Goal: Task Accomplishment & Management: Use online tool/utility

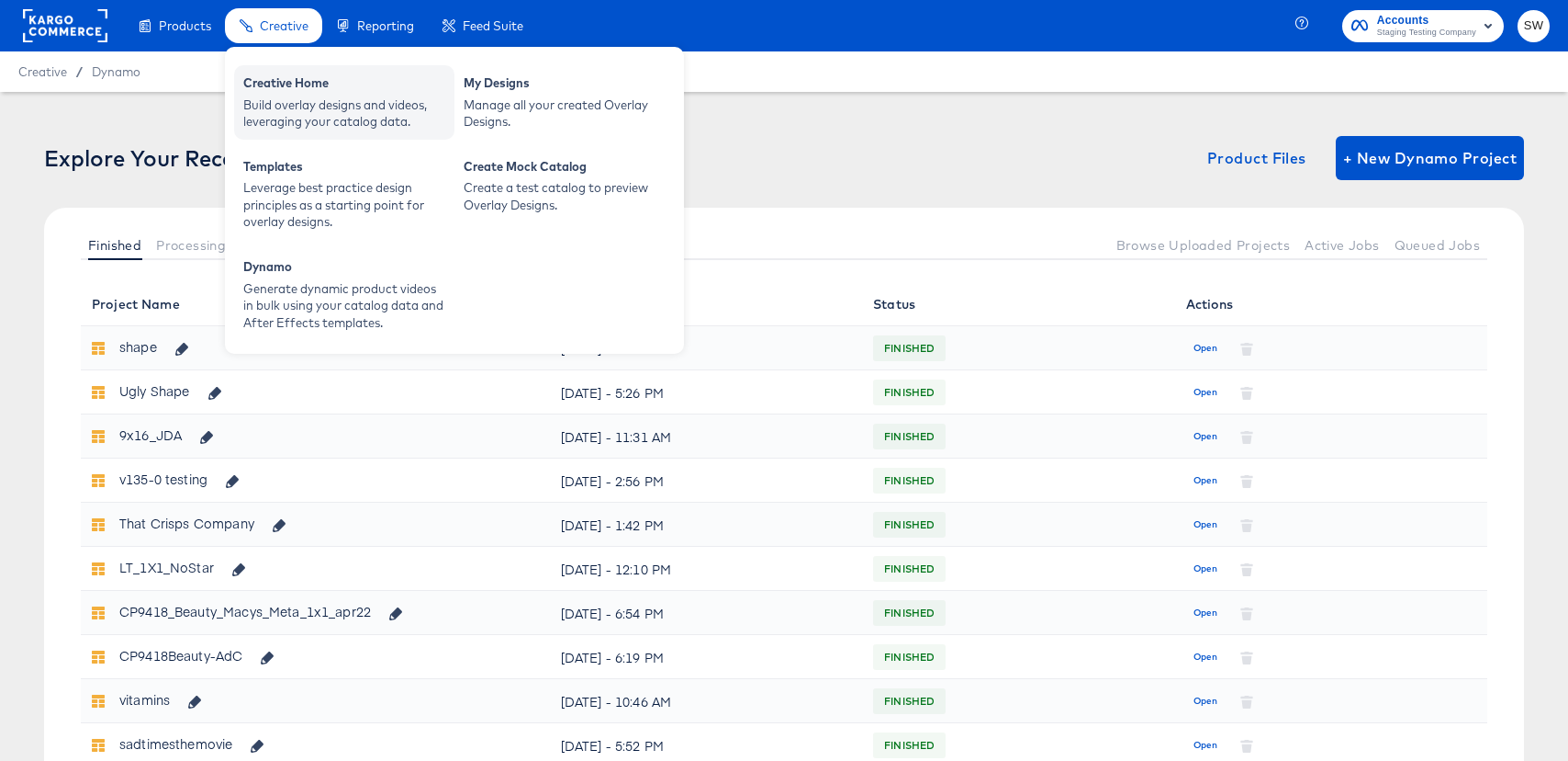
click at [289, 72] on div "Creative Home Build overlay designs and videos, leveraging your catalog data." at bounding box center [344, 102] width 220 height 75
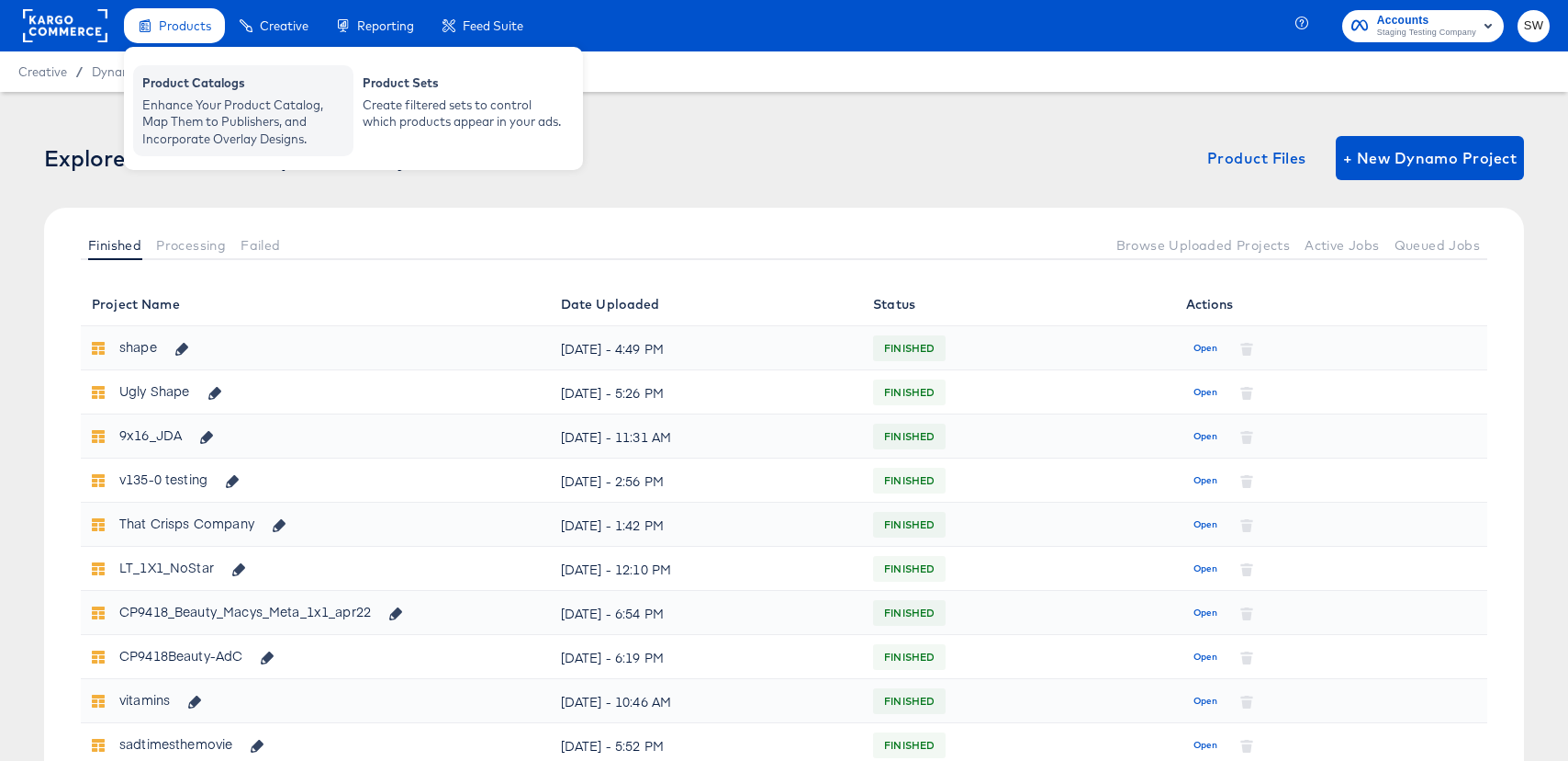
click at [204, 100] on div "Enhance Your Product Catalog, Map Them to Publishers, and Incorporate Overlay D…" at bounding box center [243, 123] width 202 height 52
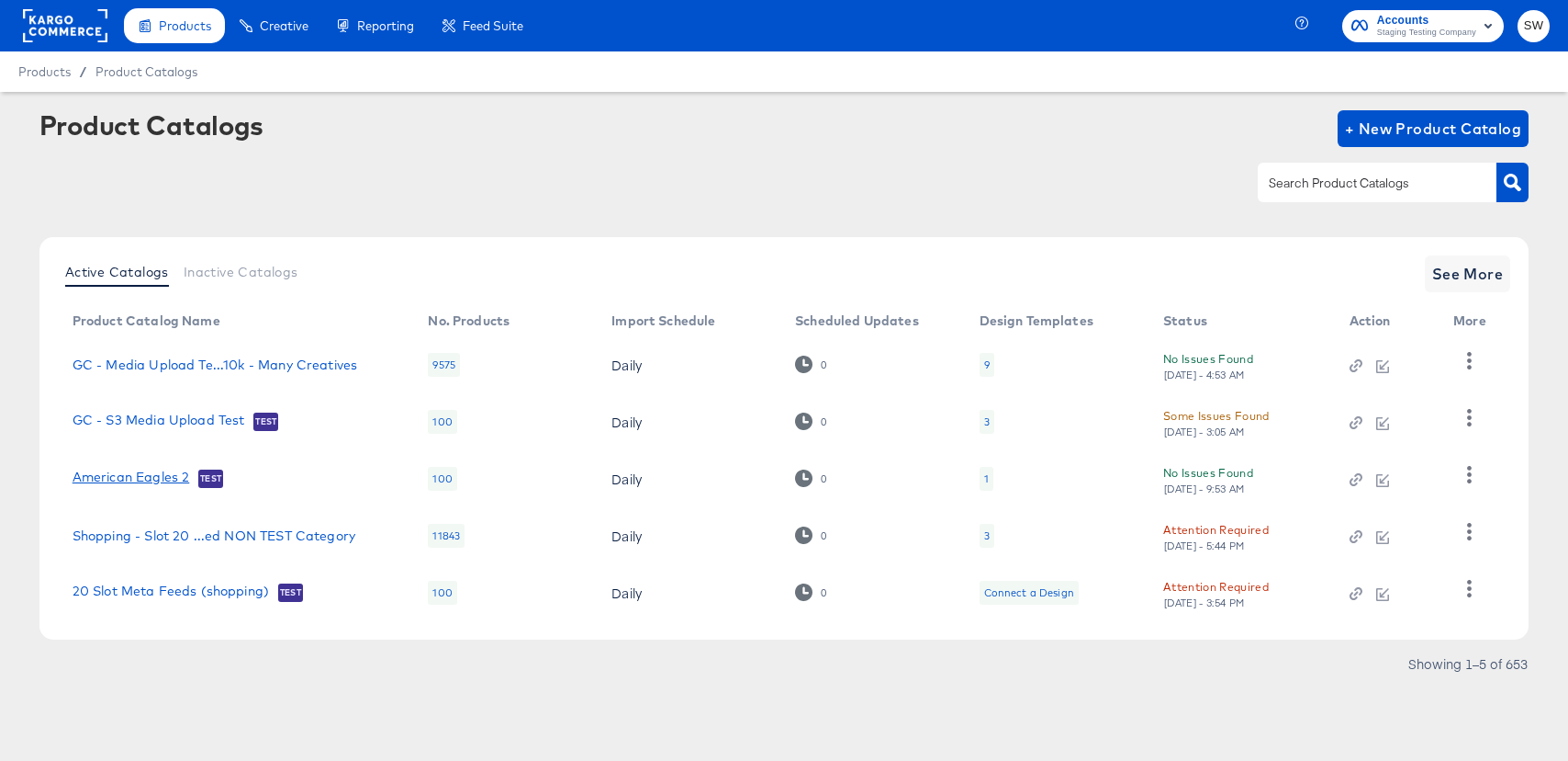
click at [154, 474] on link "American Eagles 2" at bounding box center [132, 479] width 118 height 18
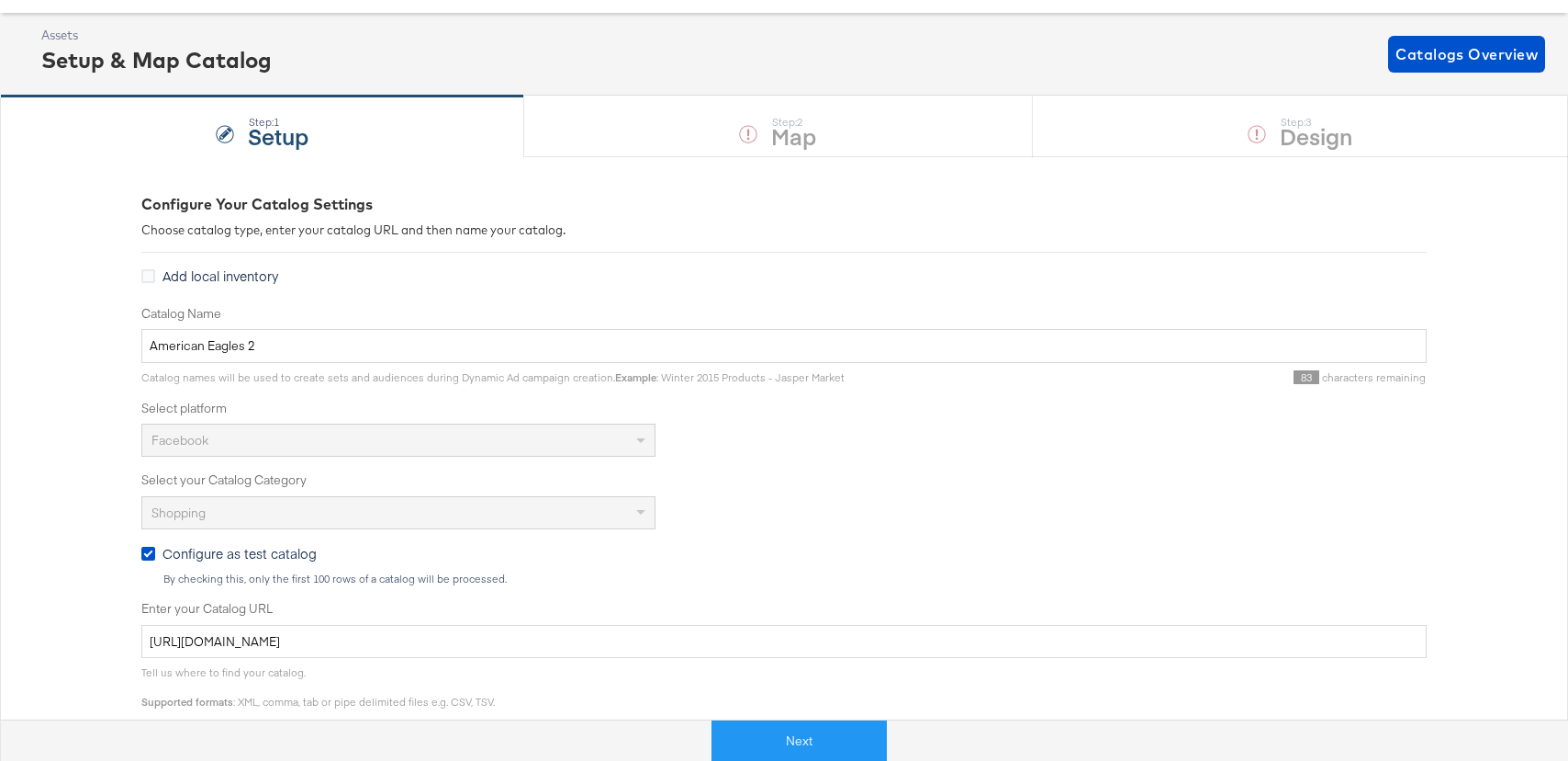
scroll to position [96, 0]
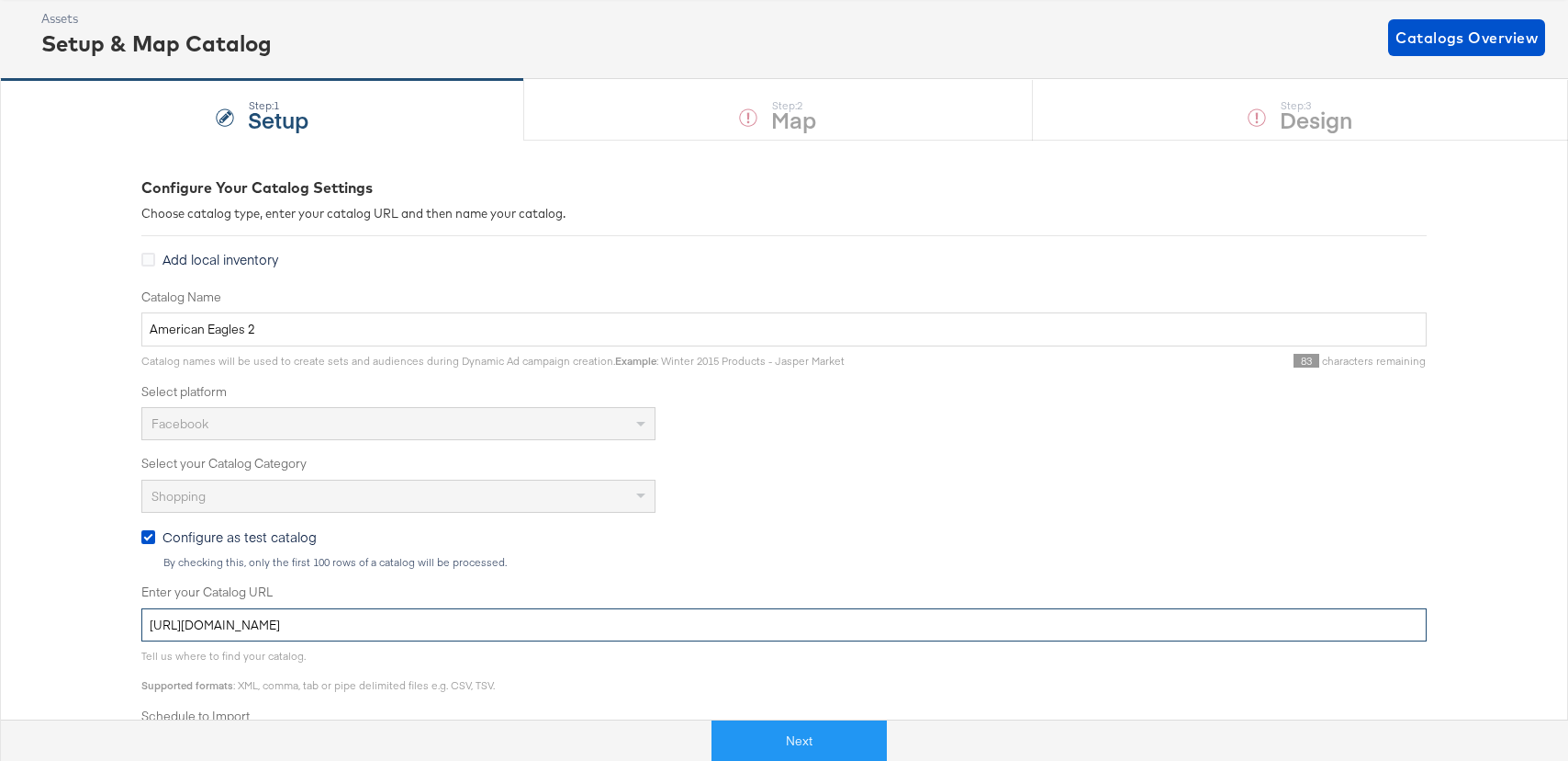
click at [258, 616] on input "https://ace.stitcherqa.com/exports/702/universal/none/universal/export.tsv.gz" at bounding box center [784, 625] width 1285 height 34
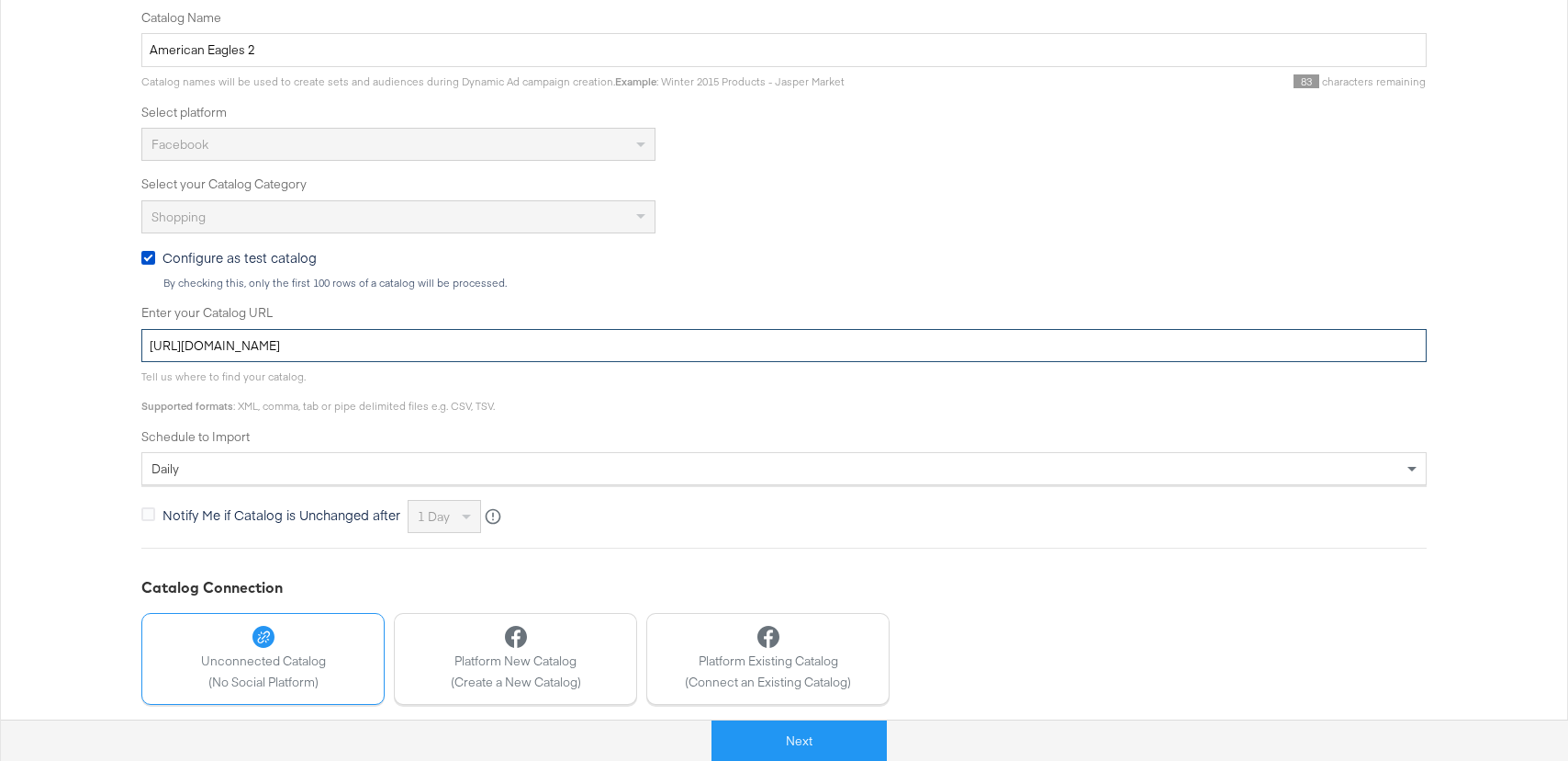
scroll to position [0, 0]
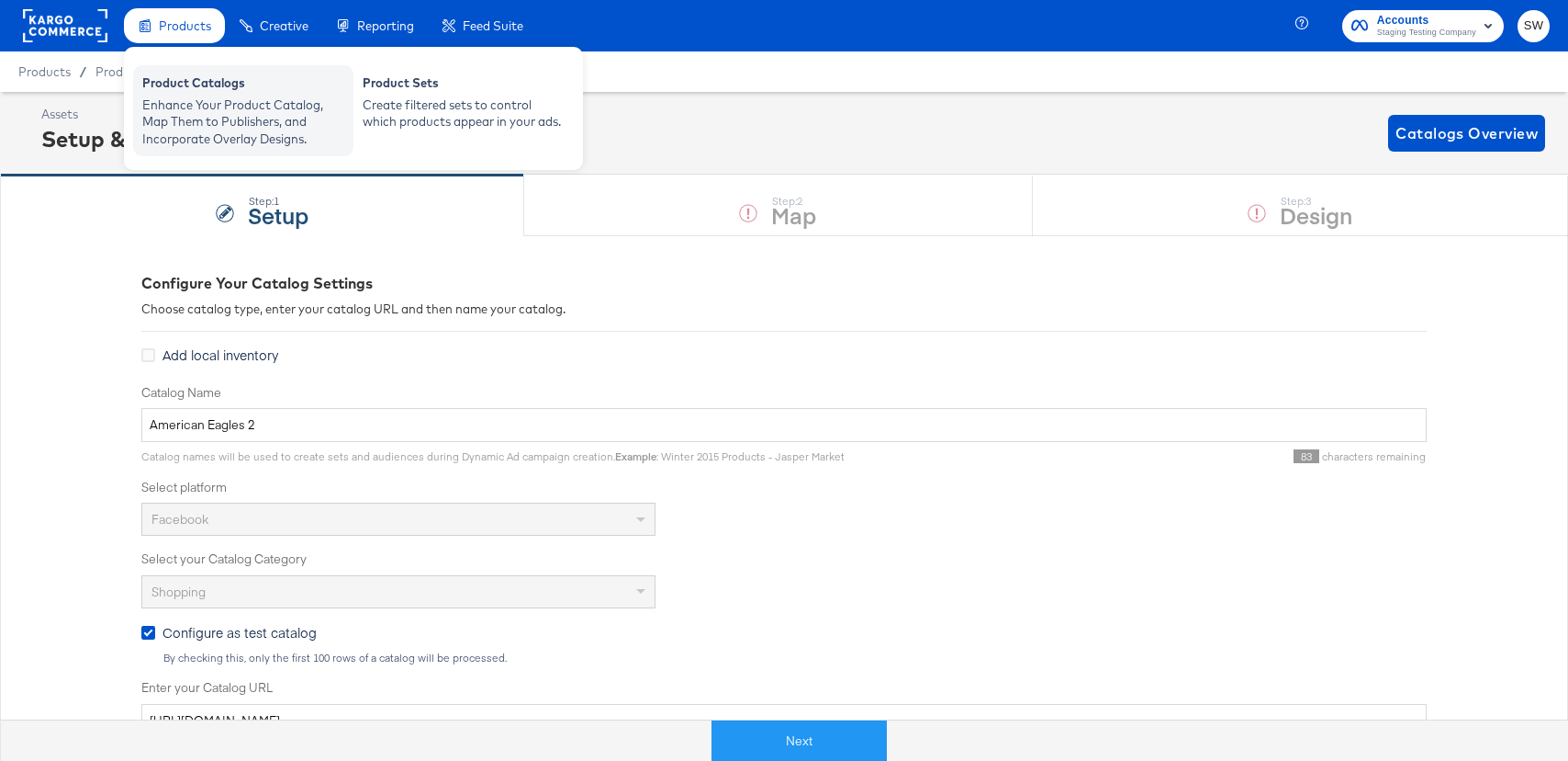
click at [178, 107] on div "Enhance Your Product Catalog, Map Them to Publishers, and Incorporate Overlay D…" at bounding box center [243, 123] width 202 height 52
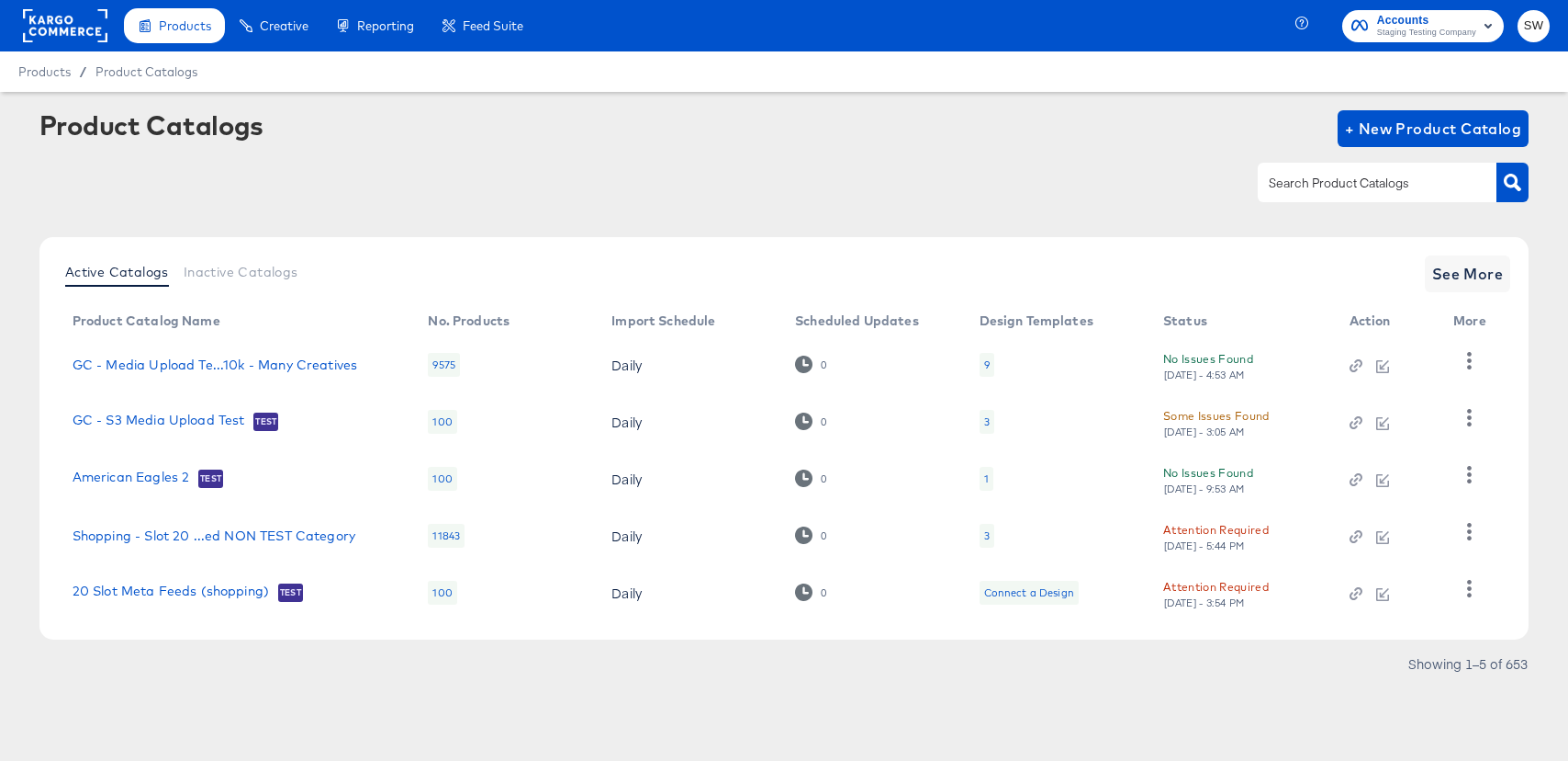
click at [1486, 29] on rect "button" at bounding box center [1488, 26] width 22 height 22
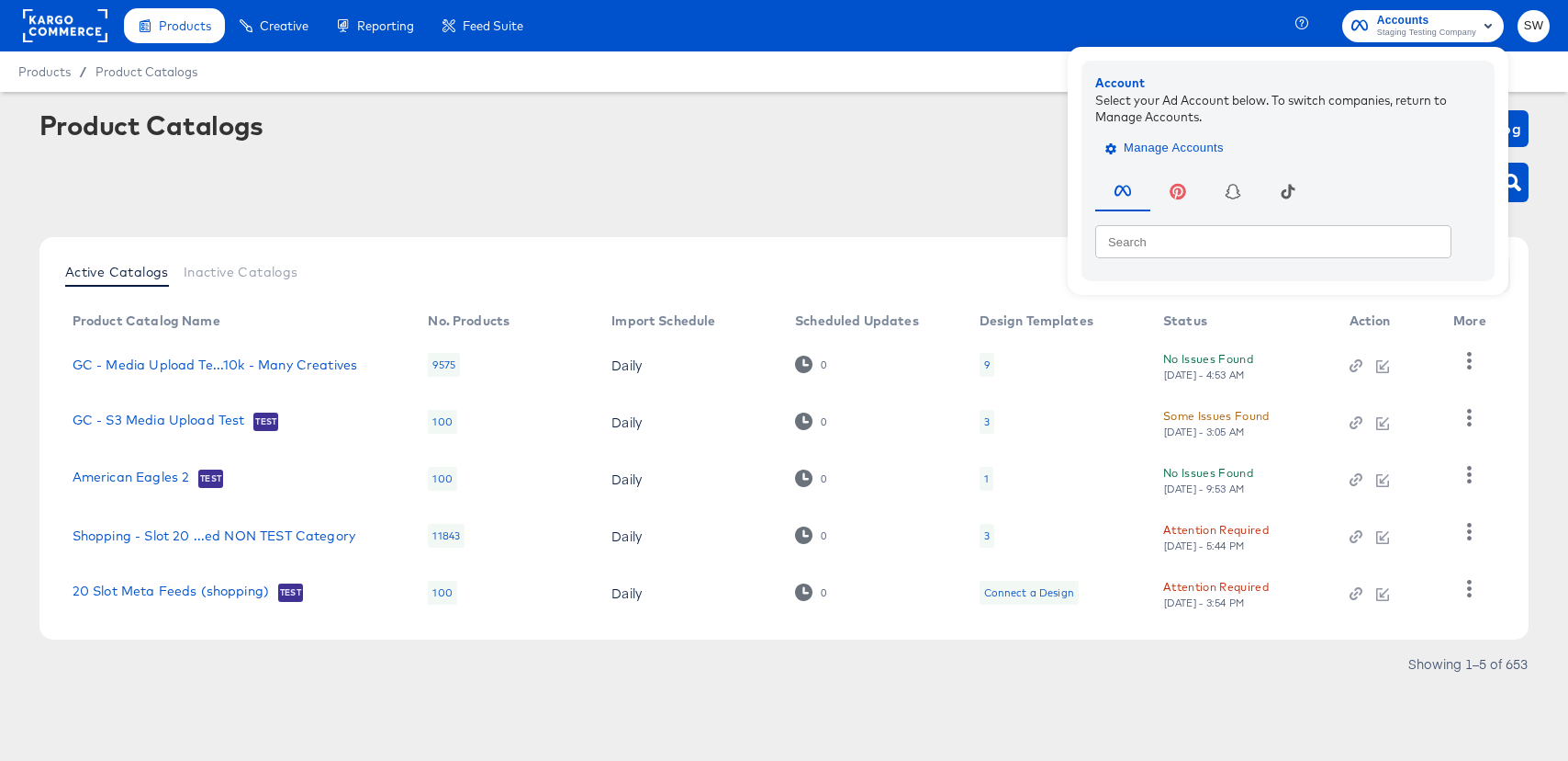
click at [1133, 159] on button "Manage Accounts" at bounding box center [1166, 148] width 143 height 28
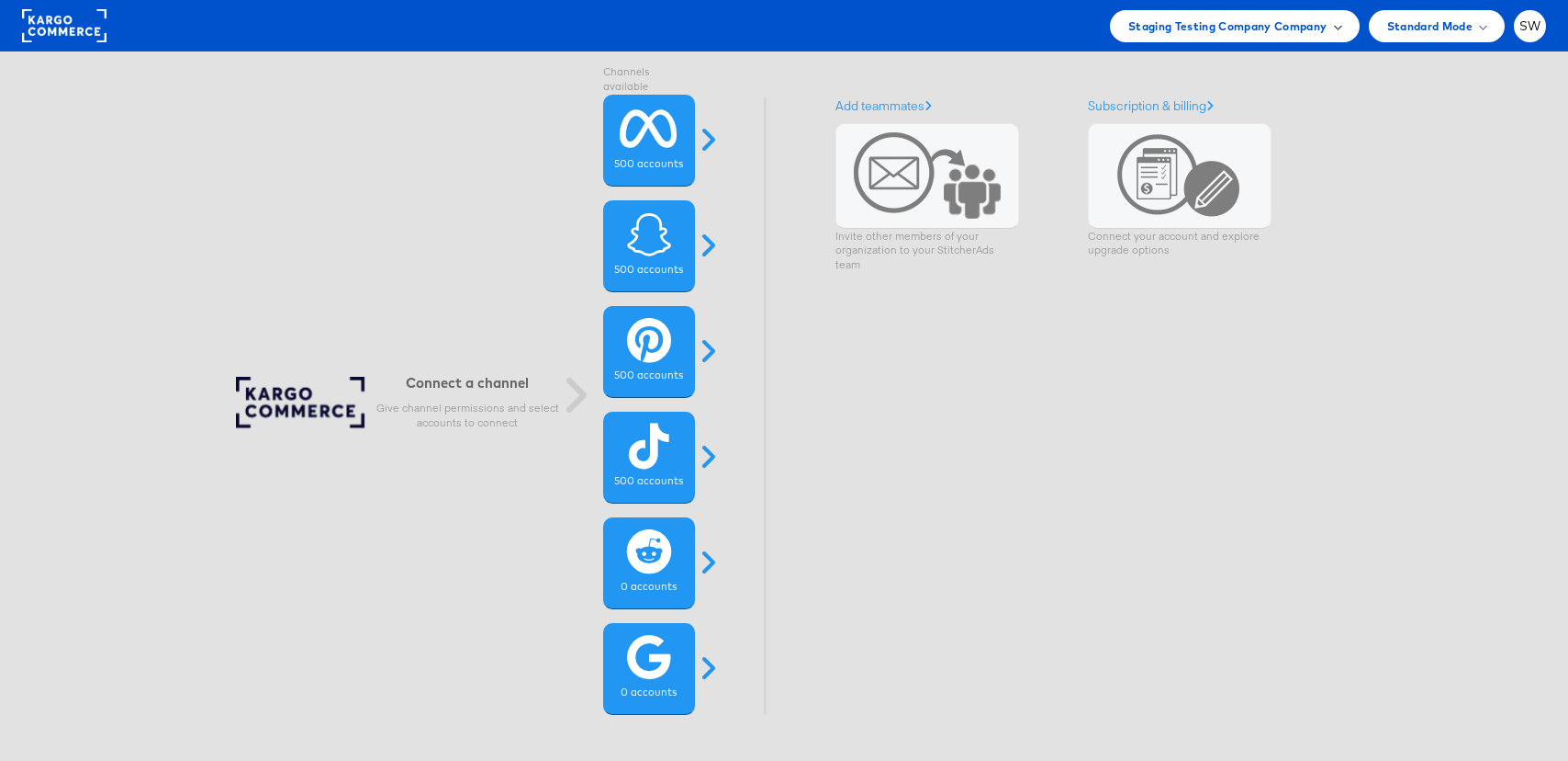
click at [1263, 31] on span "Staging Testing Company Company" at bounding box center [1228, 26] width 199 height 19
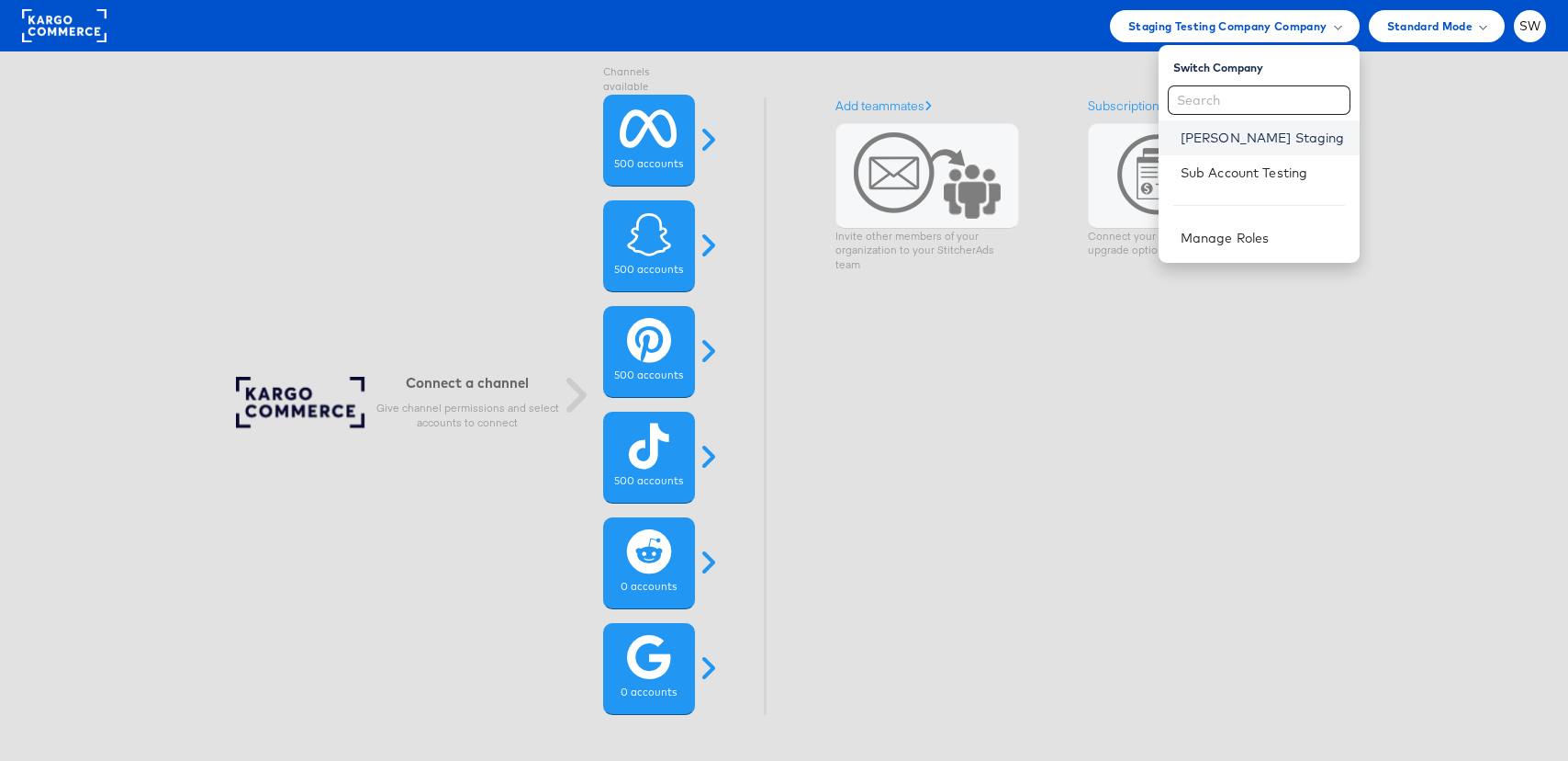
click at [1275, 136] on link "[PERSON_NAME] Staging" at bounding box center [1262, 138] width 164 height 18
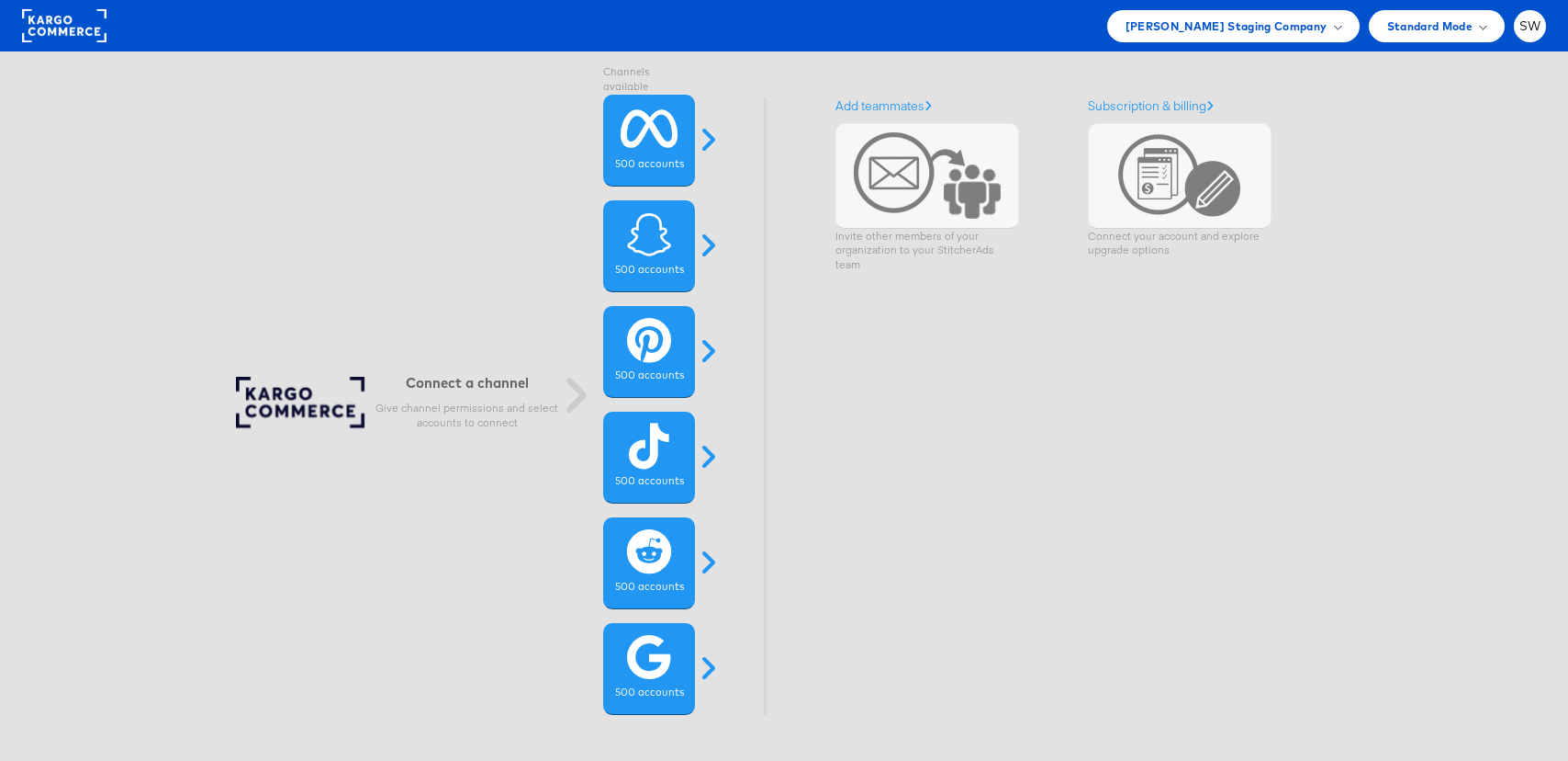
click at [1551, 21] on div "Stephen Walsh Staging Company Switch Company Staging Testing Company Sub Accoun…" at bounding box center [784, 26] width 1568 height 52
click at [1543, 24] on div "SW" at bounding box center [1530, 26] width 32 height 32
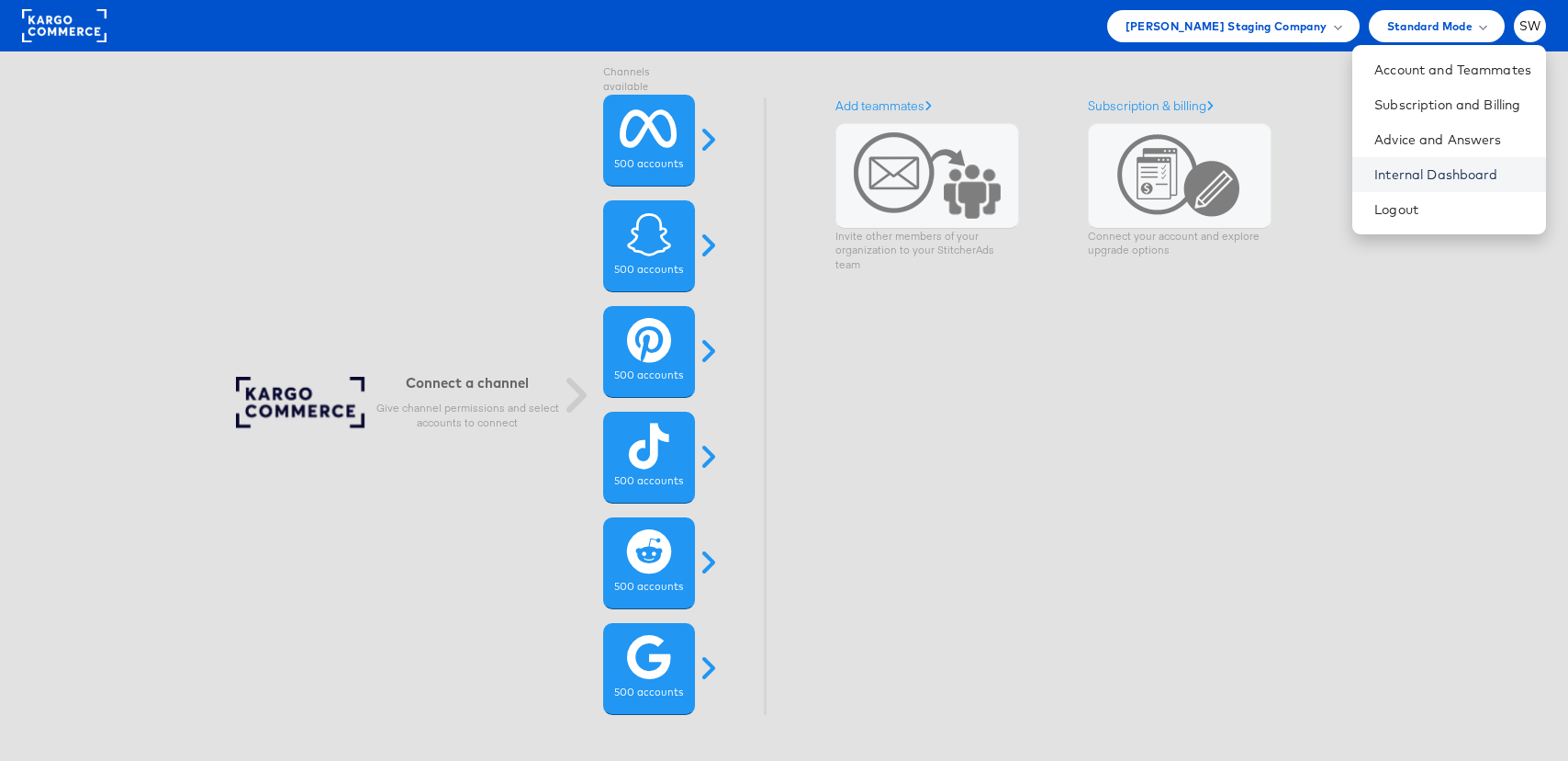
click at [1473, 183] on link "Internal Dashboard" at bounding box center [1452, 175] width 157 height 18
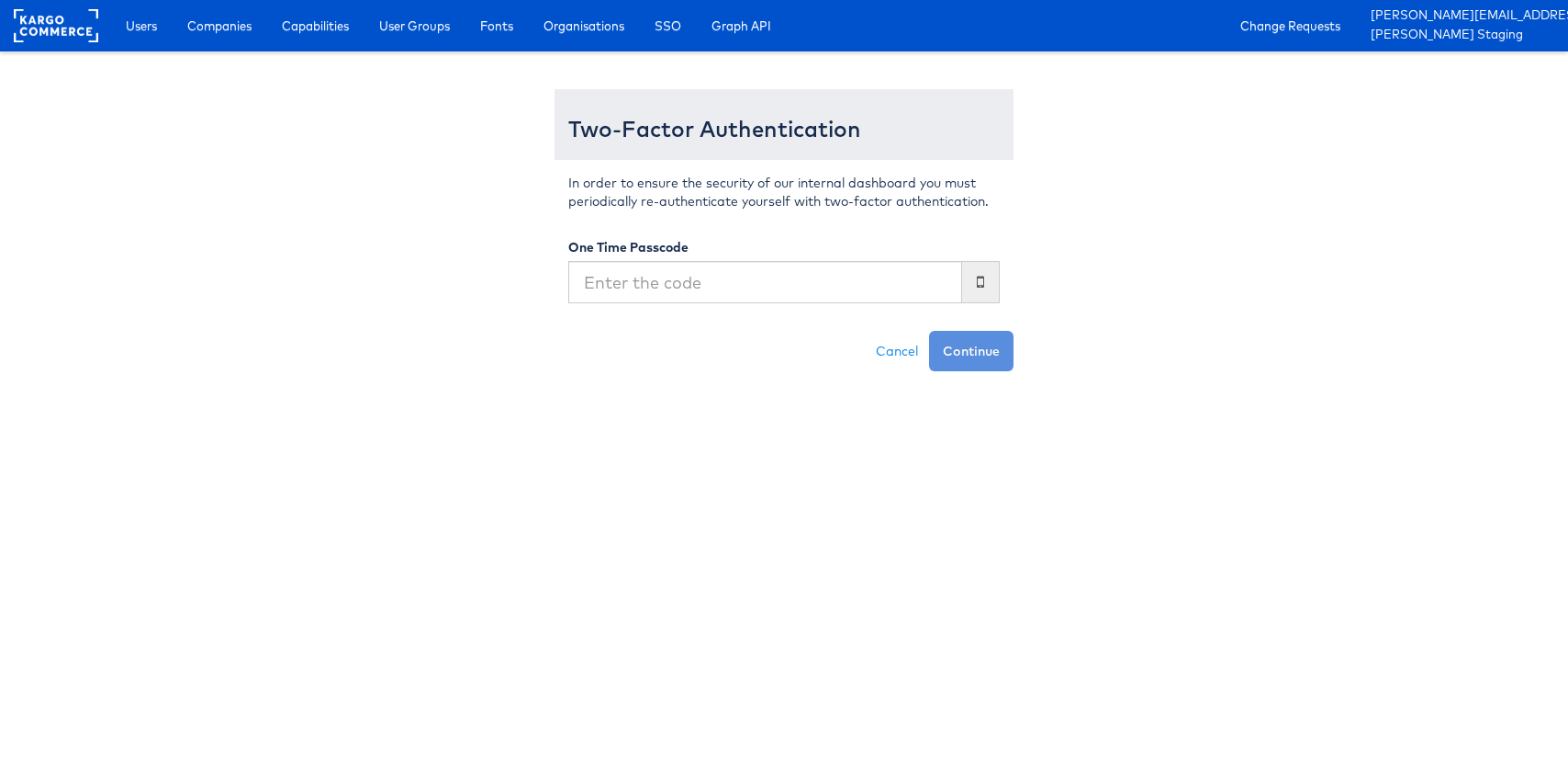
click at [678, 293] on input "text" at bounding box center [765, 282] width 394 height 42
type input "040130"
click at [929, 331] on button "Continue" at bounding box center [971, 351] width 85 height 41
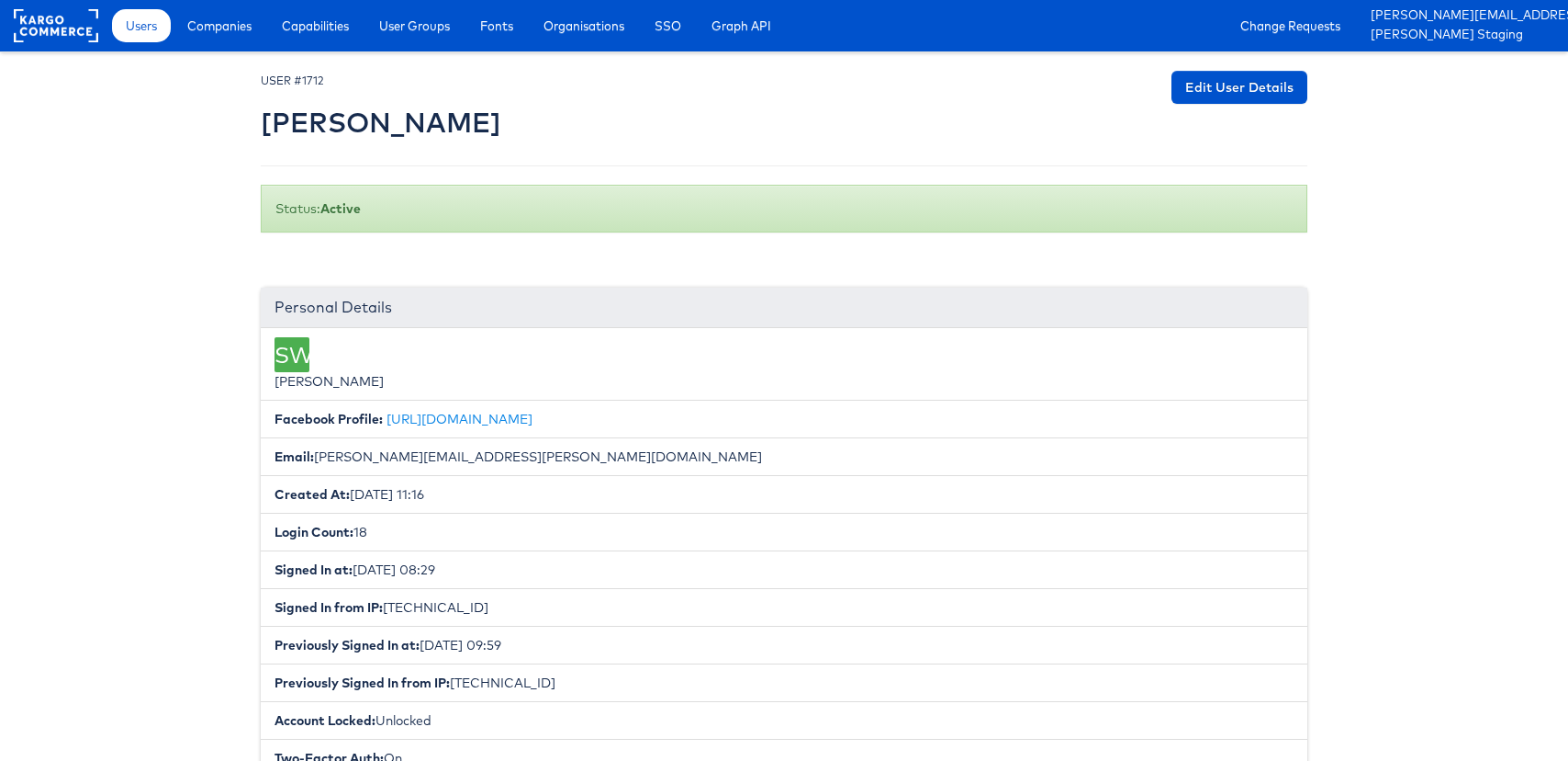
click at [235, 43] on div "Users Companies Capabilities User Groups Fonts Organisations SSO Graph API Chan…" at bounding box center [835, 26] width 1465 height 52
click at [235, 33] on span "Companies" at bounding box center [219, 26] width 64 height 18
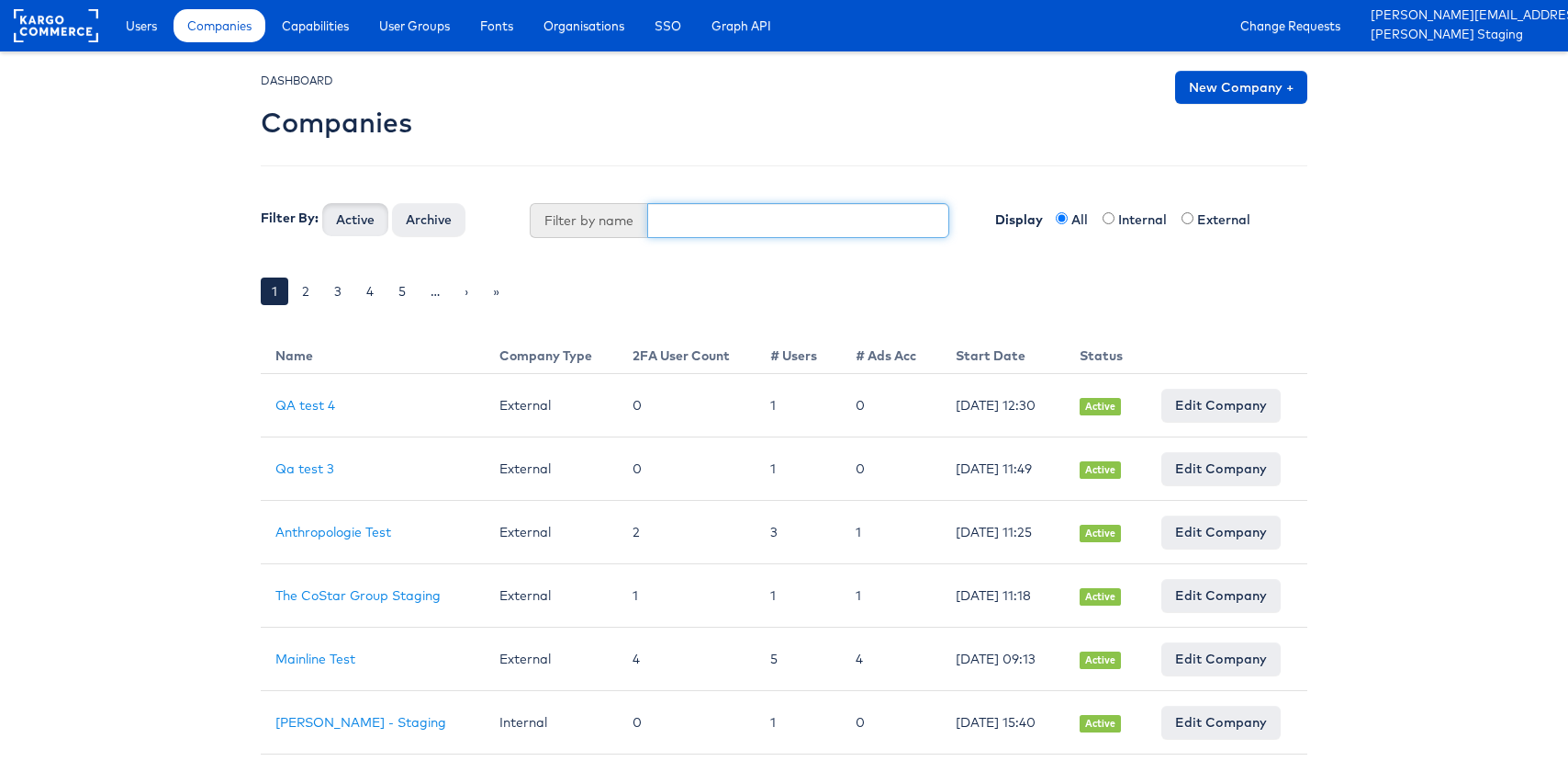
click at [703, 213] on input "text" at bounding box center [798, 220] width 303 height 35
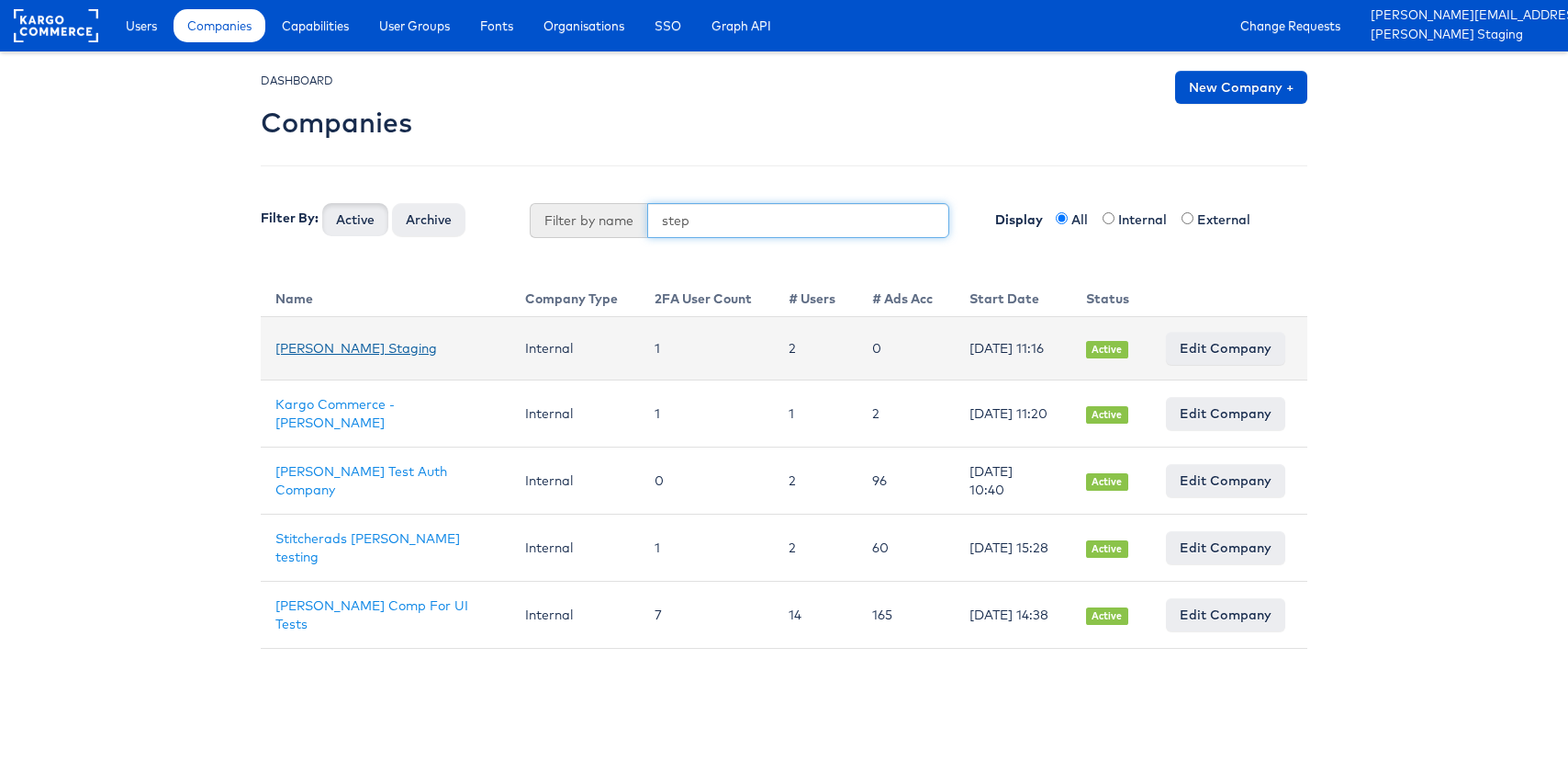
type input "step"
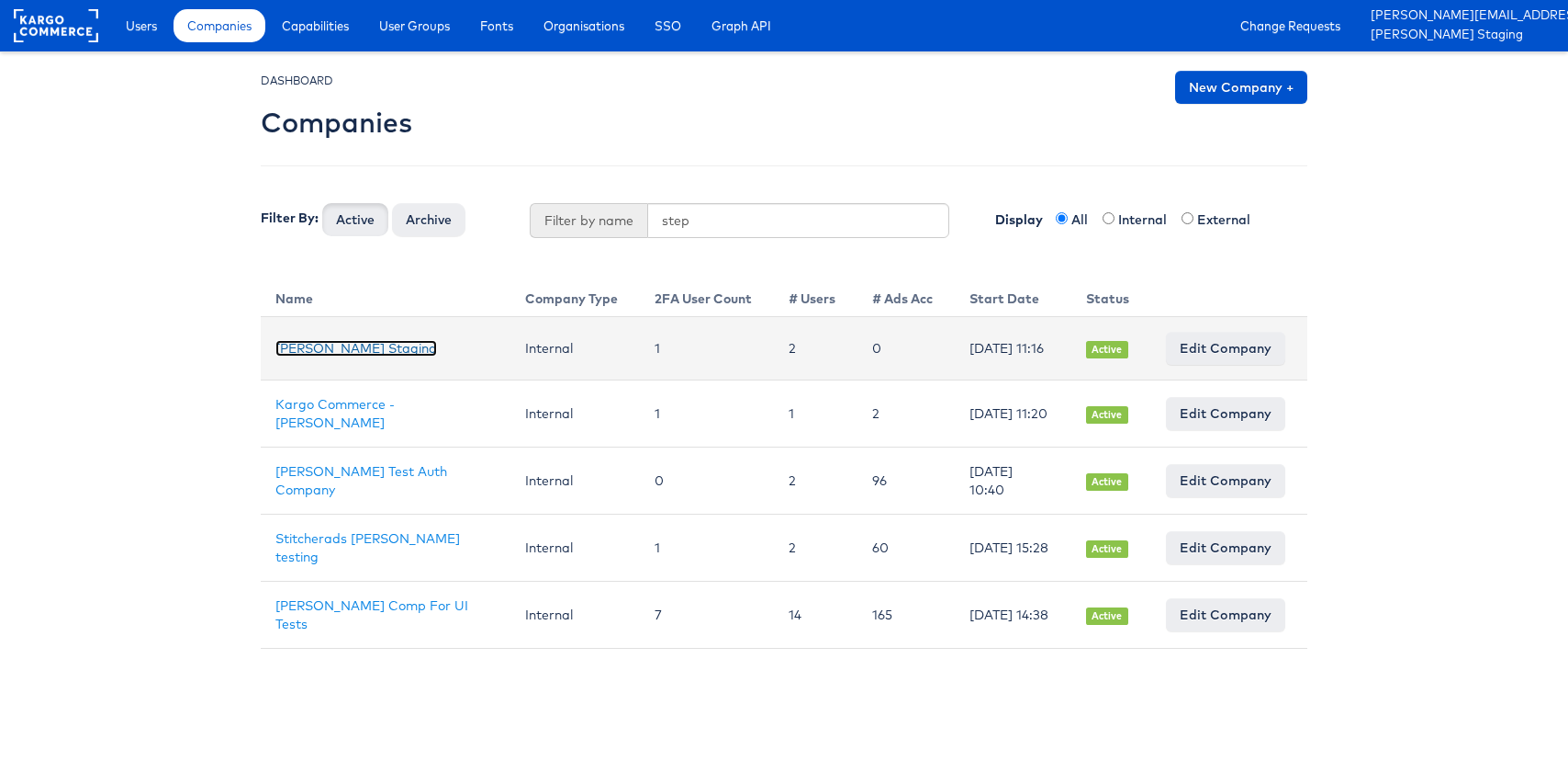
click at [378, 351] on link "[PERSON_NAME] Staging" at bounding box center [356, 348] width 161 height 17
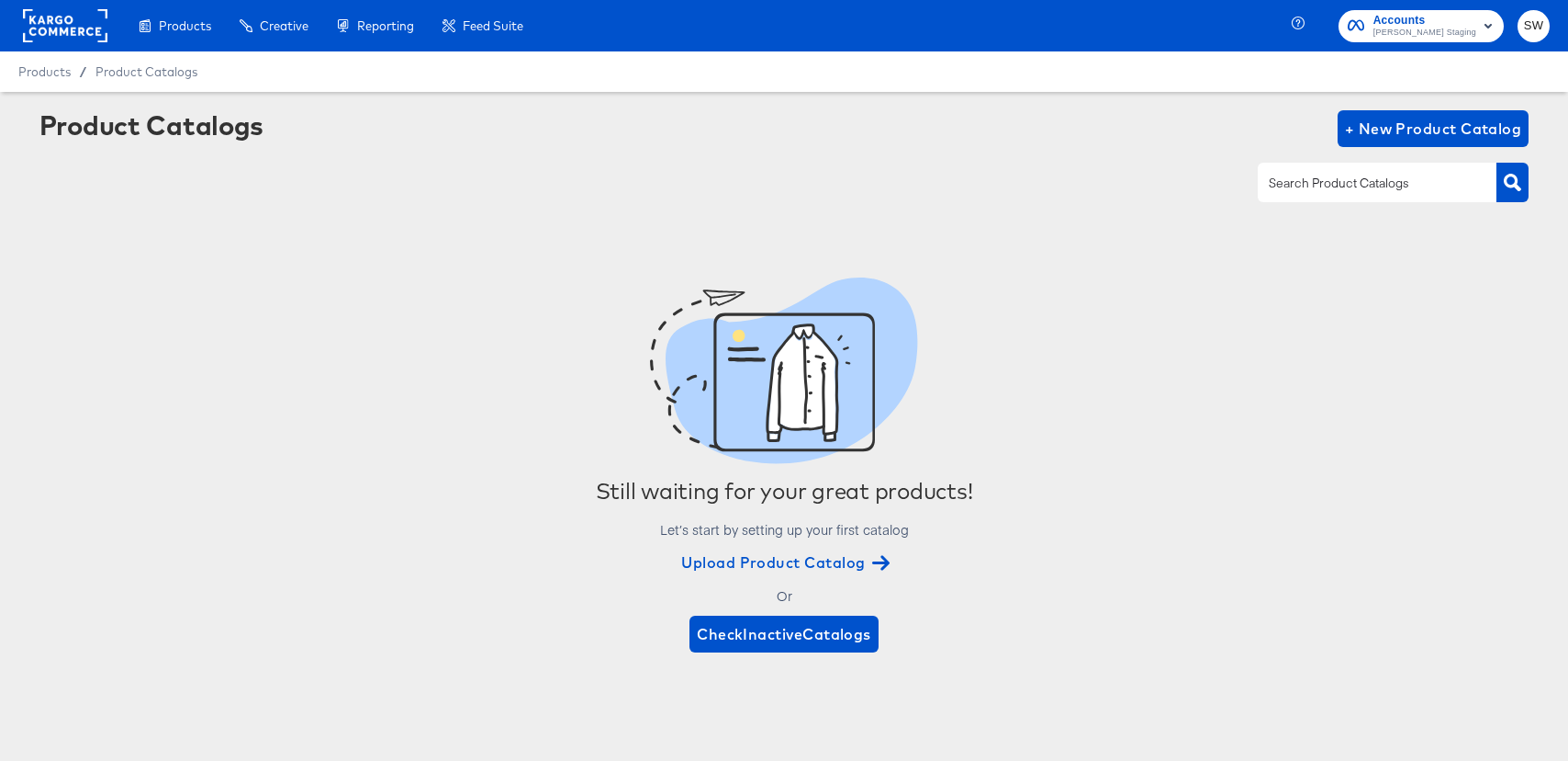
click at [1408, 29] on span "[PERSON_NAME] Staging" at bounding box center [1424, 33] width 103 height 15
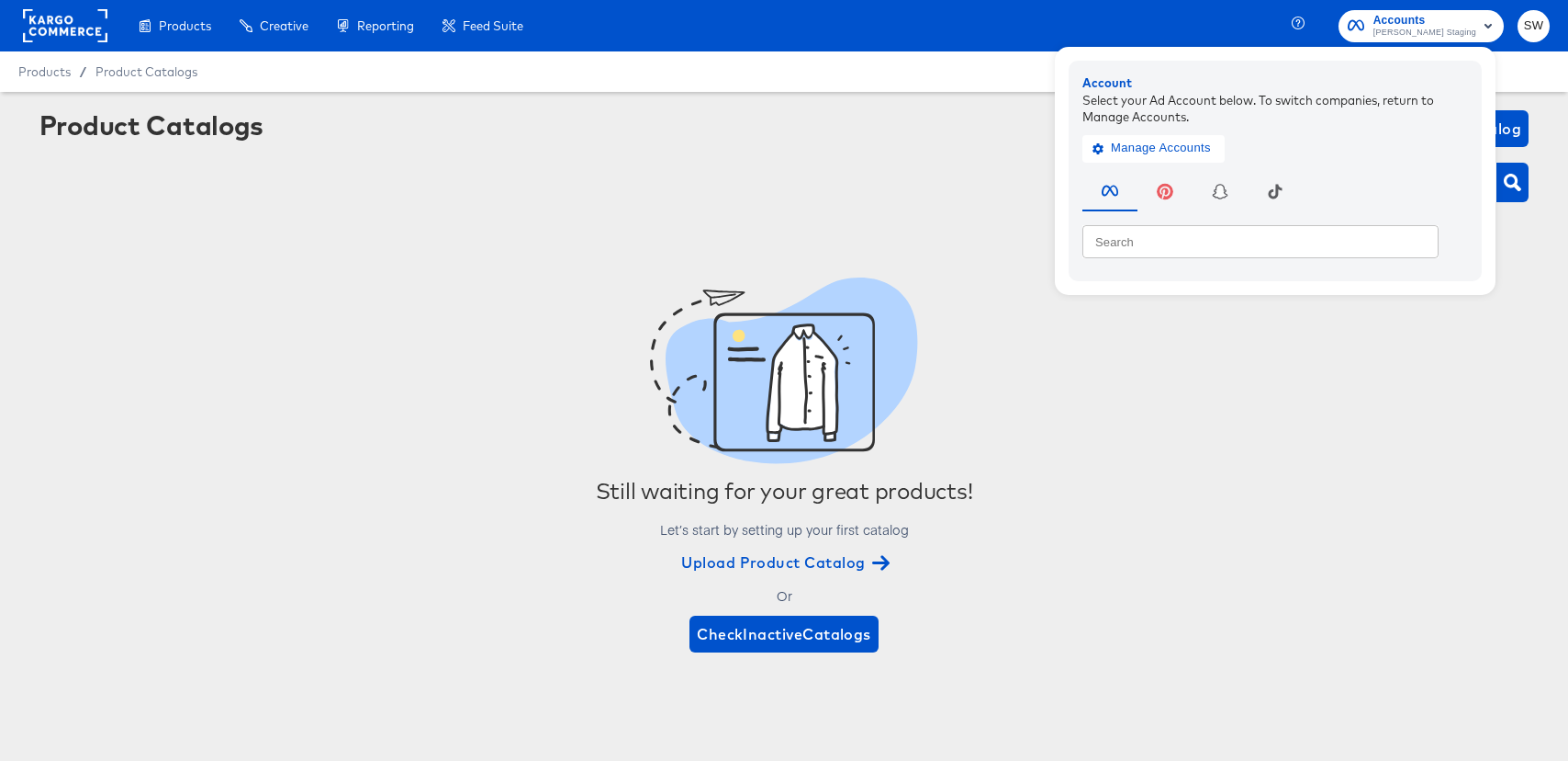
click at [1408, 29] on span "[PERSON_NAME] Staging" at bounding box center [1424, 33] width 103 height 15
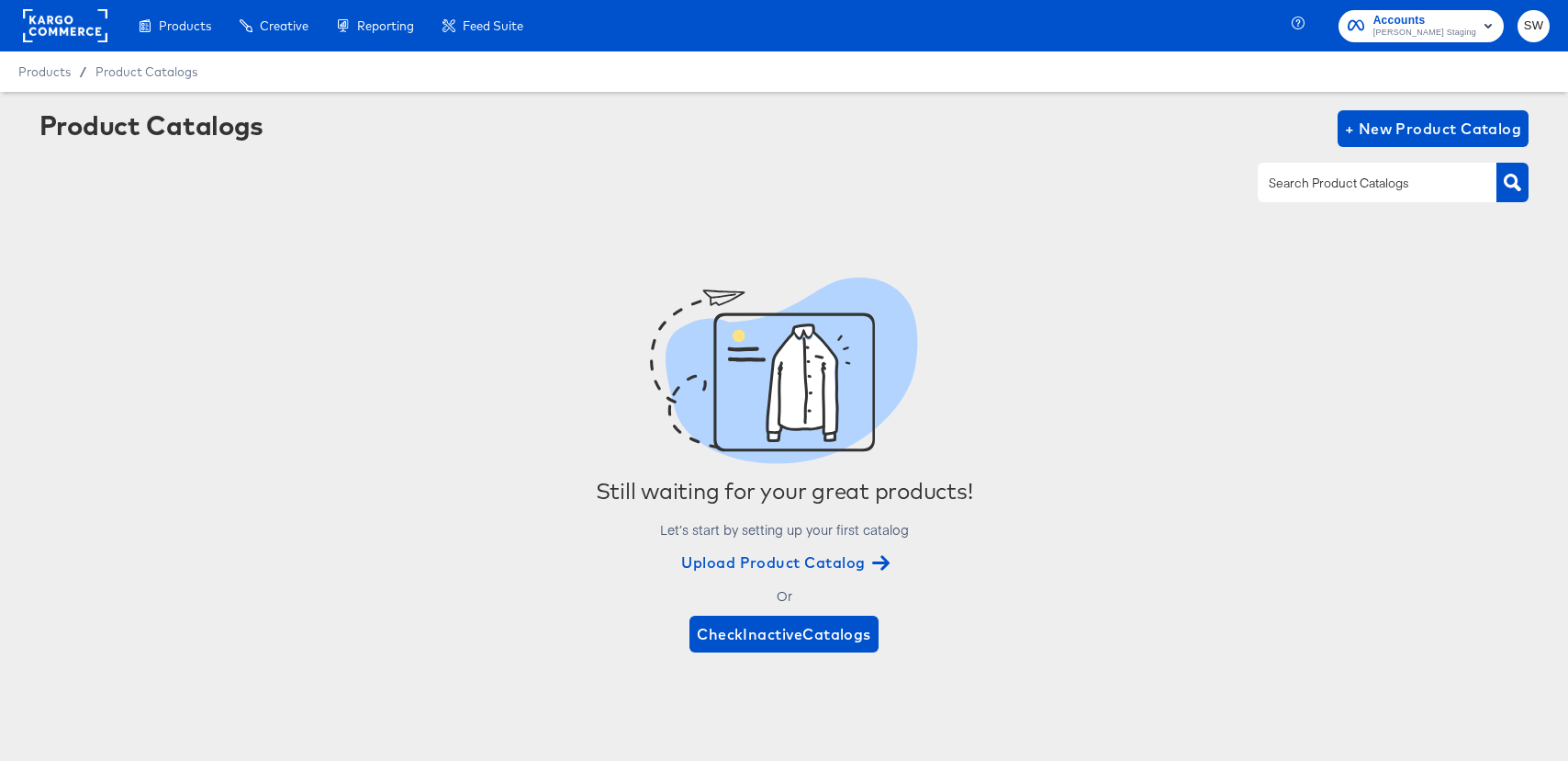
click at [243, 531] on div "Still waiting for your great products! Let’s start by setting up your first cat…" at bounding box center [784, 466] width 1490 height 457
click at [712, 564] on span "Upload Product Catalog" at bounding box center [783, 563] width 204 height 26
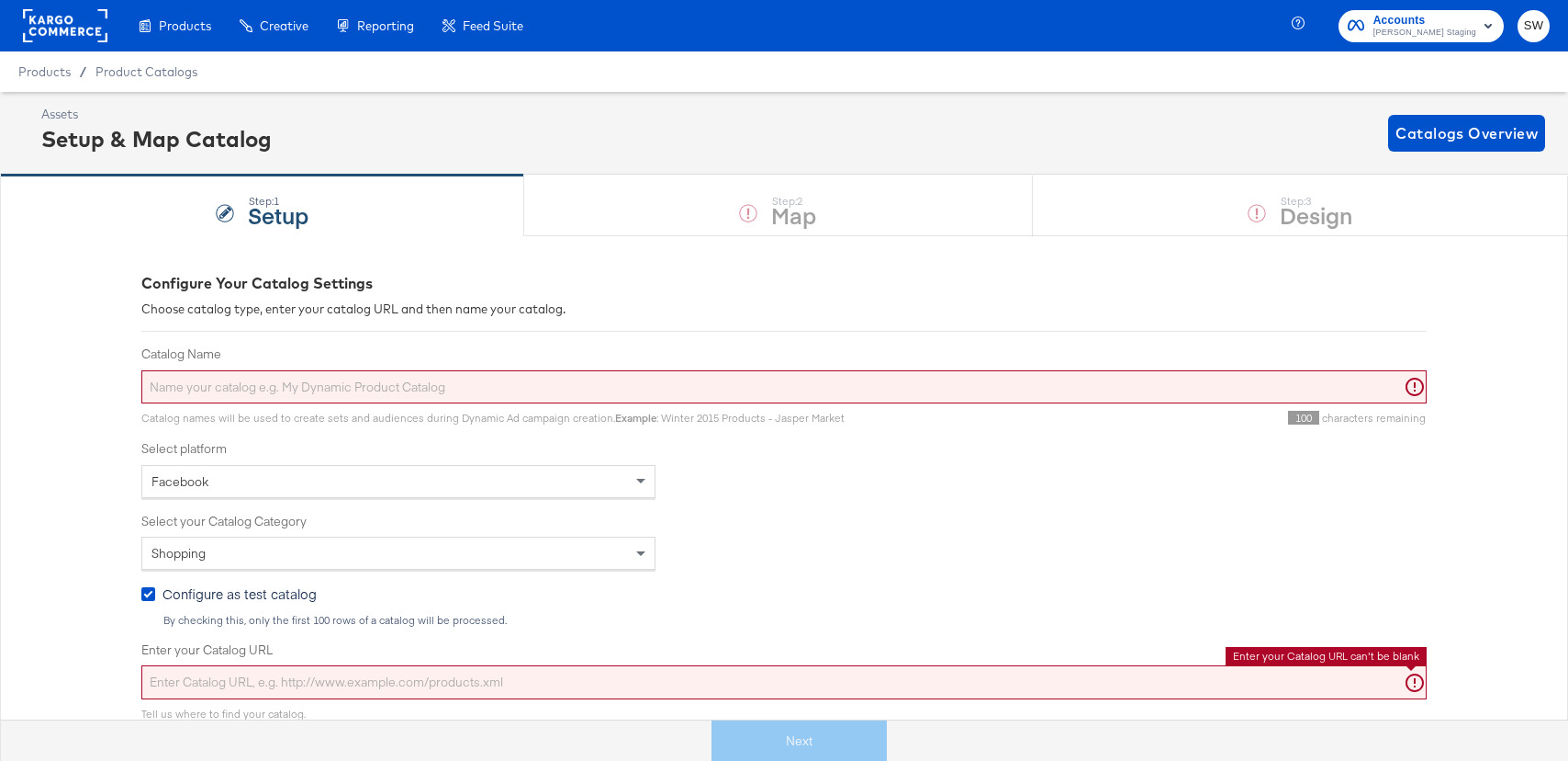
click at [313, 674] on input "Enter your Catalog URL" at bounding box center [784, 682] width 1285 height 34
paste input "1217"
type input "1217"
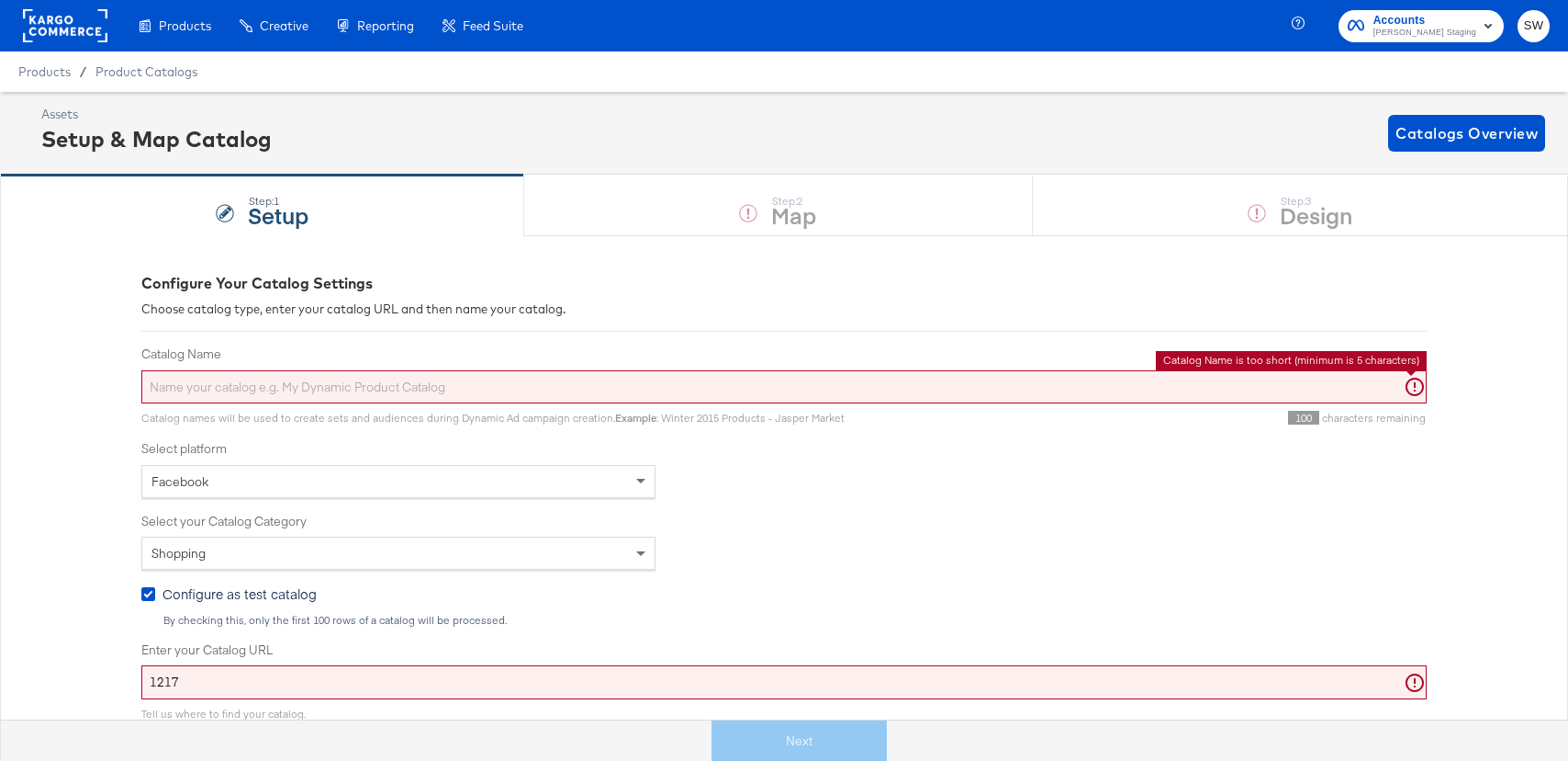
click at [308, 385] on input "Catalog Name" at bounding box center [784, 387] width 1285 height 34
paste input "1217"
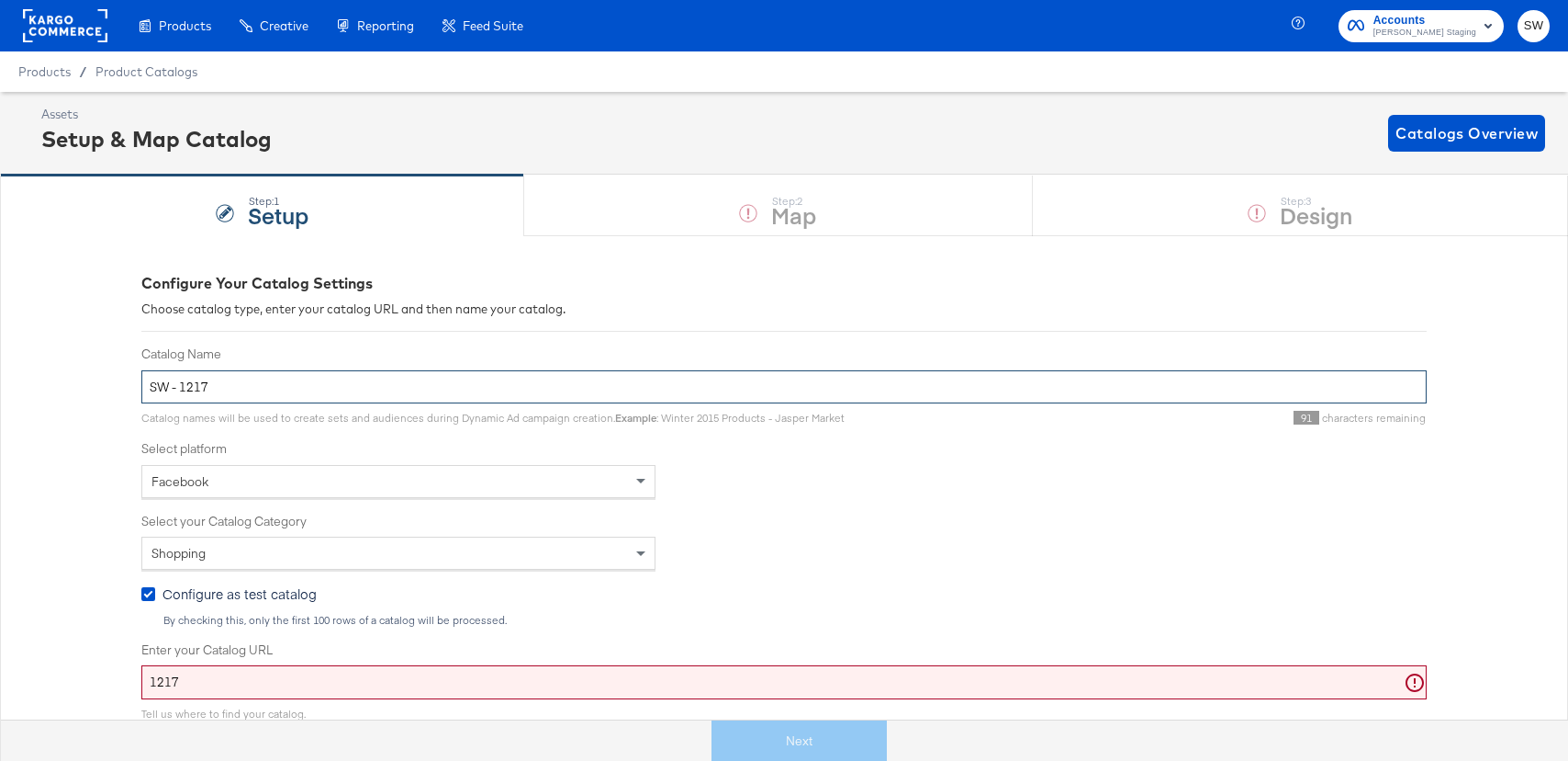
type input "SW - 1217"
click at [275, 669] on input "1217" at bounding box center [784, 682] width 1285 height 34
click at [460, 693] on input "1217" at bounding box center [784, 682] width 1285 height 34
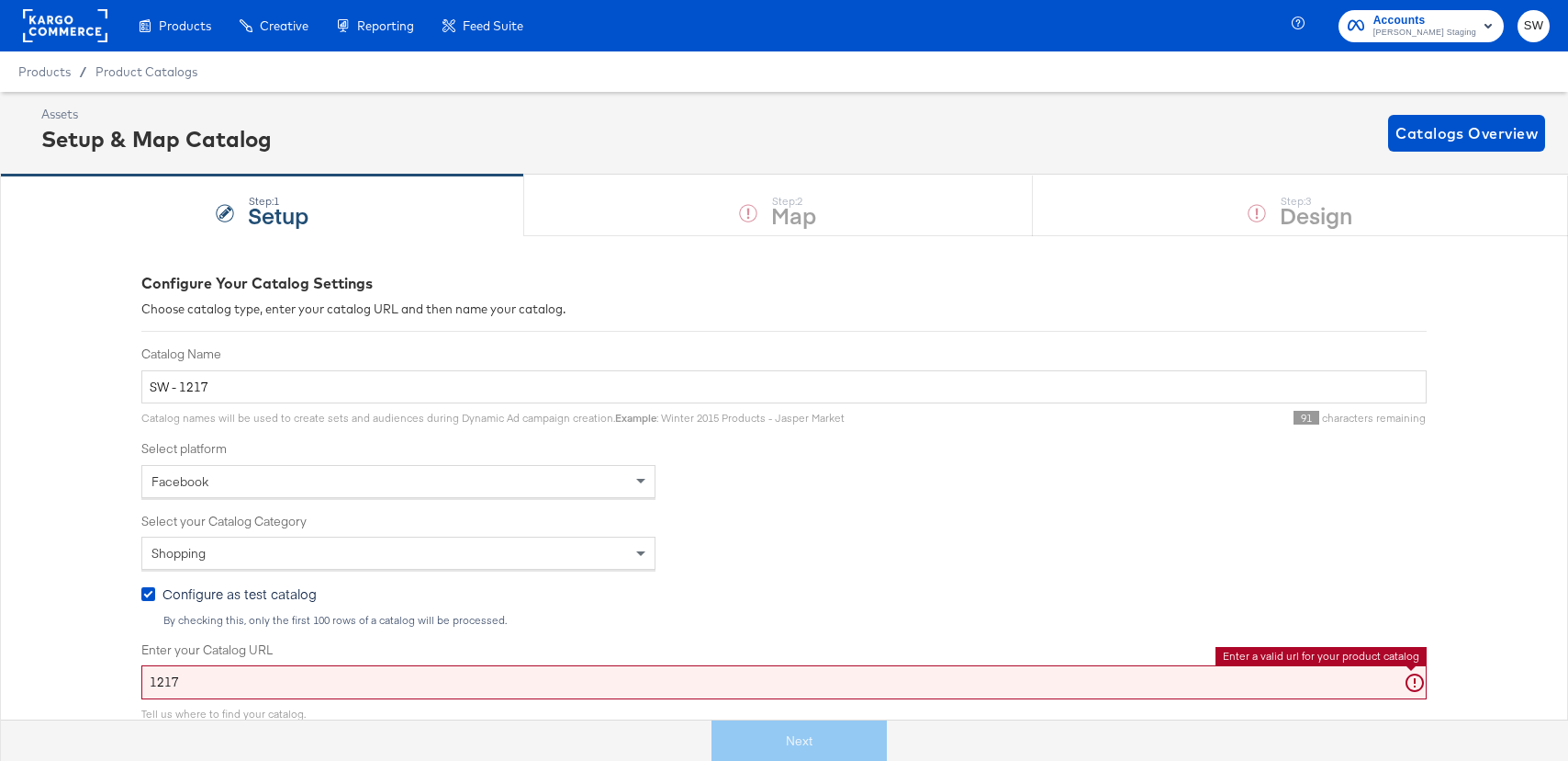
paste input "[URL][DOMAIN_NAME]"
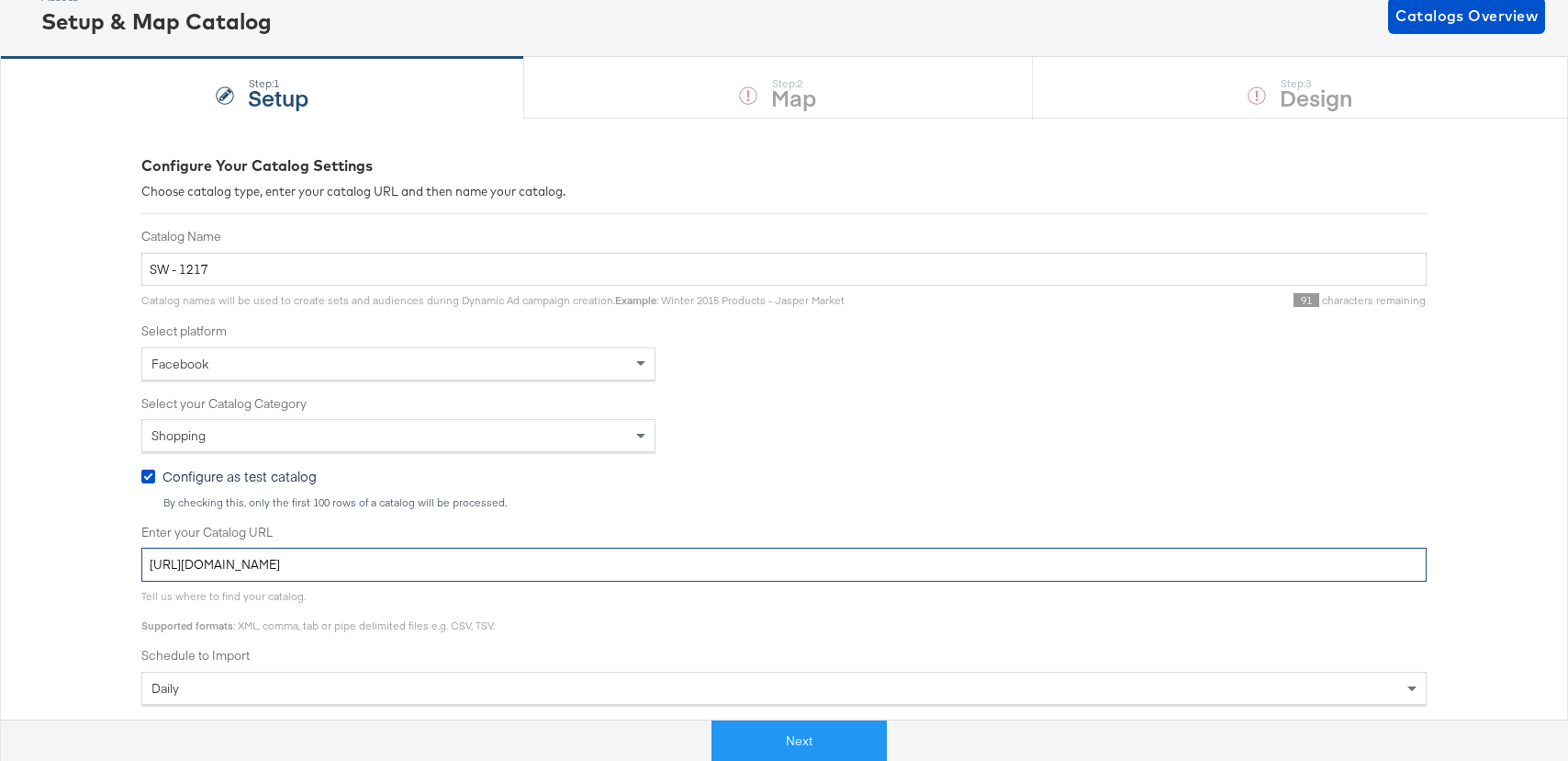
type input "[URL][DOMAIN_NAME]"
click at [469, 614] on div "Tell us where to find your catalog. Supported formats : XML, comma, tab or pipe…" at bounding box center [318, 609] width 354 height 43
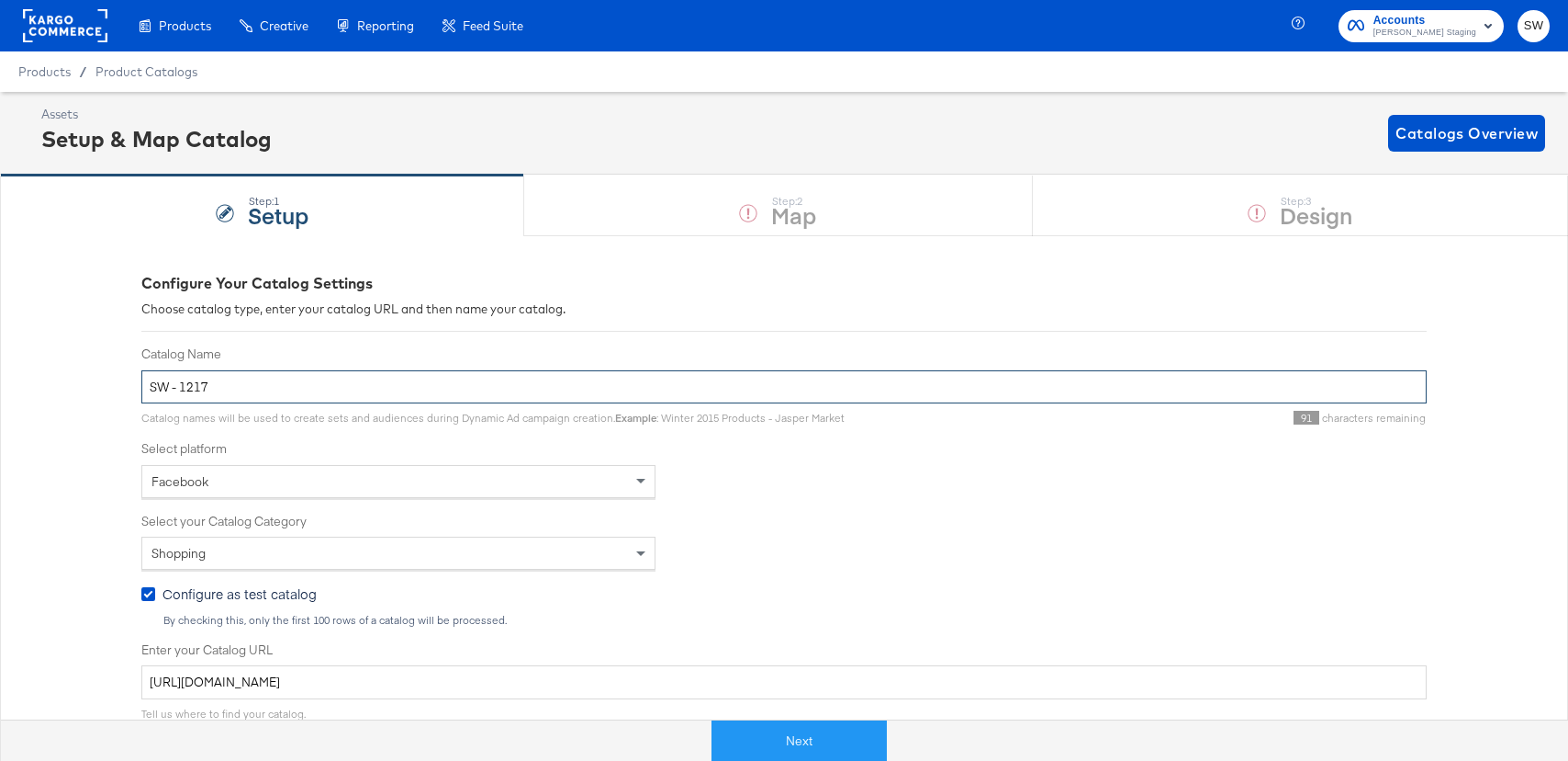
click at [202, 379] on input "SW - 1217" at bounding box center [784, 387] width 1285 height 34
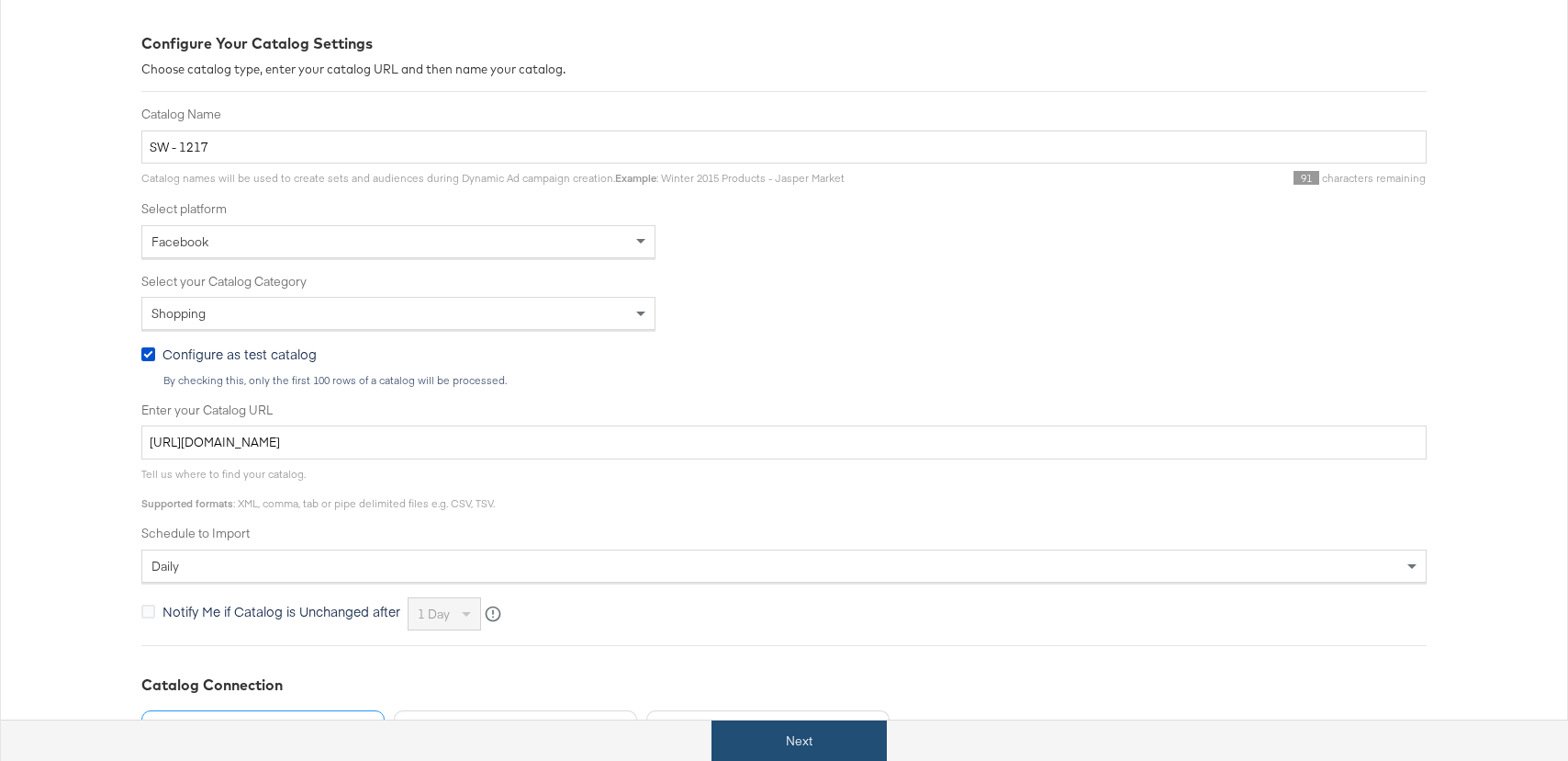
scroll to position [242, 0]
click at [859, 756] on button "Next" at bounding box center [799, 740] width 175 height 41
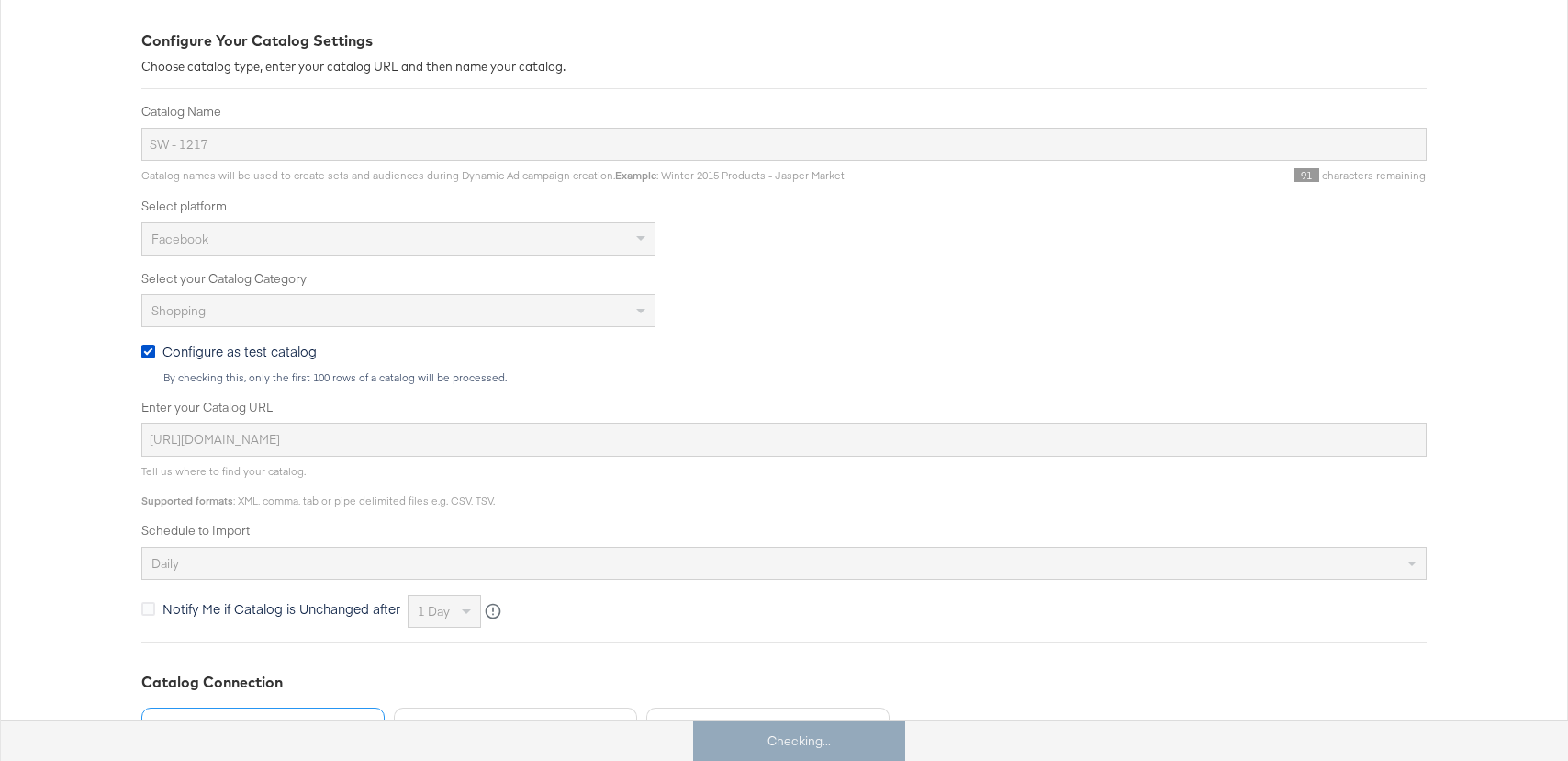
scroll to position [0, 0]
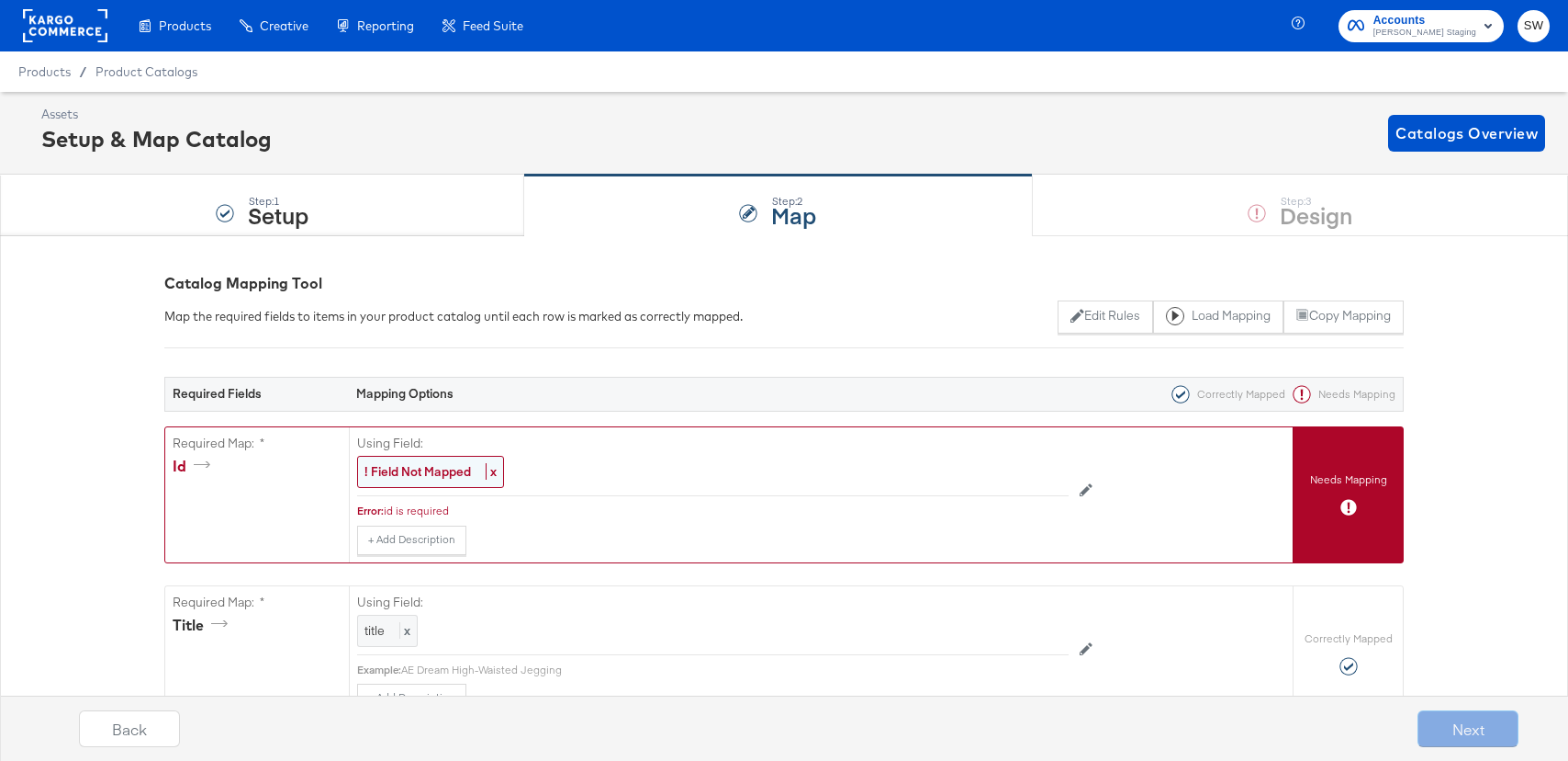
click at [384, 472] on strong "! Field Not Mapped" at bounding box center [418, 471] width 107 height 17
click at [384, 472] on div "Select..." at bounding box center [671, 472] width 626 height 31
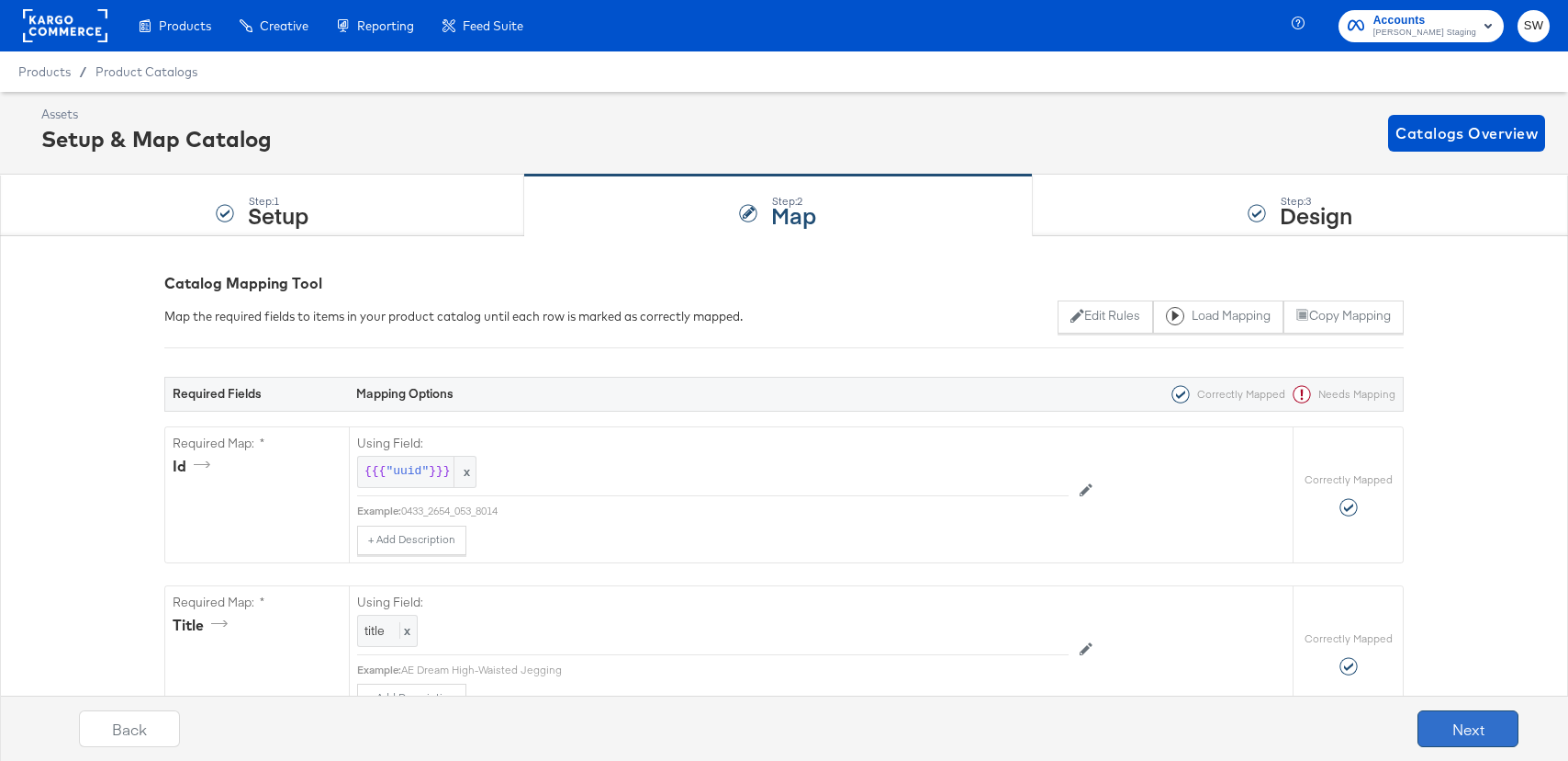
click at [1456, 740] on button "Next" at bounding box center [1467, 728] width 101 height 37
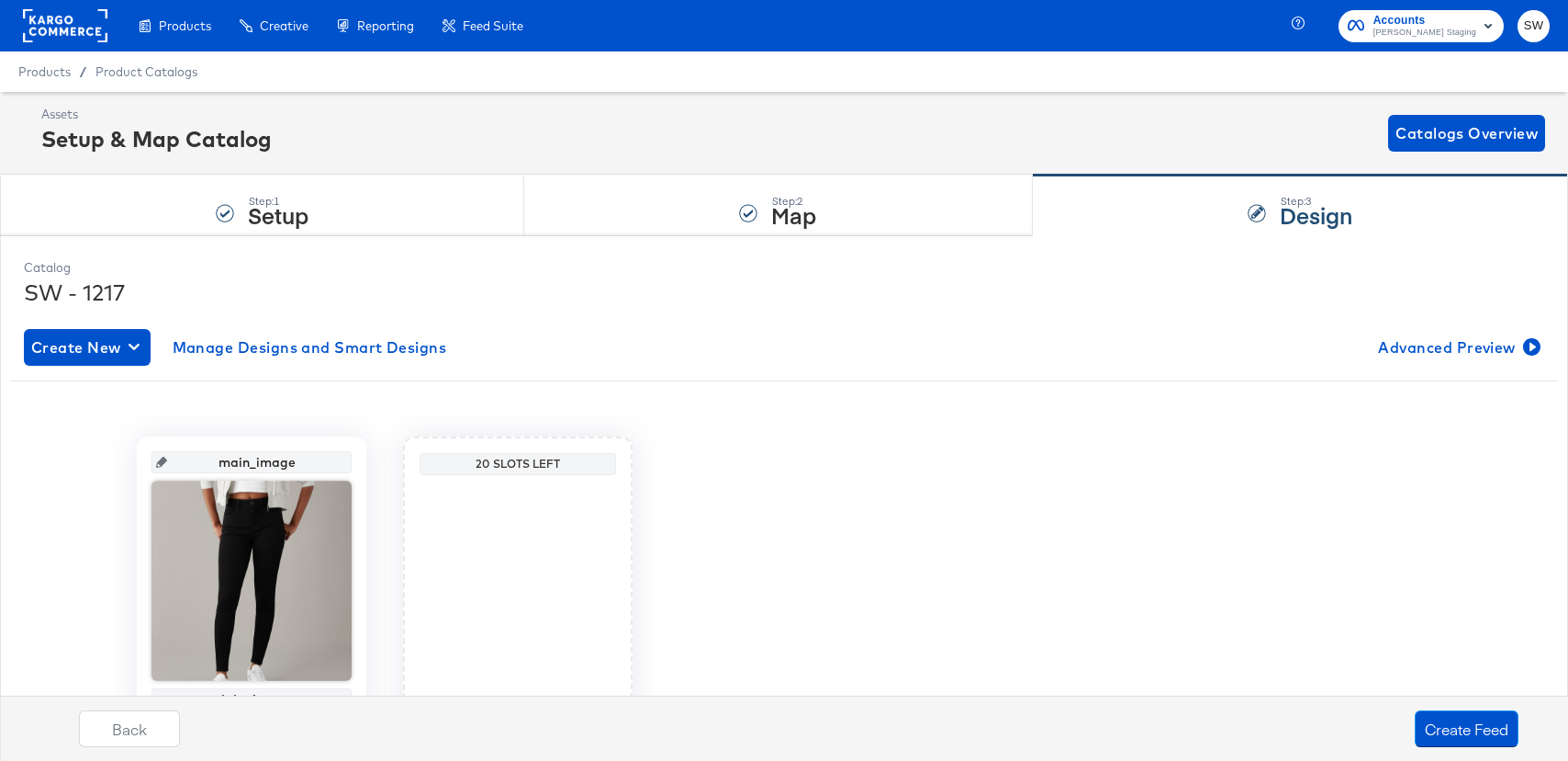
scroll to position [116, 0]
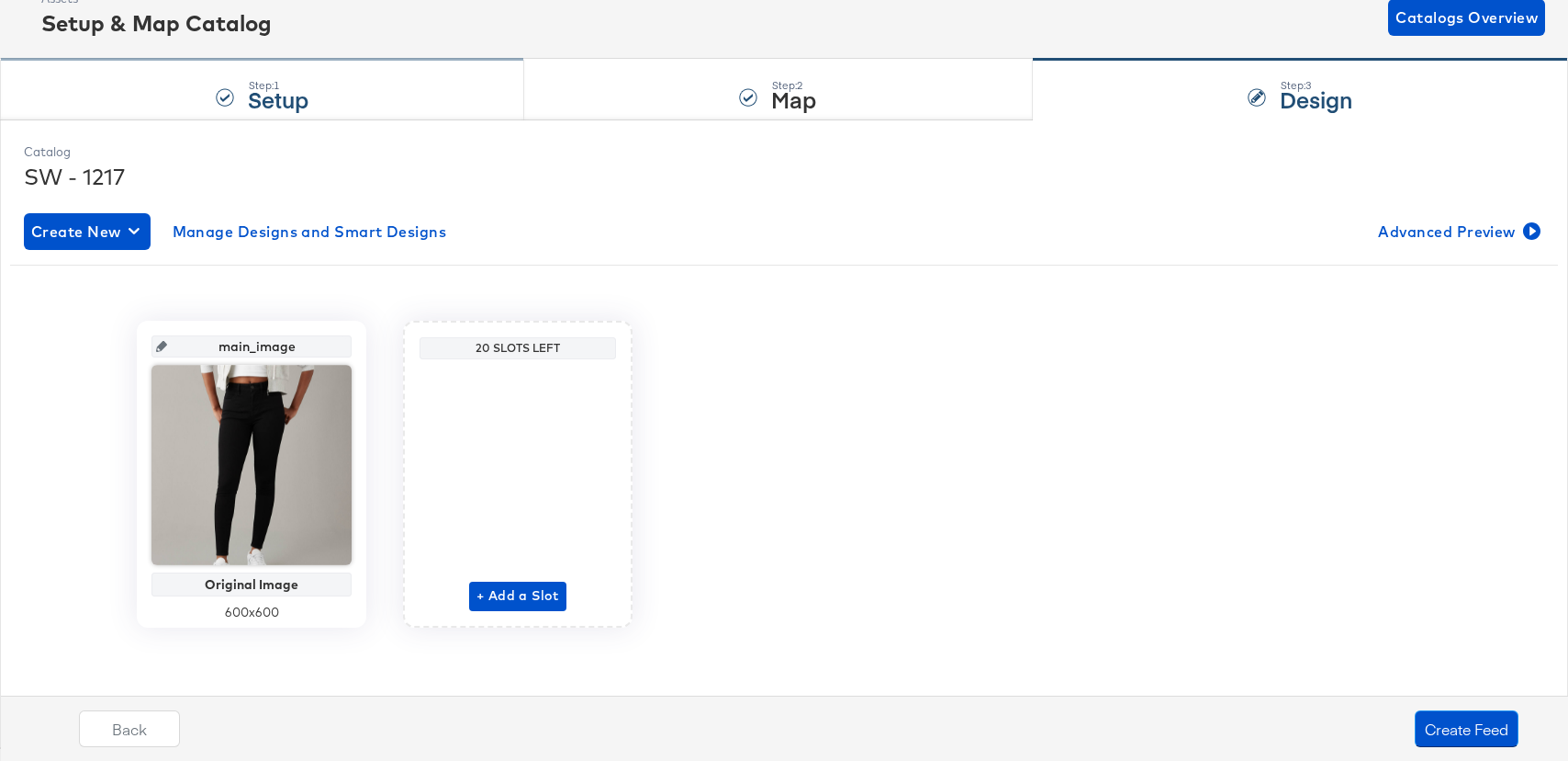
click at [333, 94] on div "Step: 1 Setup" at bounding box center [262, 90] width 524 height 61
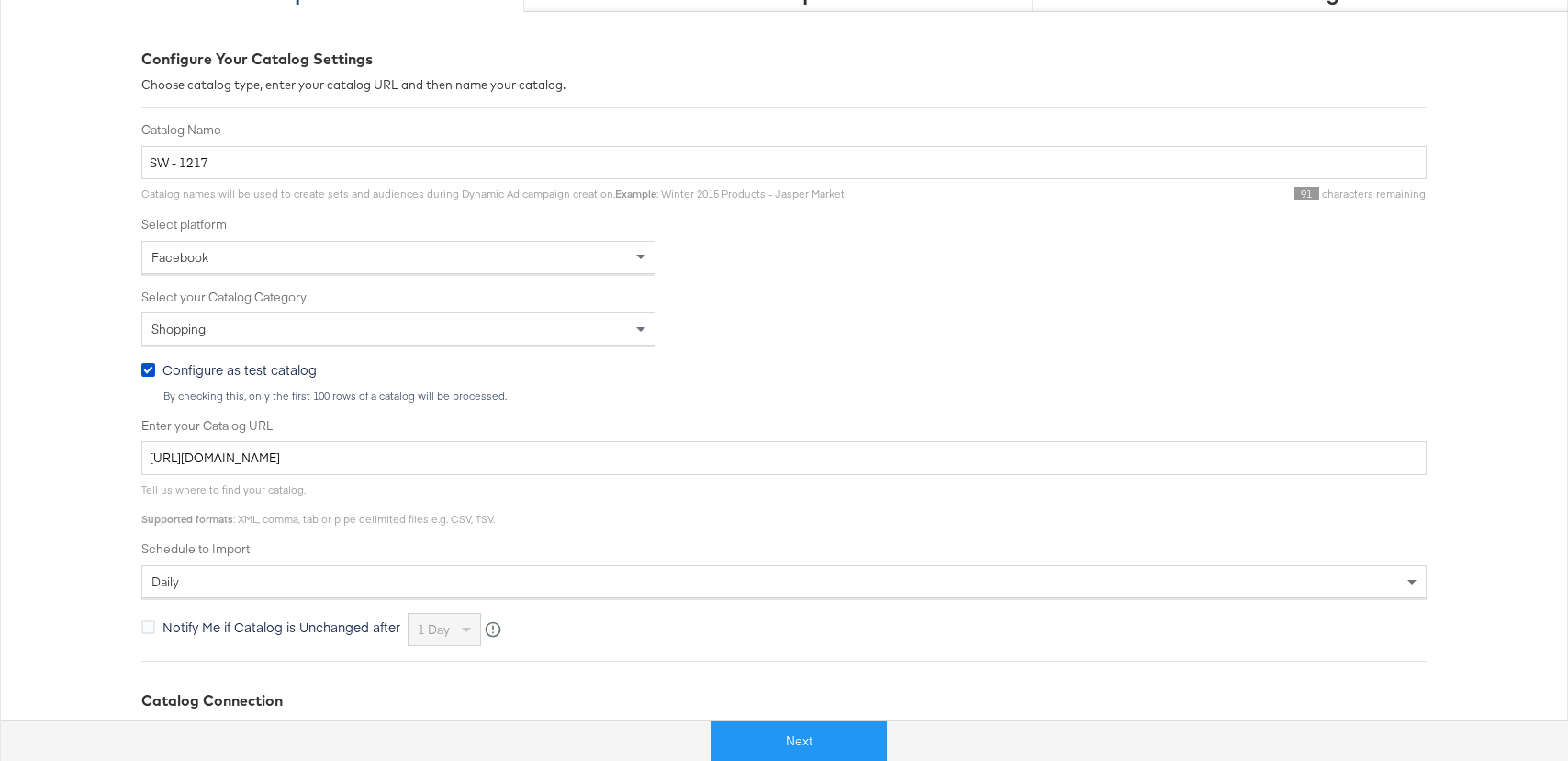
scroll to position [229, 0]
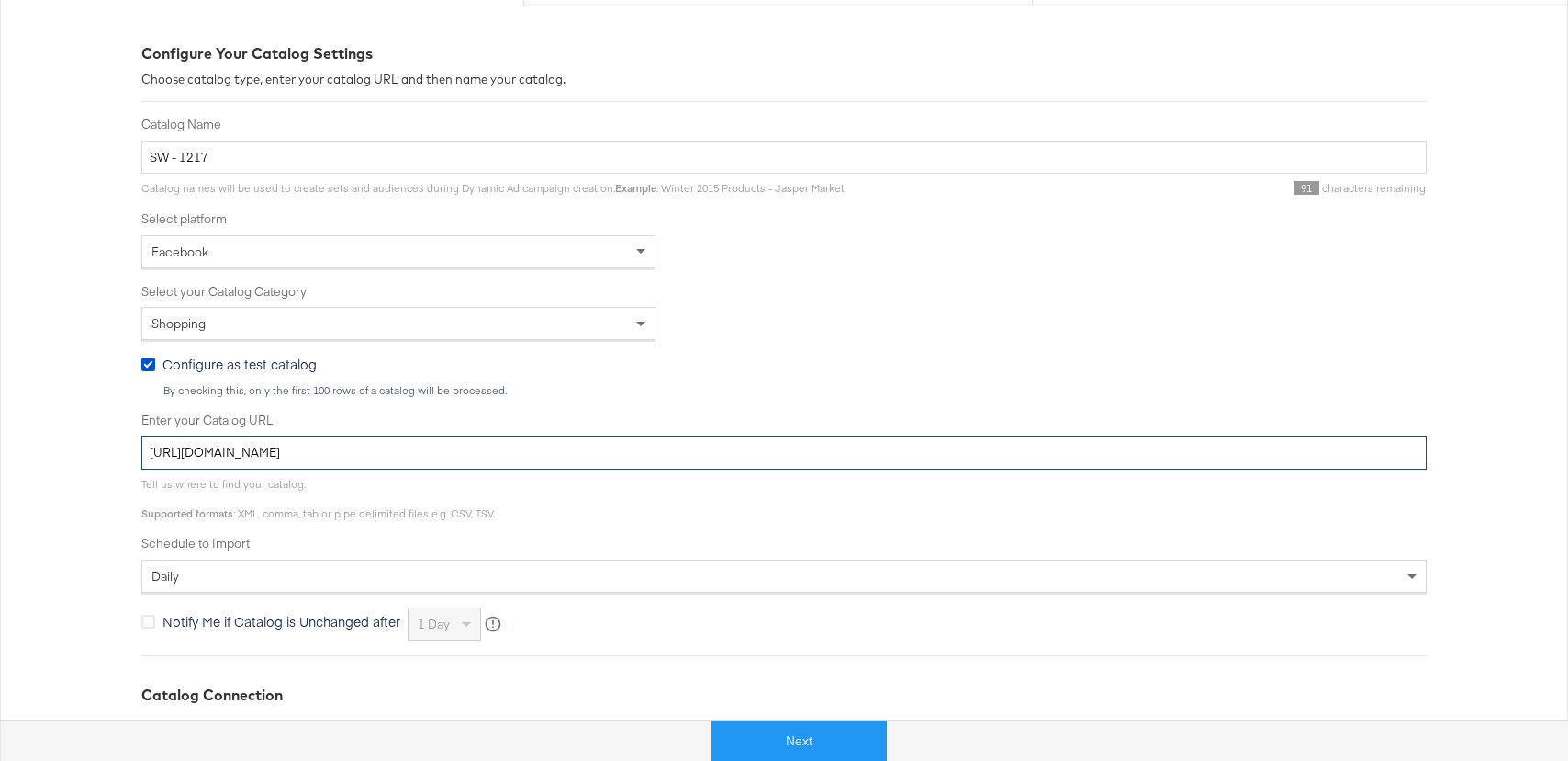
click at [313, 453] on input "[URL][DOMAIN_NAME]" at bounding box center [784, 453] width 1285 height 34
click at [764, 727] on button "Next" at bounding box center [799, 740] width 175 height 41
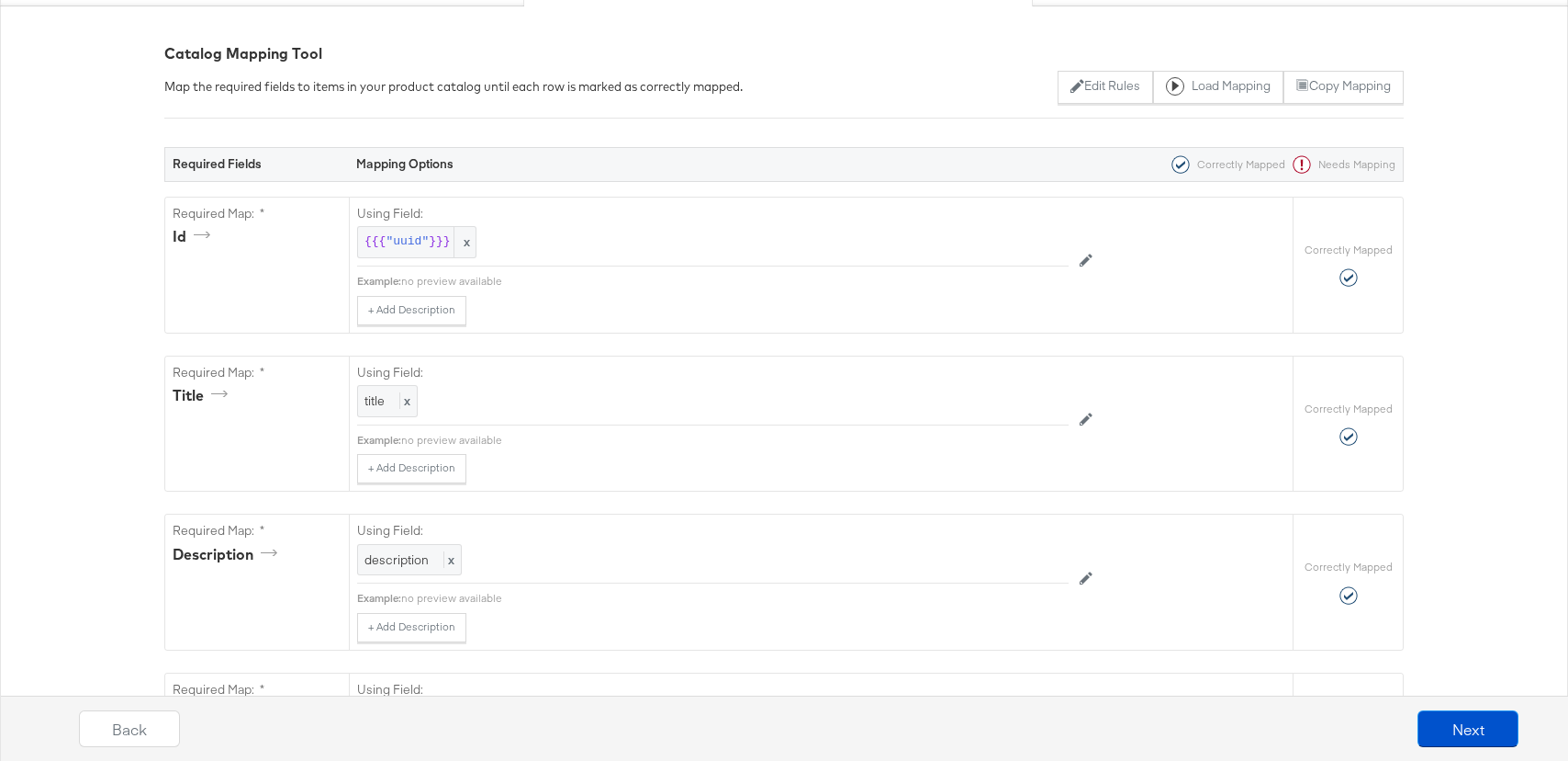
scroll to position [0, 0]
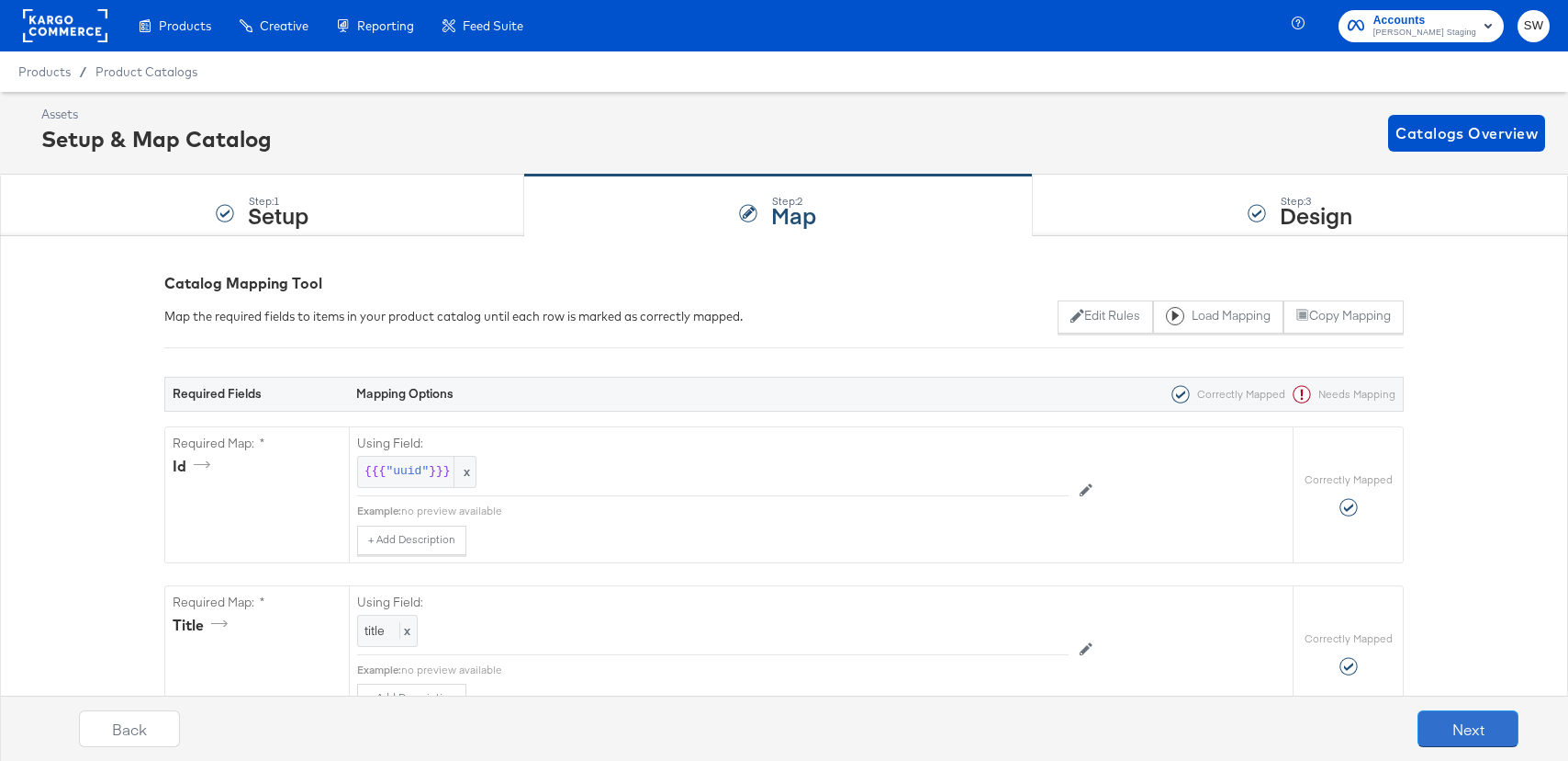
click at [1505, 739] on button "Next" at bounding box center [1467, 728] width 101 height 37
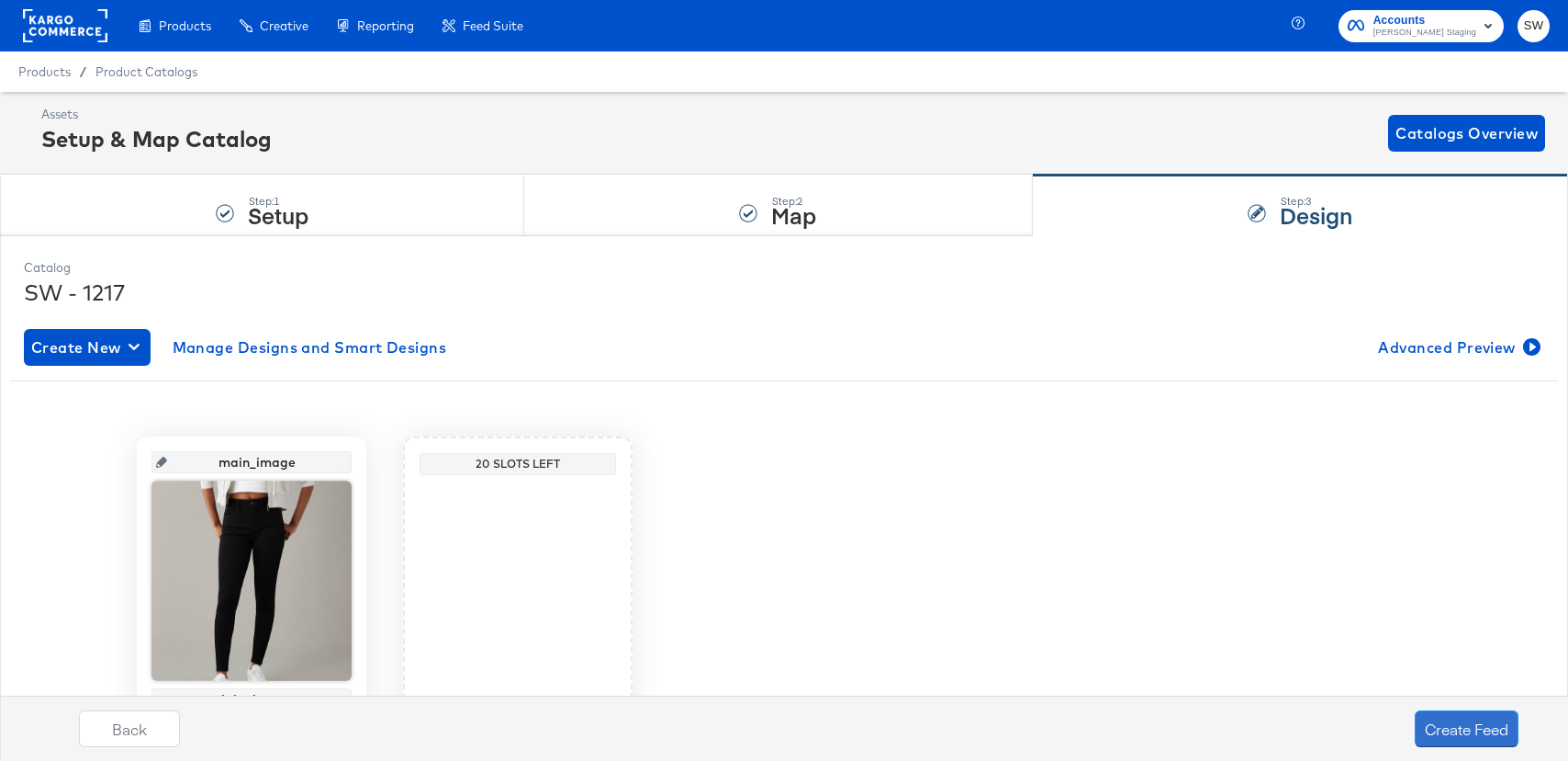
click at [1505, 739] on button "Create Feed" at bounding box center [1466, 728] width 104 height 37
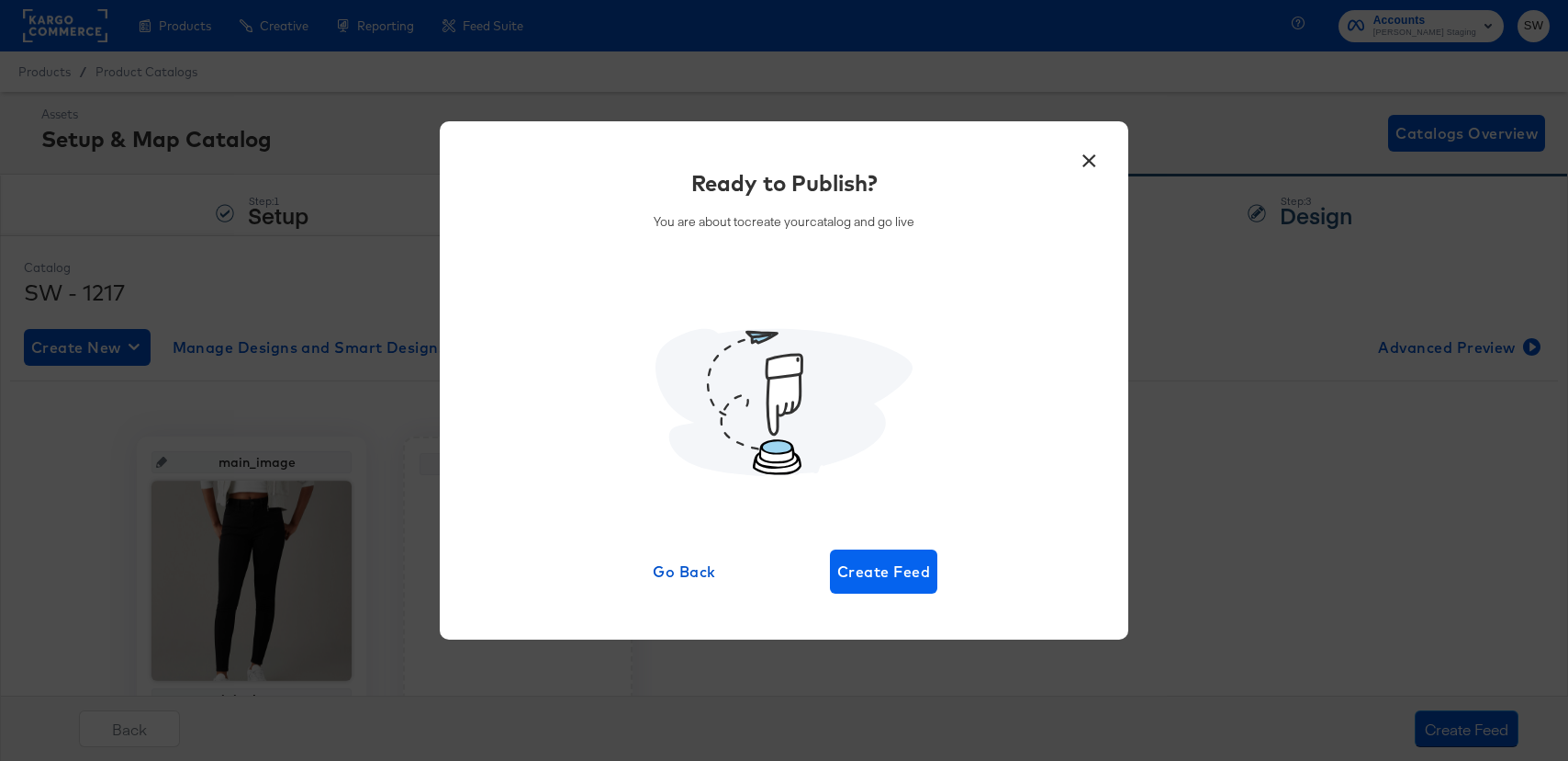
click at [865, 549] on div "Ready to Publish? You are about to create your catalog and go live Go Back Crea…" at bounding box center [784, 381] width 634 height 427
click at [878, 568] on span "Create Feed" at bounding box center [883, 571] width 93 height 26
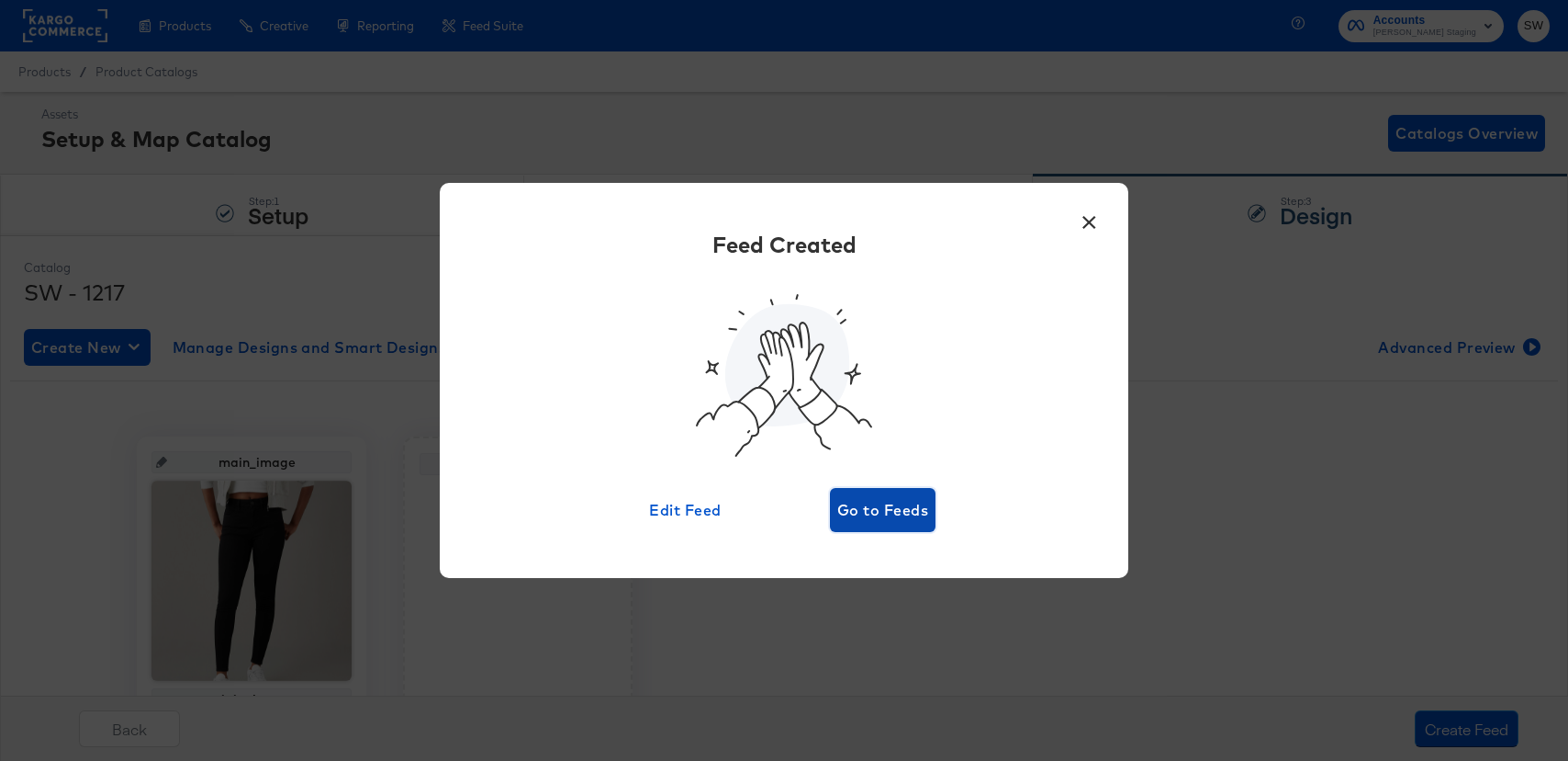
click at [927, 528] on button "Go to Feeds" at bounding box center [883, 510] width 106 height 44
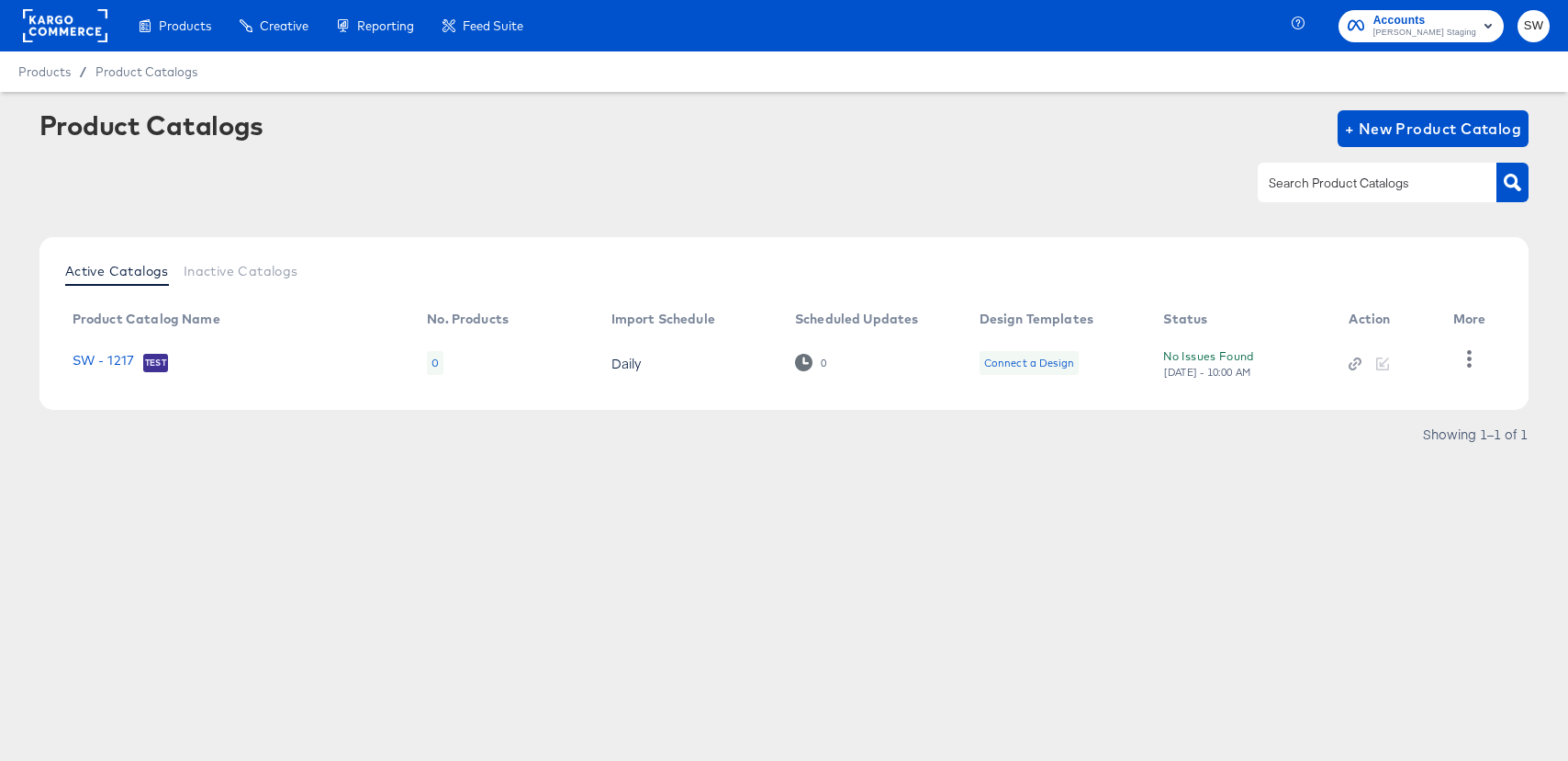
click at [1451, 354] on td at bounding box center [1473, 362] width 70 height 57
click at [1471, 354] on icon "button" at bounding box center [1468, 358] width 17 height 17
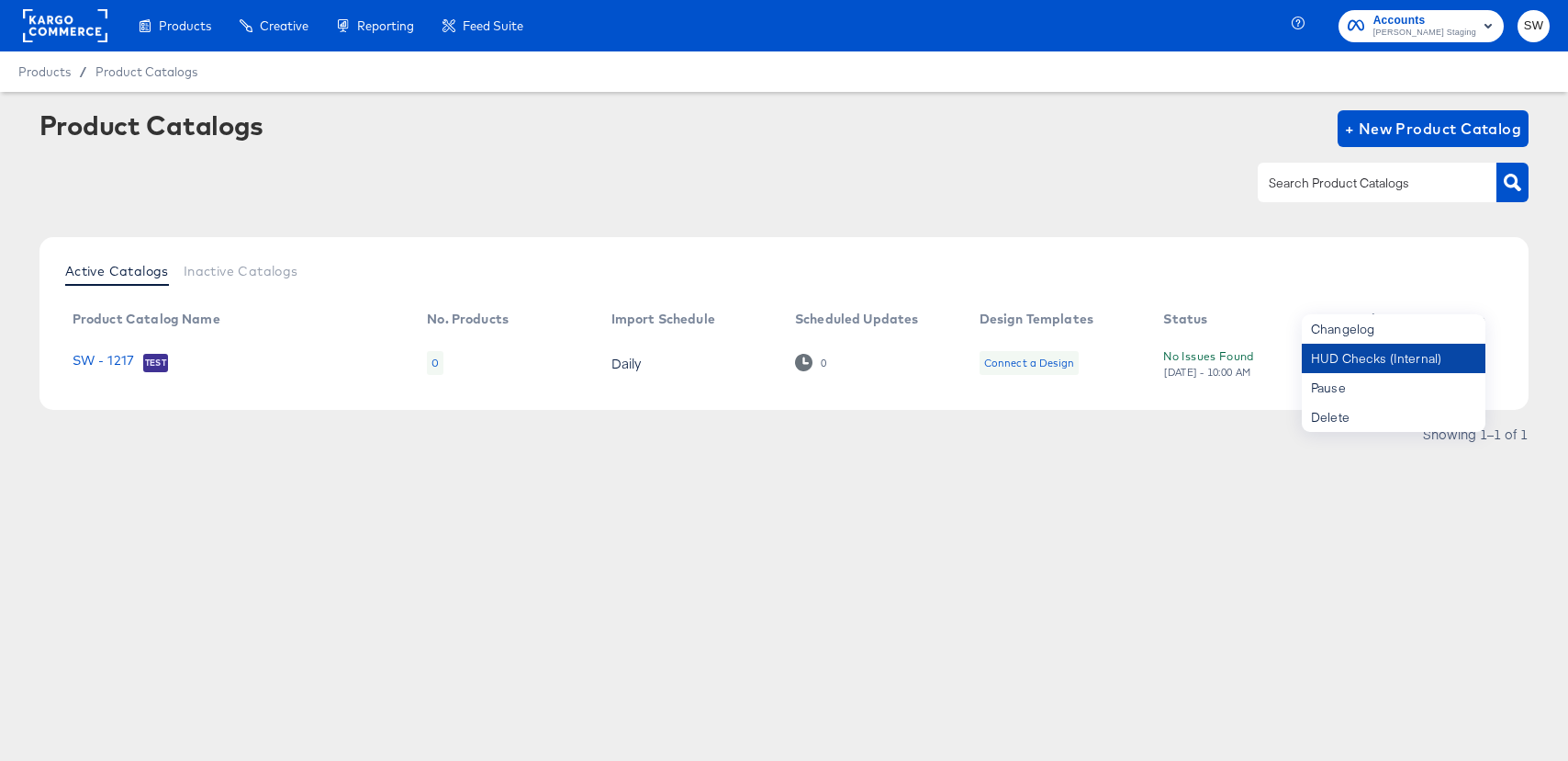
click at [1446, 358] on div "HUD Checks (Internal)" at bounding box center [1394, 357] width 183 height 29
click at [1411, 356] on div "HUD Checks (Internal)" at bounding box center [1394, 357] width 183 height 29
click at [114, 353] on link "SW - 1217" at bounding box center [104, 362] width 62 height 18
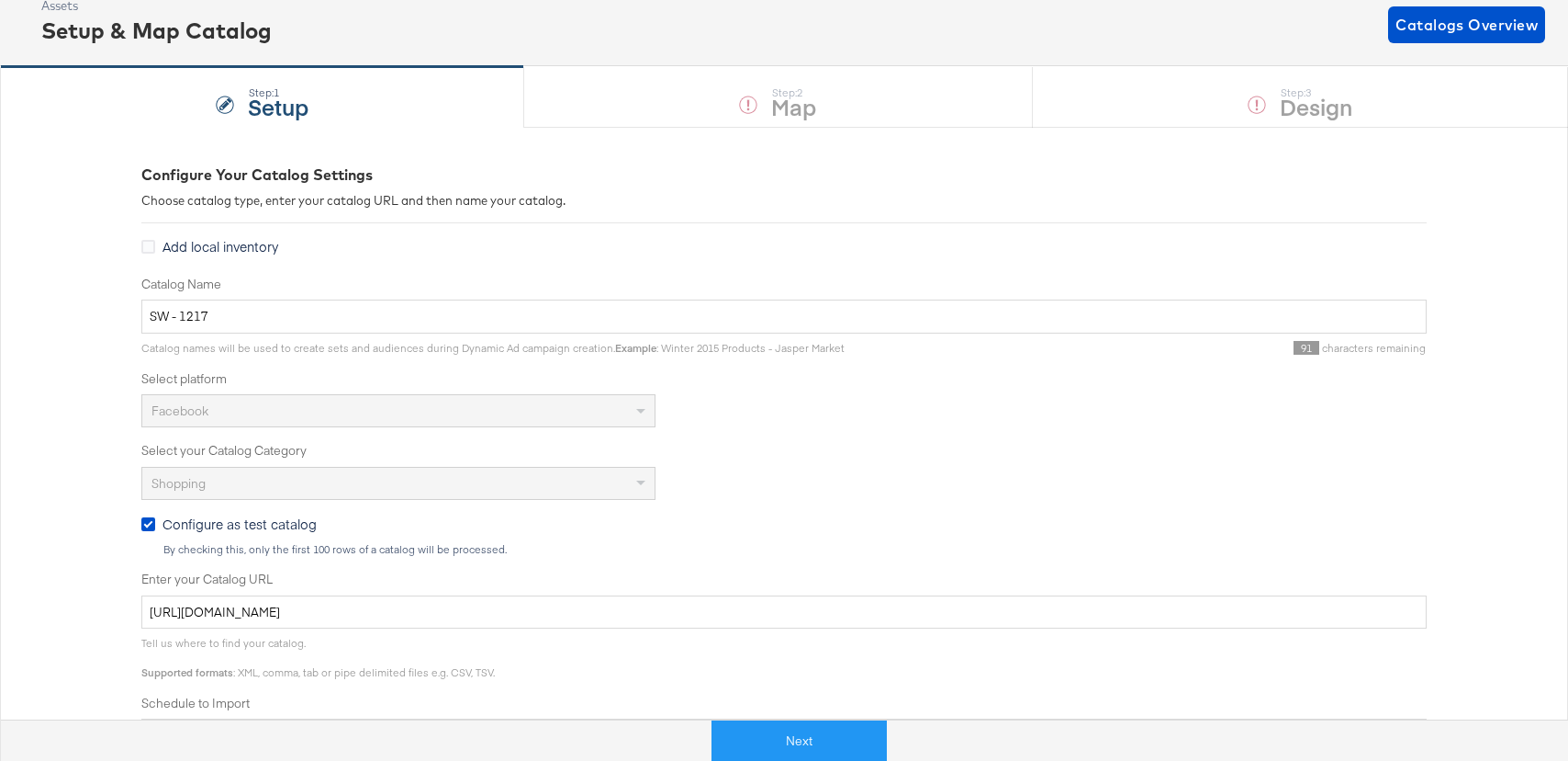
scroll to position [107, 0]
click at [356, 627] on input "[URL][DOMAIN_NAME]" at bounding box center [784, 614] width 1285 height 34
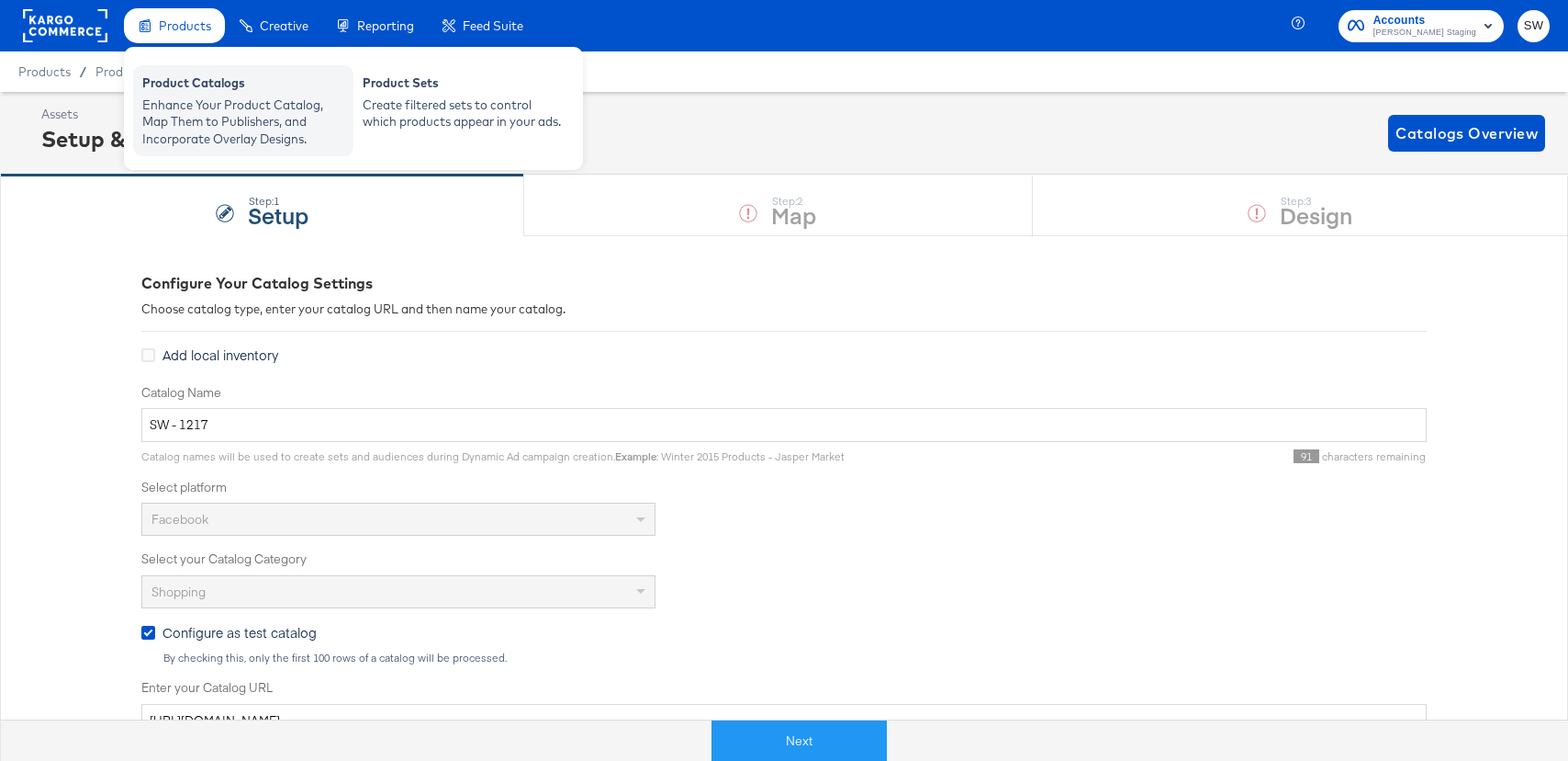
click at [203, 142] on div "Enhance Your Product Catalog, Map Them to Publishers, and Incorporate Overlay D…" at bounding box center [243, 123] width 202 height 52
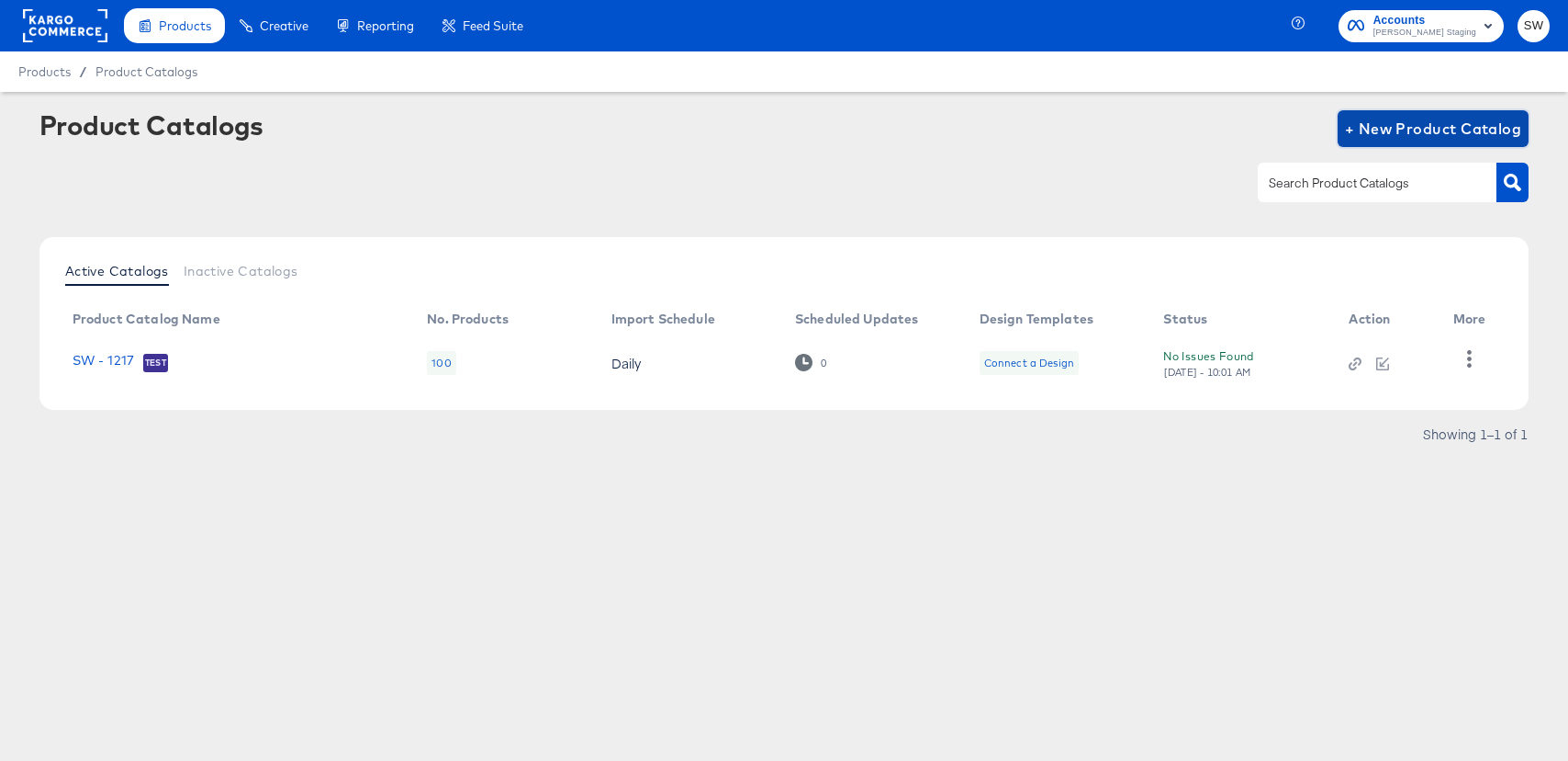
click at [1442, 117] on span "+ New Product Catalog" at bounding box center [1433, 129] width 177 height 26
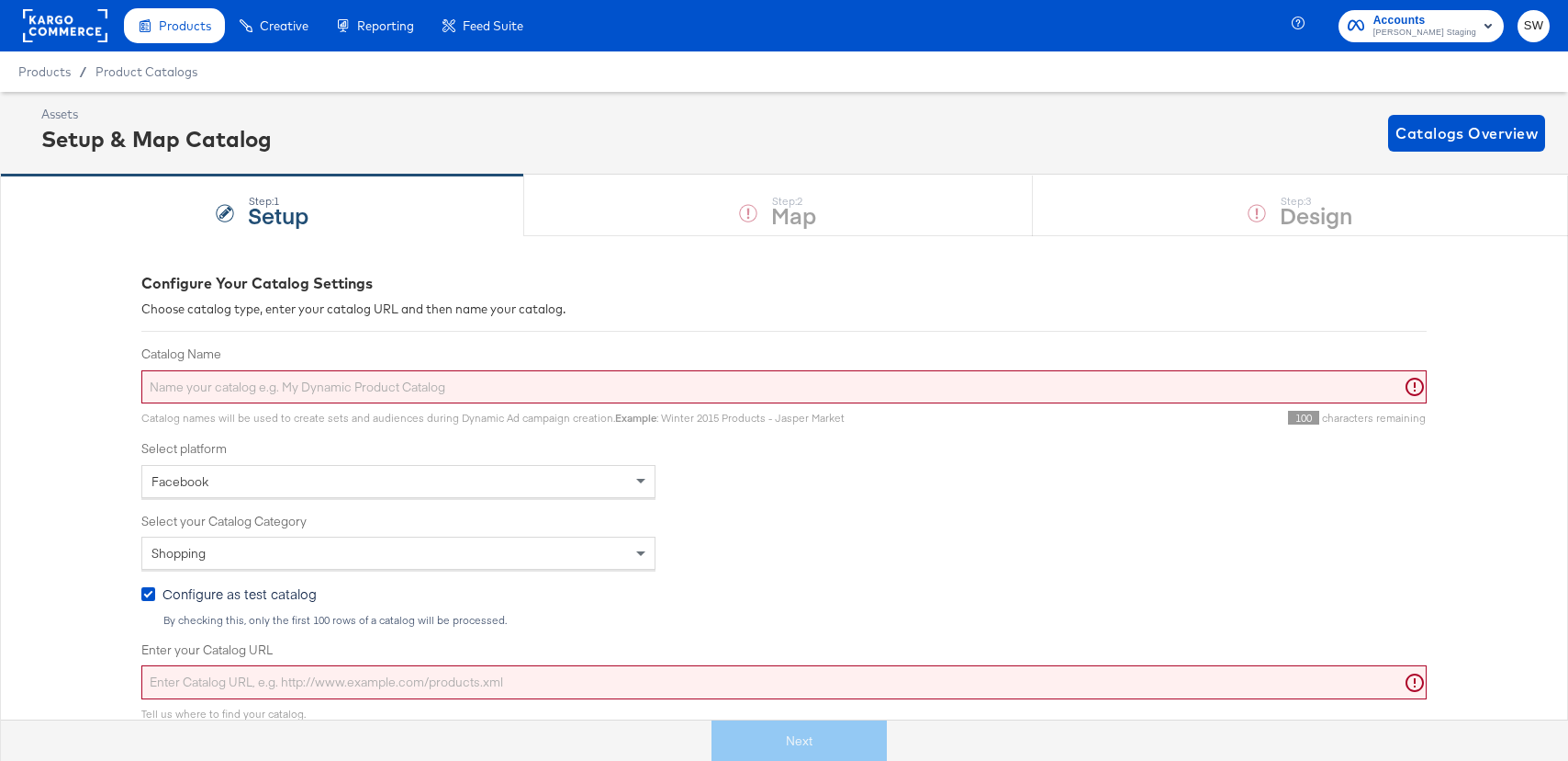
click at [910, 397] on input "Catalog Name" at bounding box center [784, 387] width 1285 height 34
type input "O"
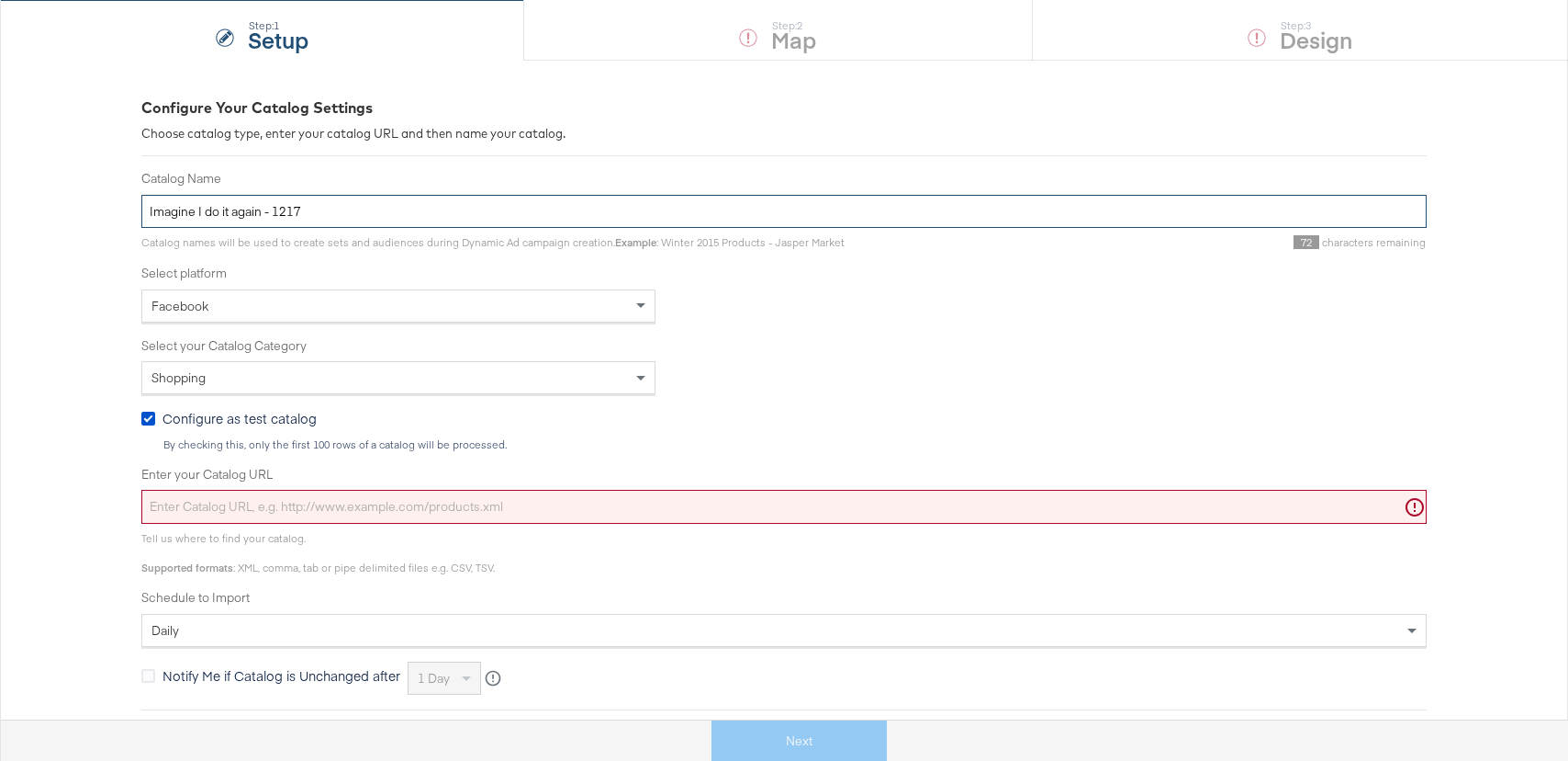
scroll to position [177, 0]
type input "Imagine I do it again - 1217"
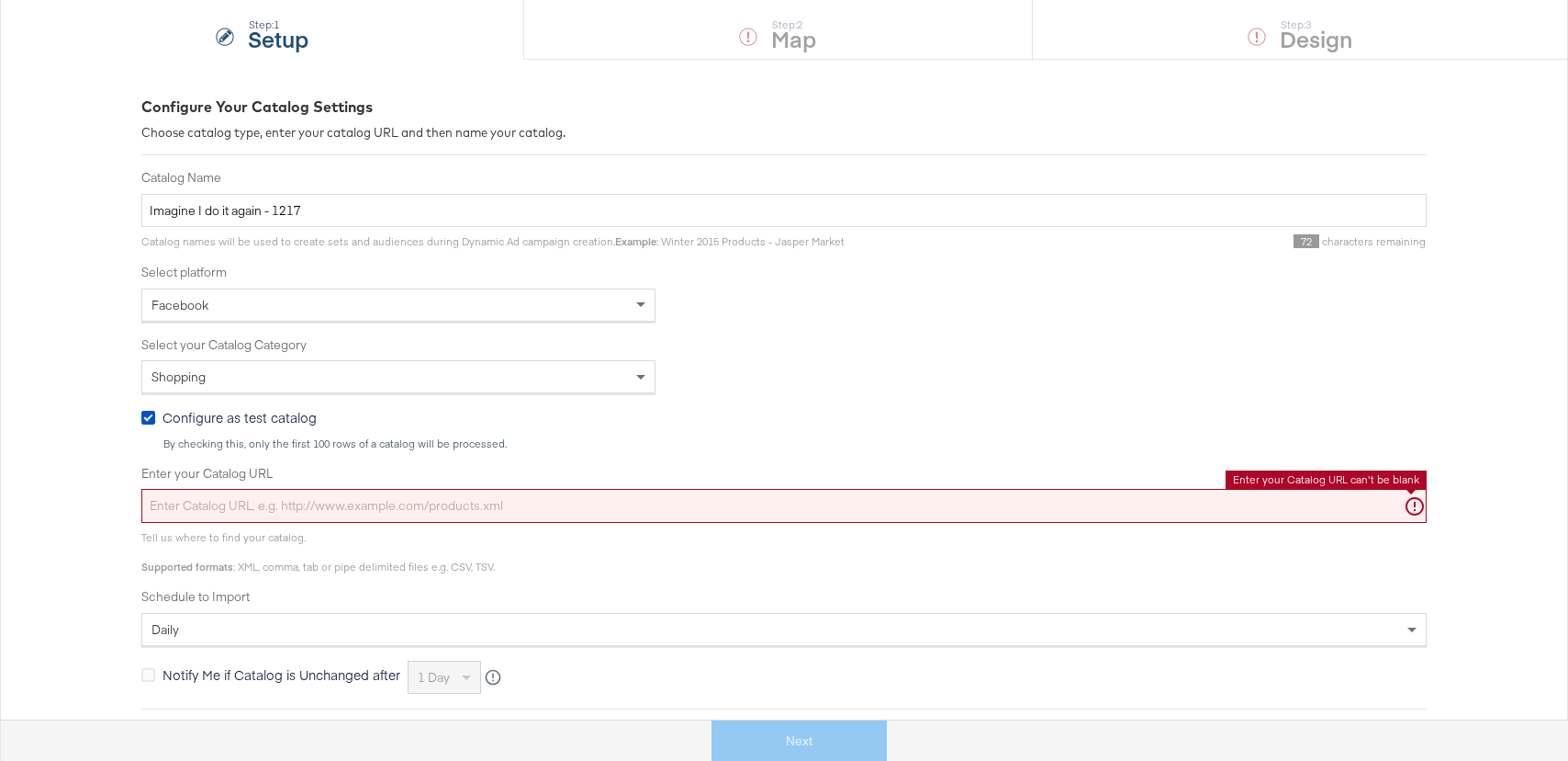
click at [872, 497] on input "Enter your Catalog URL" at bounding box center [784, 506] width 1285 height 34
paste input "[URL][DOMAIN_NAME]"
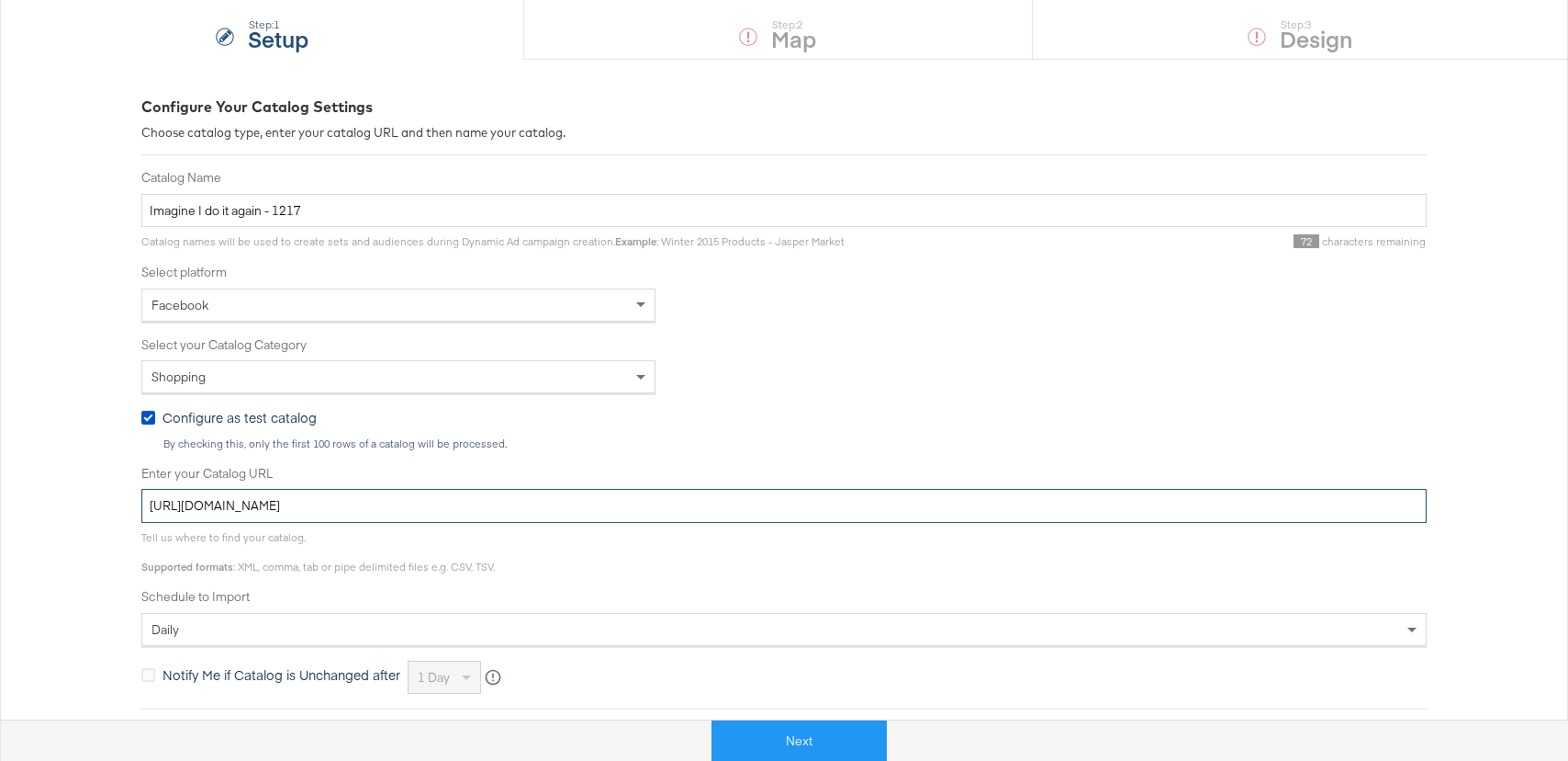
type input "[URL][DOMAIN_NAME]"
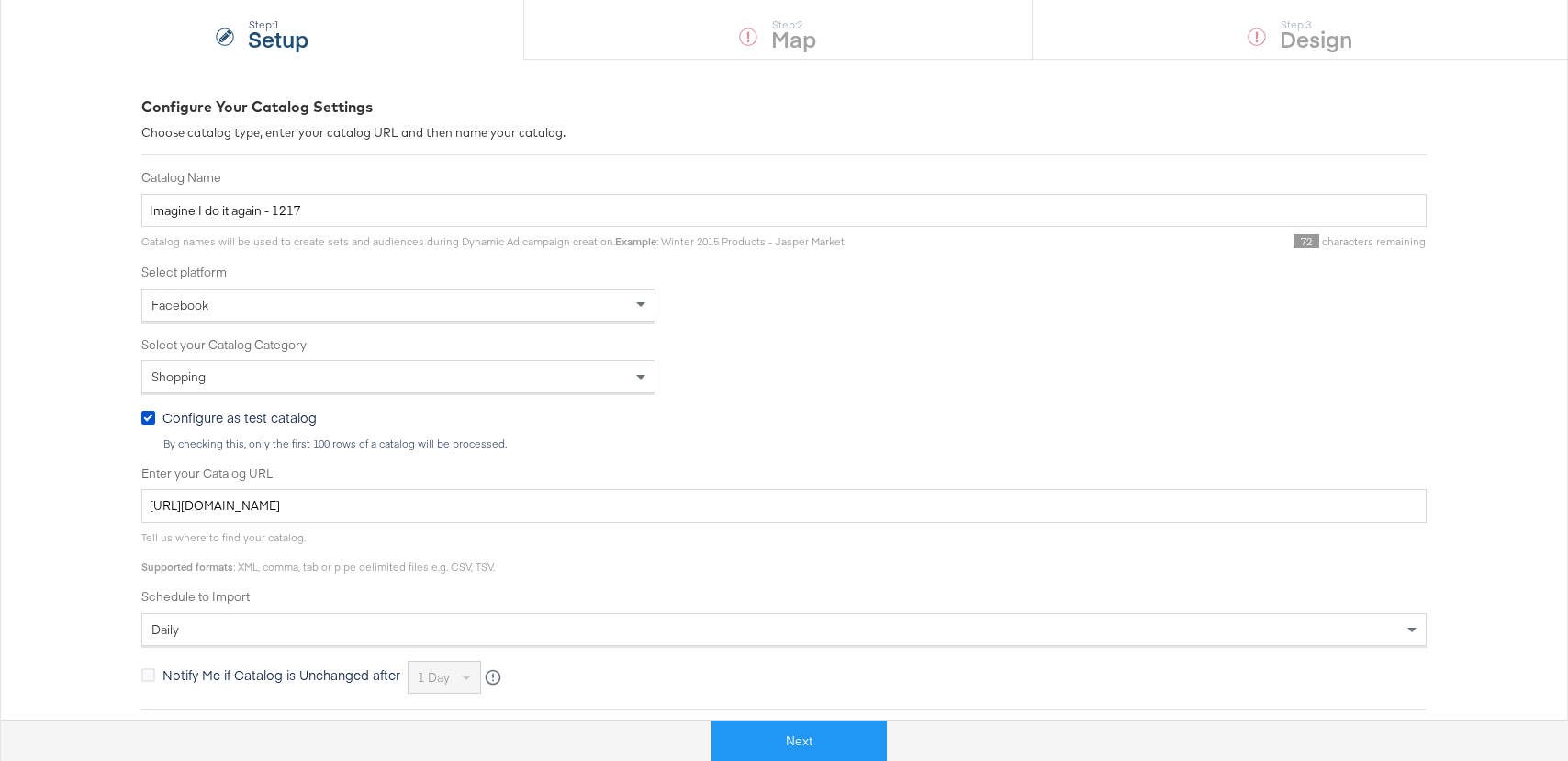
click at [850, 713] on div "Next" at bounding box center [798, 732] width 1568 height 55
click at [847, 734] on button "Next" at bounding box center [799, 740] width 175 height 41
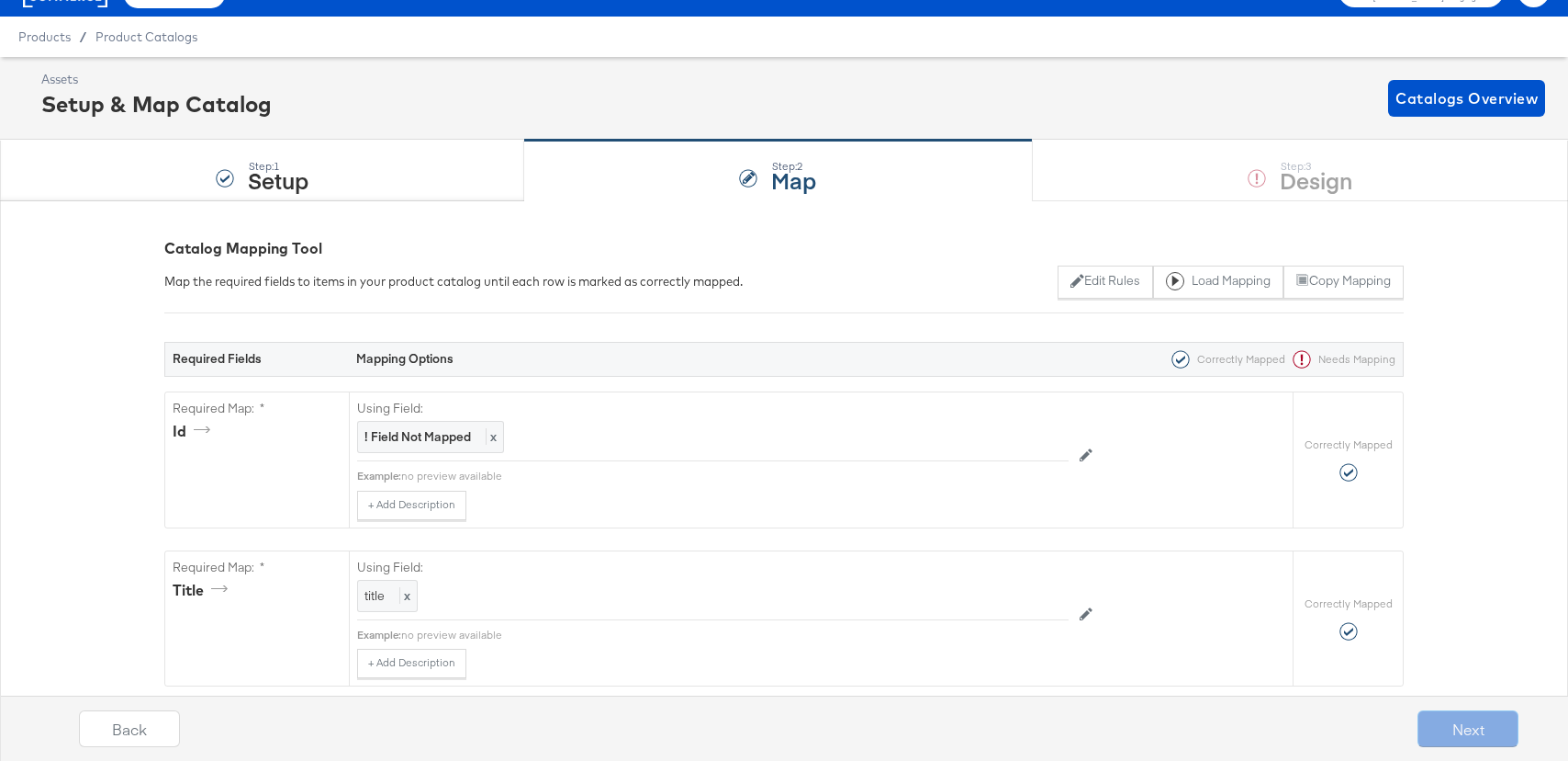
scroll to position [38, 0]
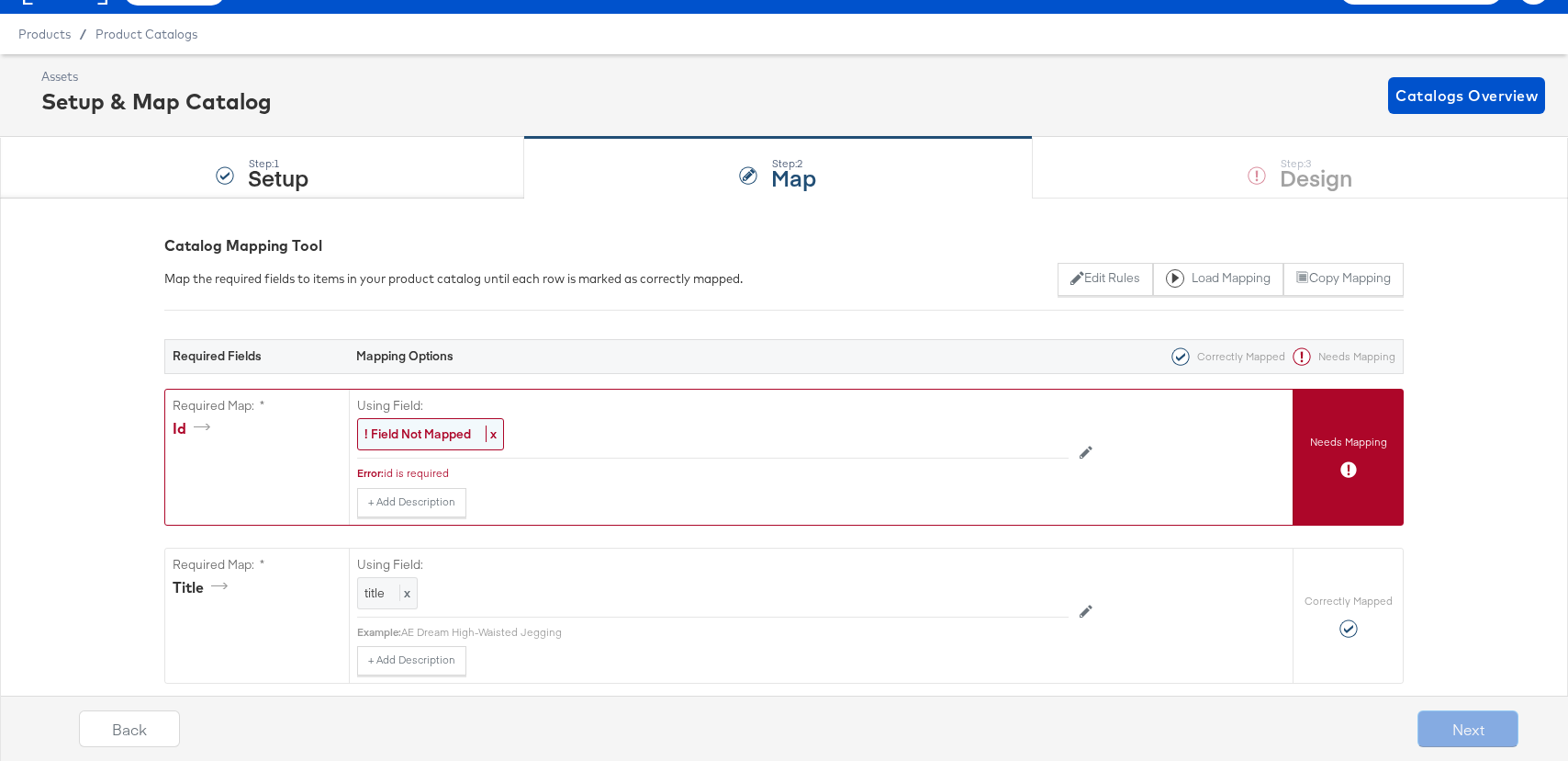
click at [407, 422] on div "! Field Not Mapped x" at bounding box center [430, 434] width 147 height 32
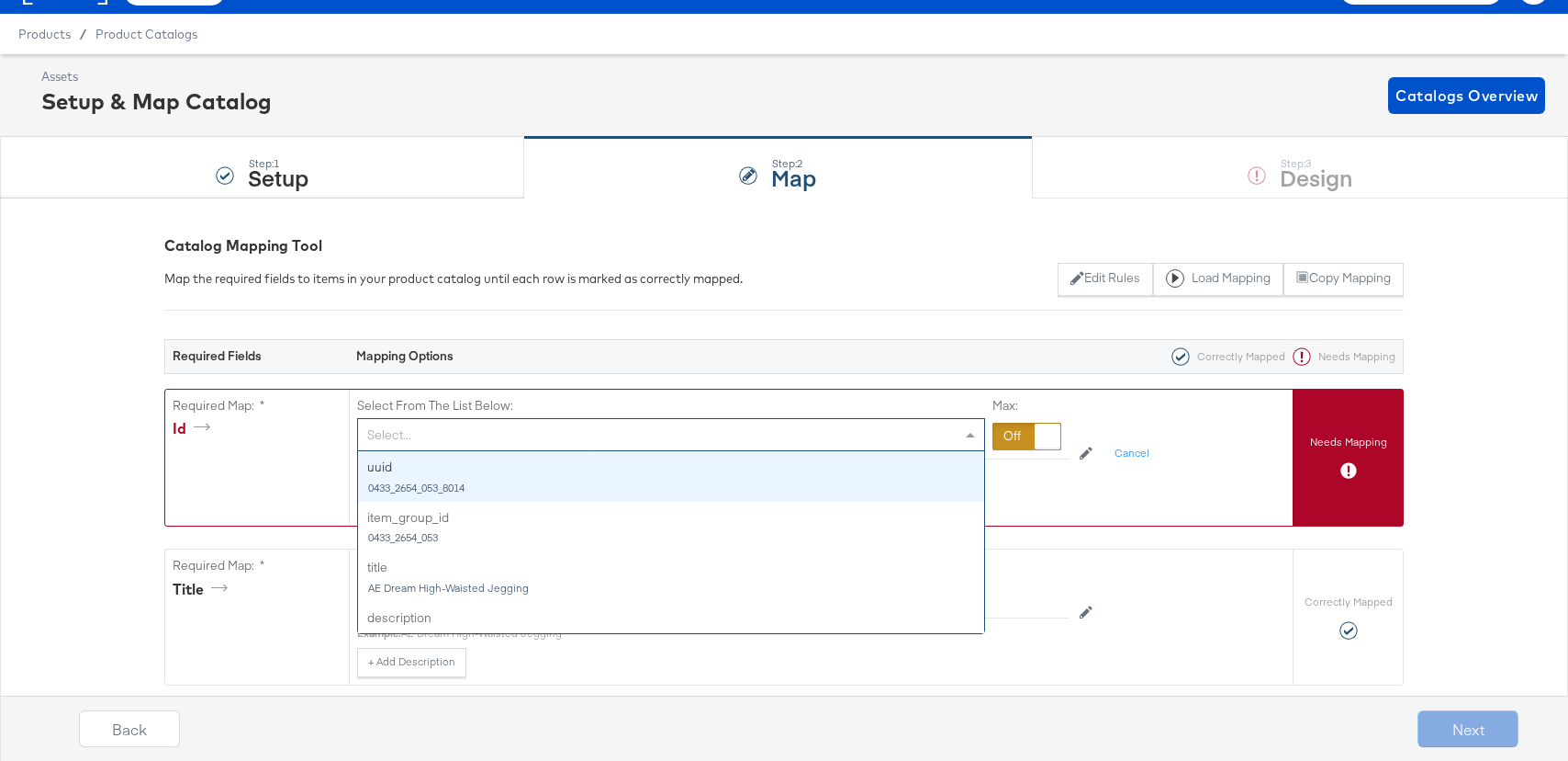
click at [407, 422] on div "Select..." at bounding box center [671, 434] width 626 height 31
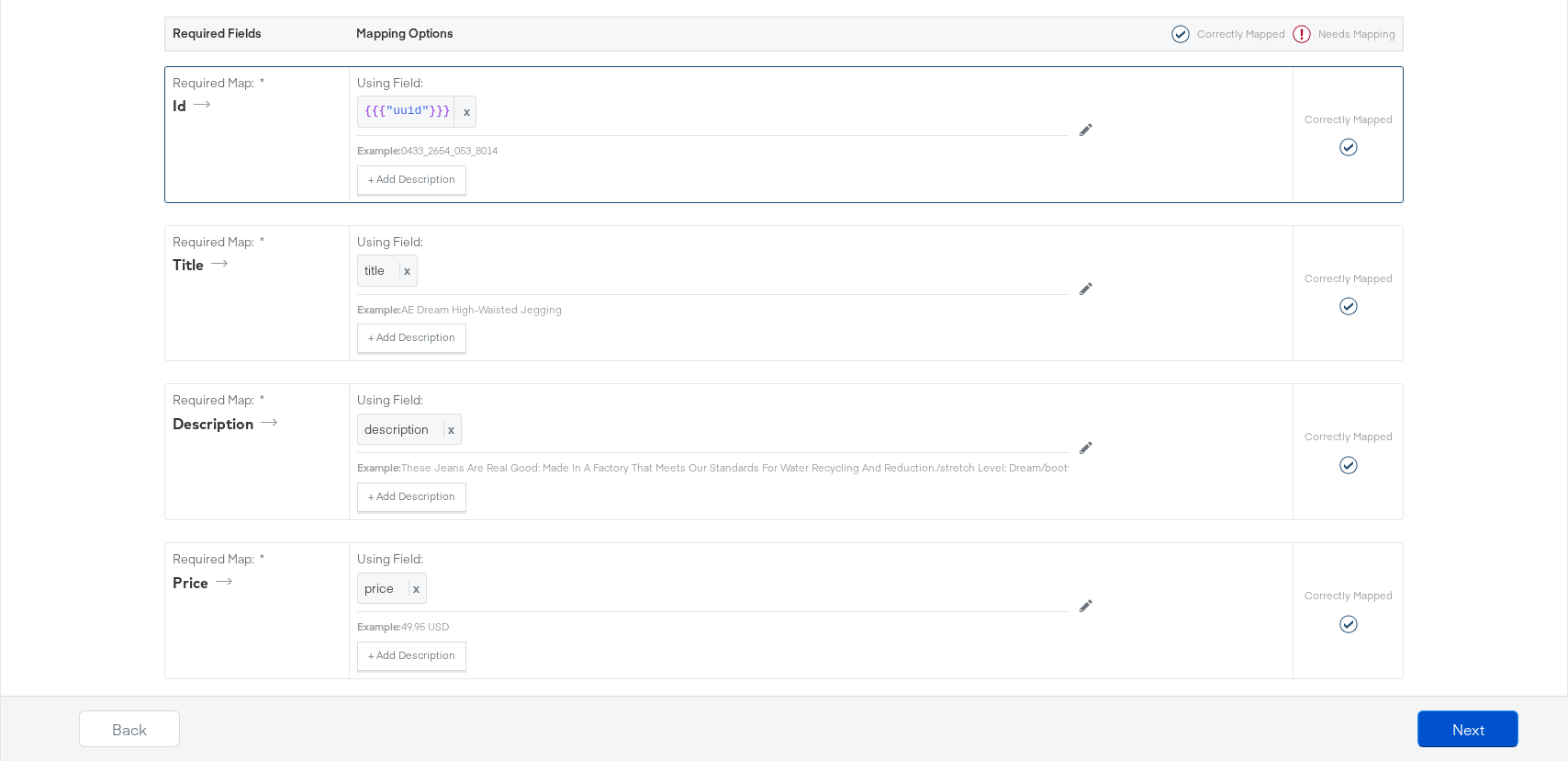
scroll to position [385, 0]
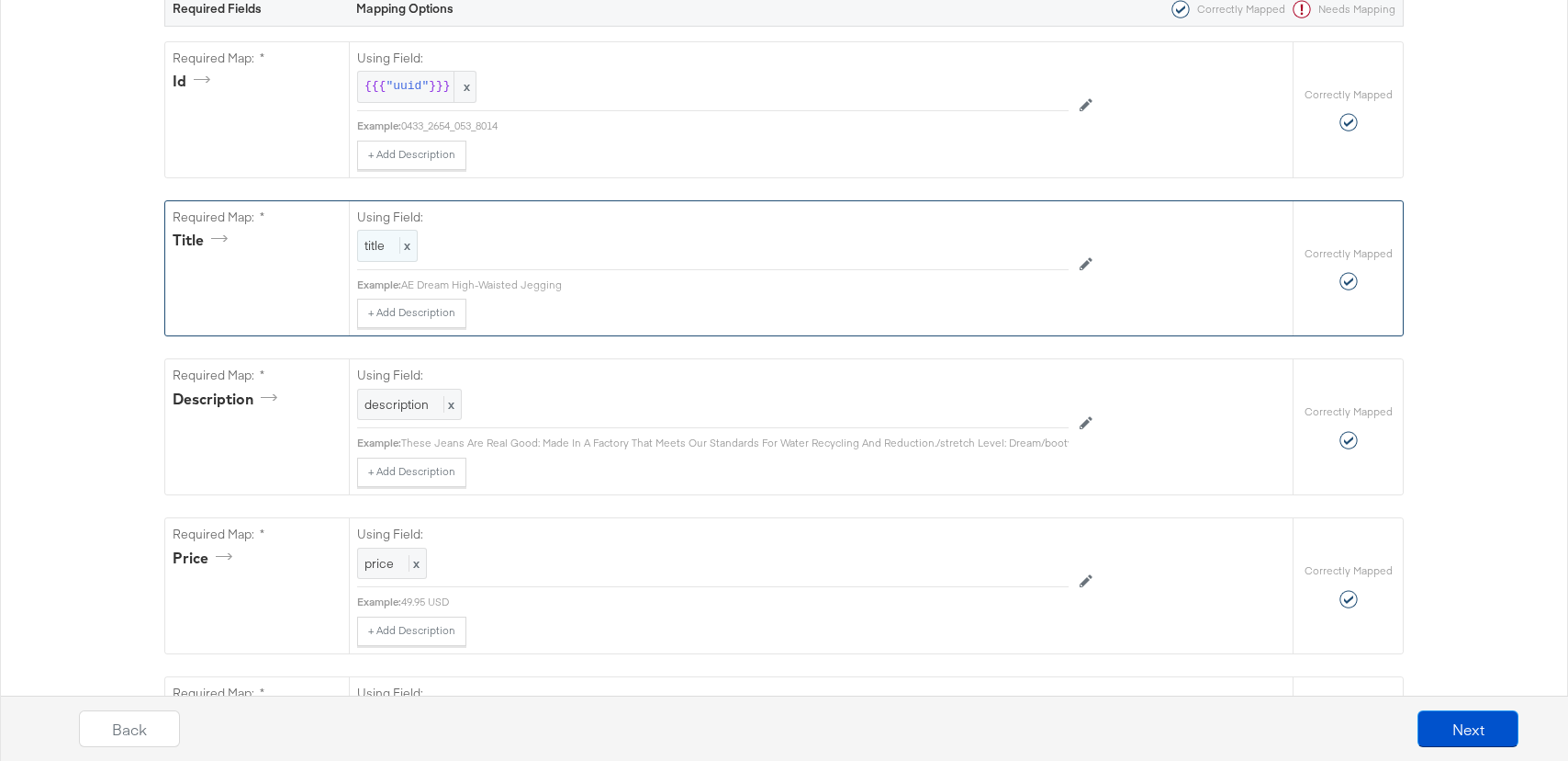
click at [367, 231] on div "title x" at bounding box center [387, 245] width 61 height 32
click at [377, 247] on span "title" at bounding box center [377, 246] width 20 height 17
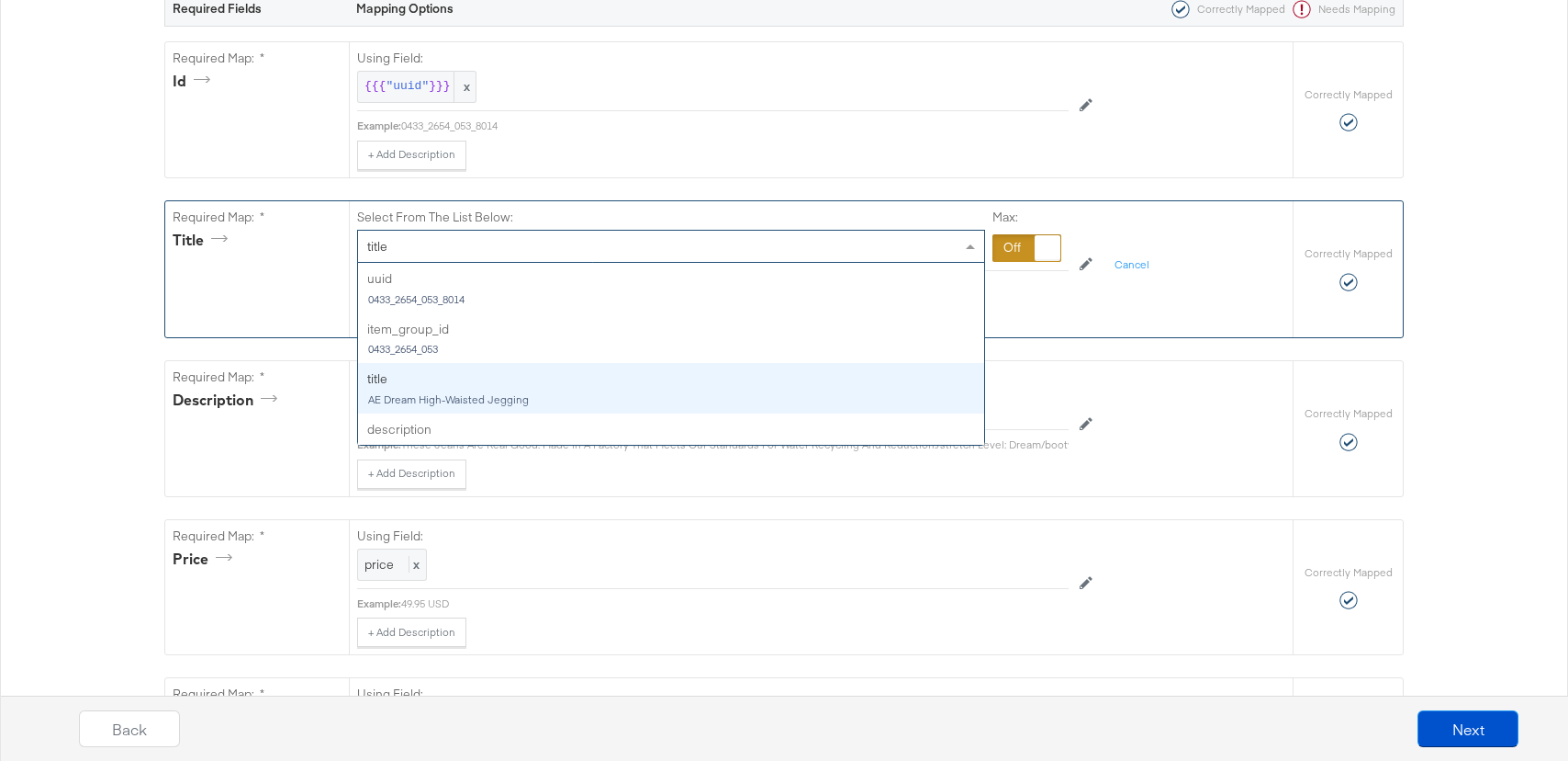
scroll to position [100, 0]
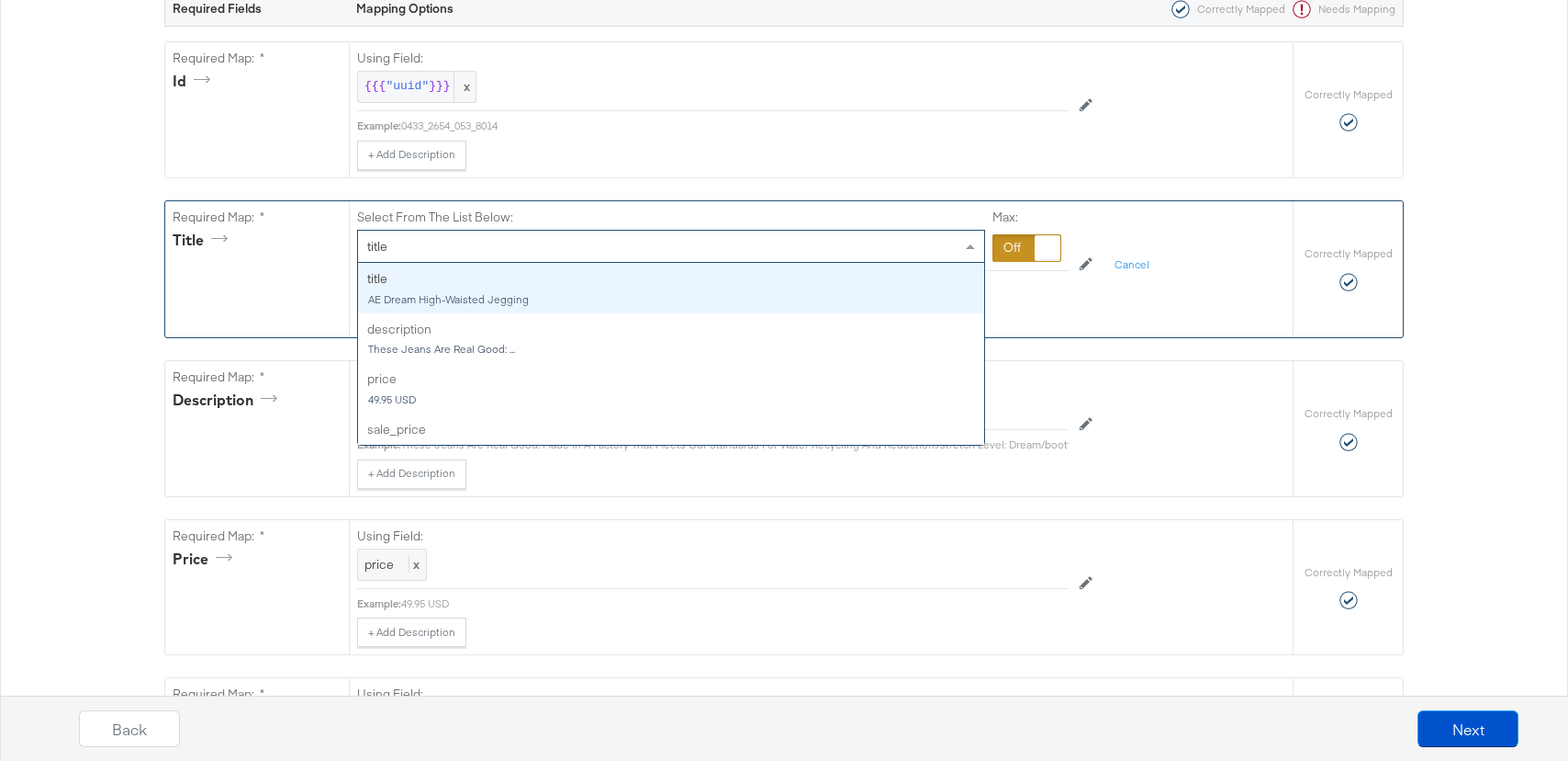
click at [1011, 229] on div "Max:" at bounding box center [1027, 235] width 69 height 55
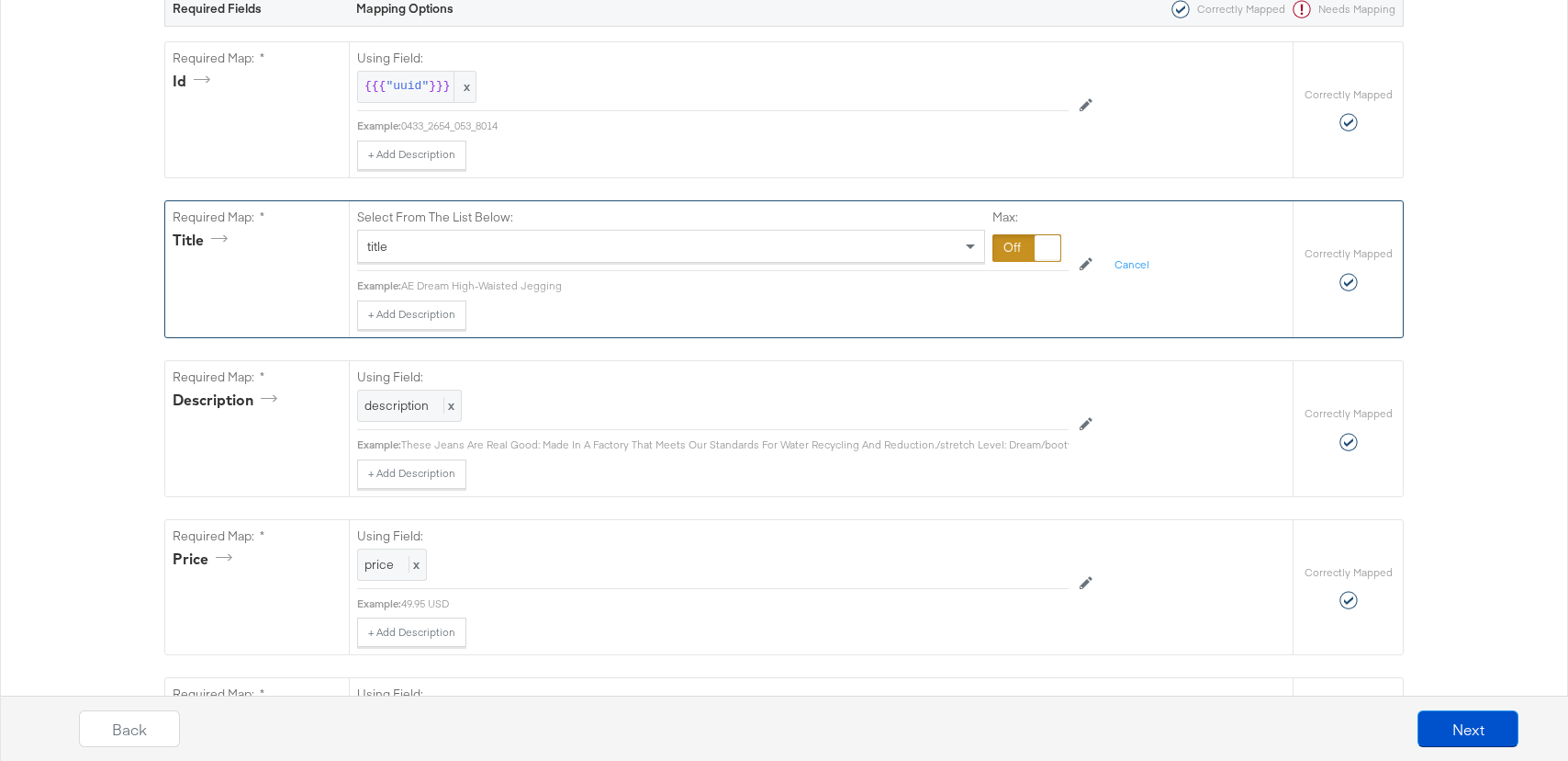
click at [1011, 240] on div at bounding box center [1027, 248] width 69 height 28
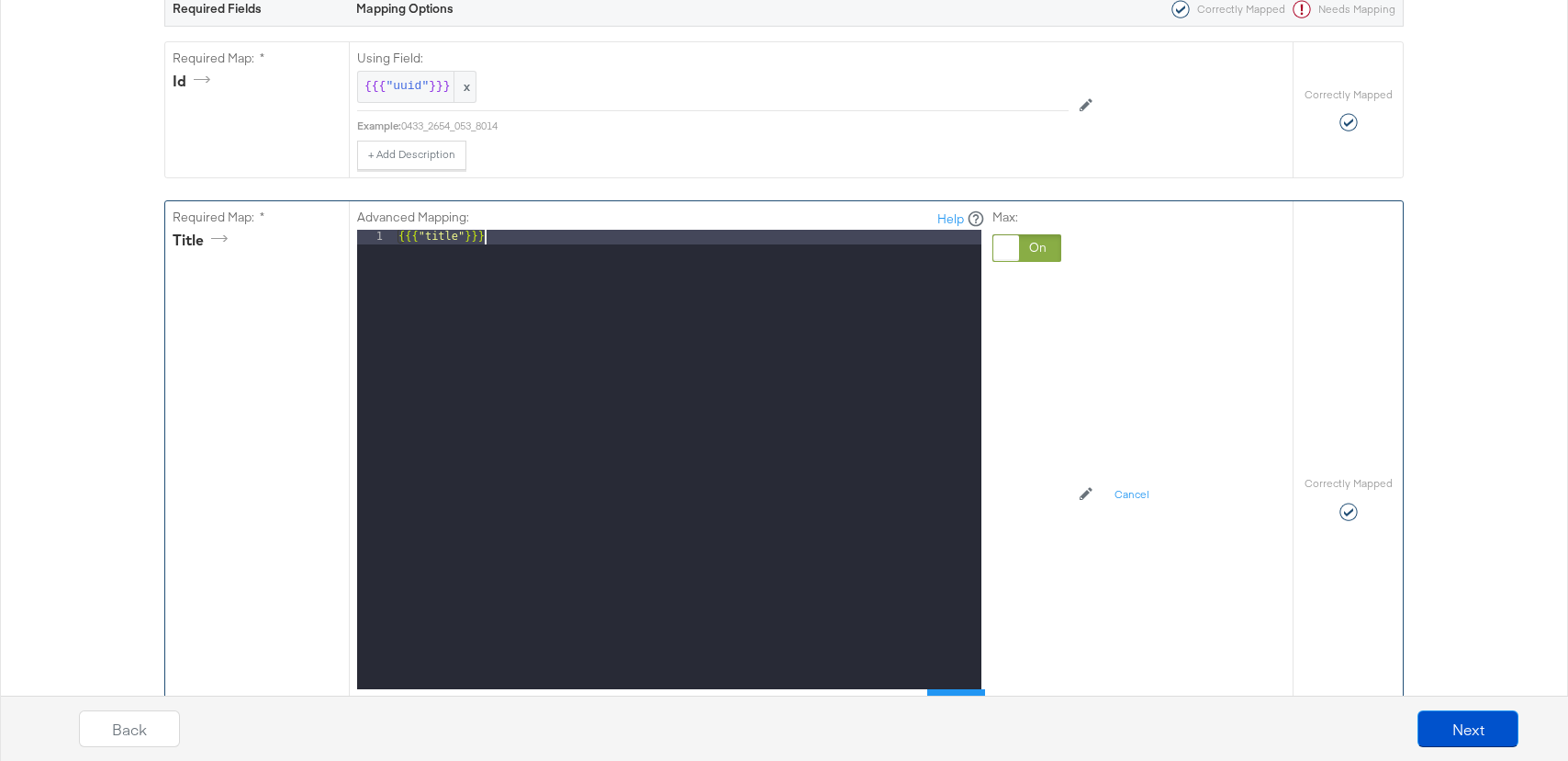
click at [511, 308] on div "{{{ "title" }}}" at bounding box center [688, 474] width 587 height 489
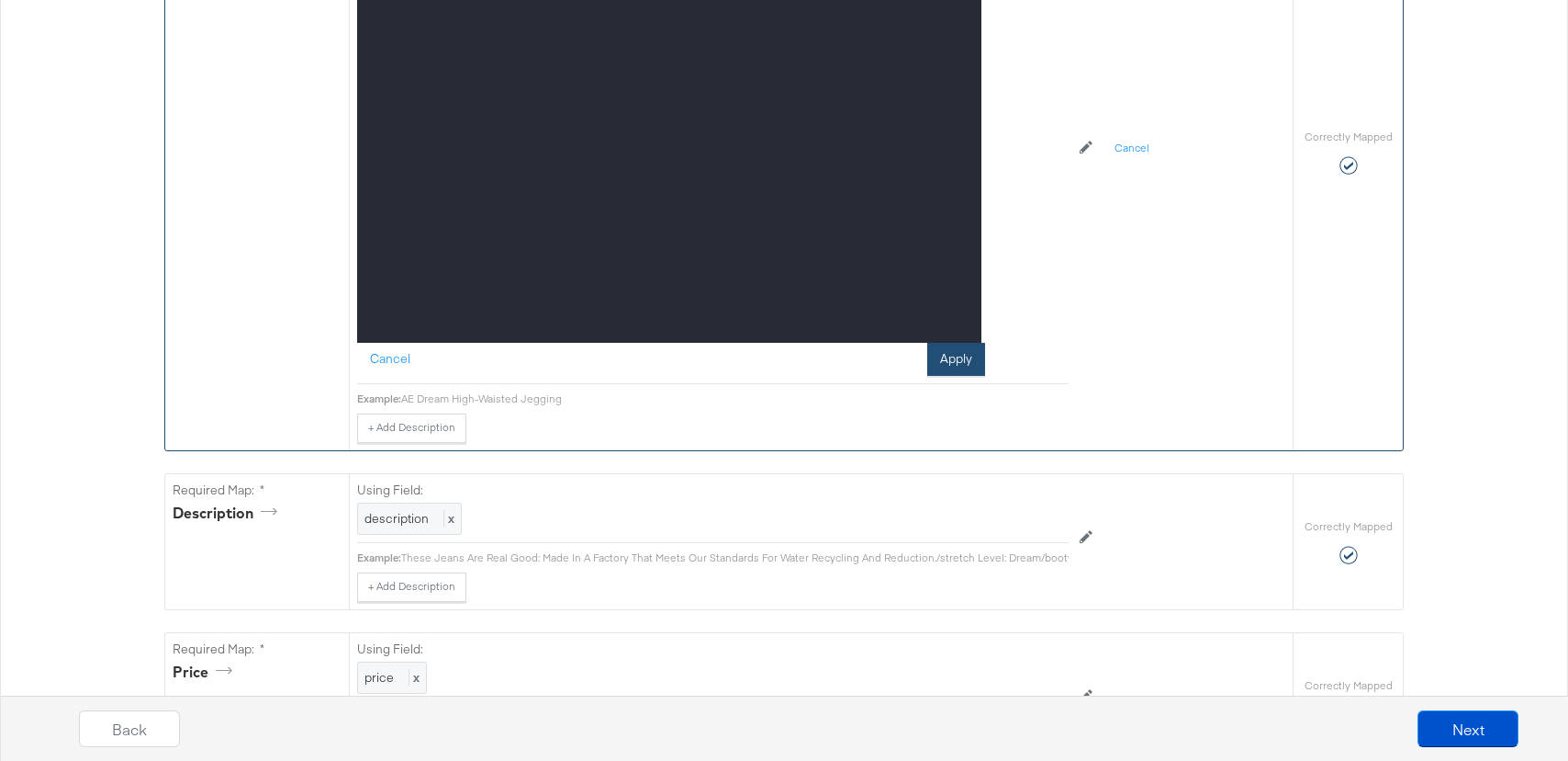
click at [959, 364] on button "Apply" at bounding box center [956, 359] width 58 height 33
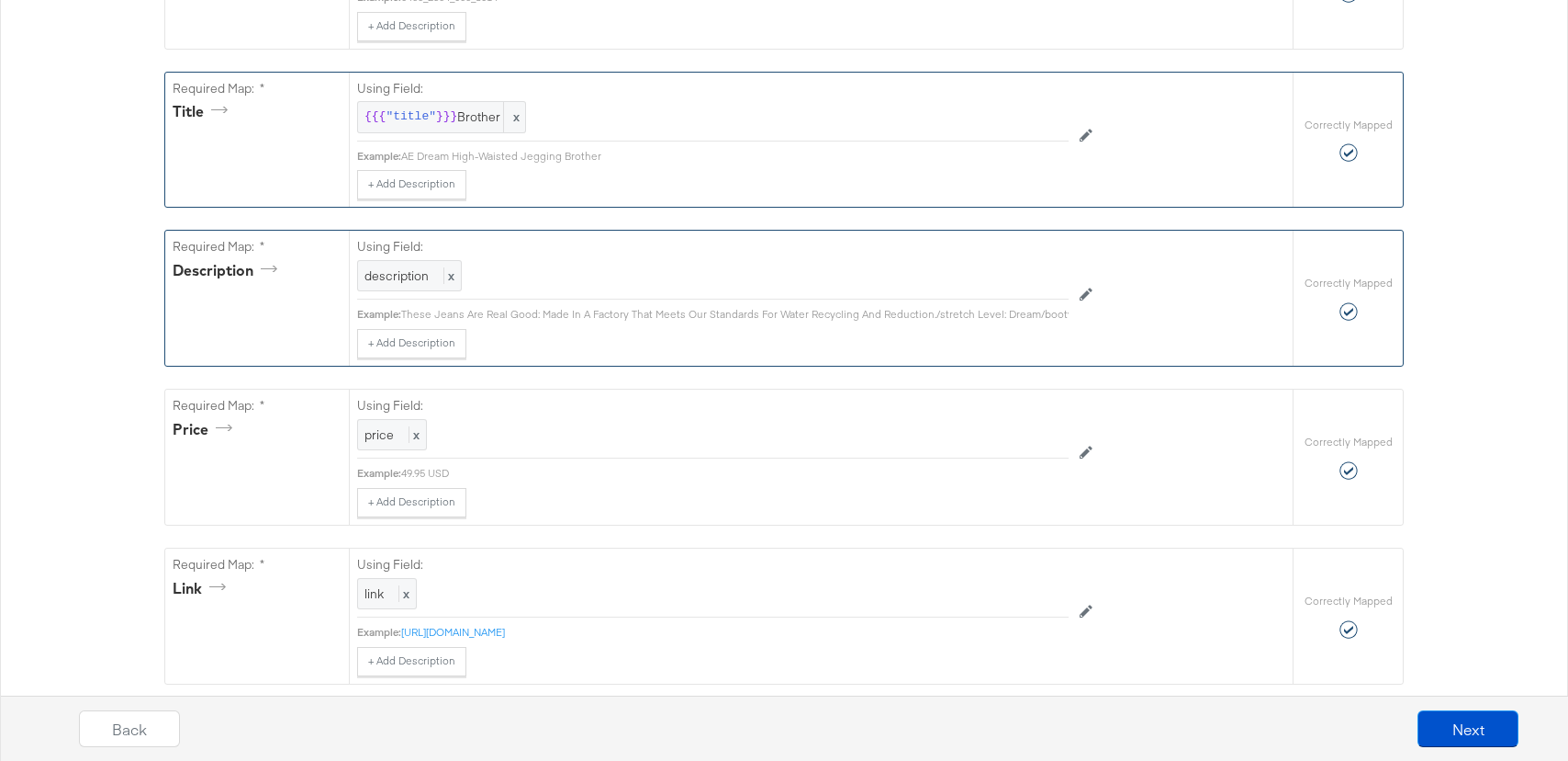
scroll to position [513, 0]
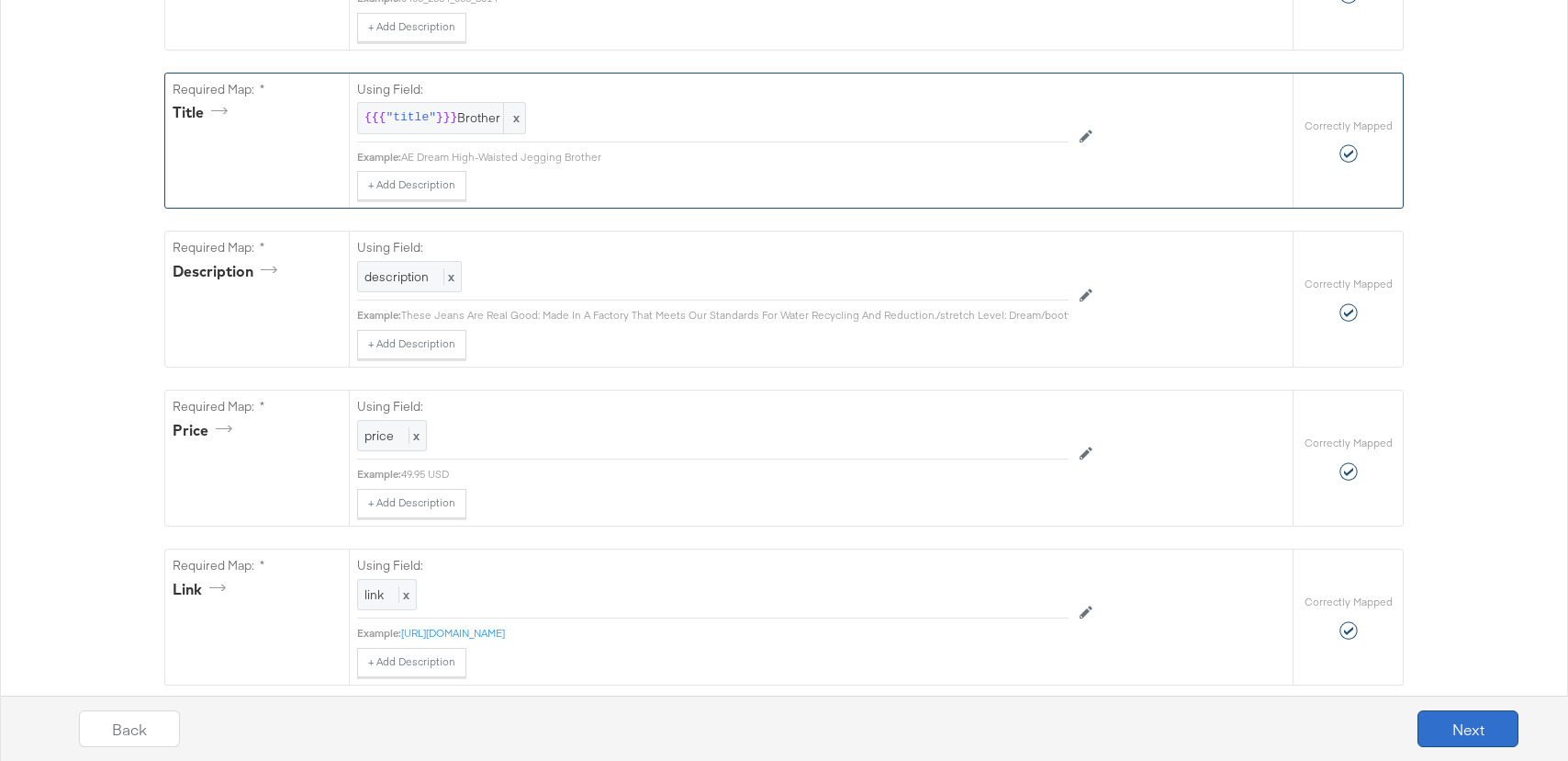
click at [1455, 722] on button "Next" at bounding box center [1467, 728] width 101 height 37
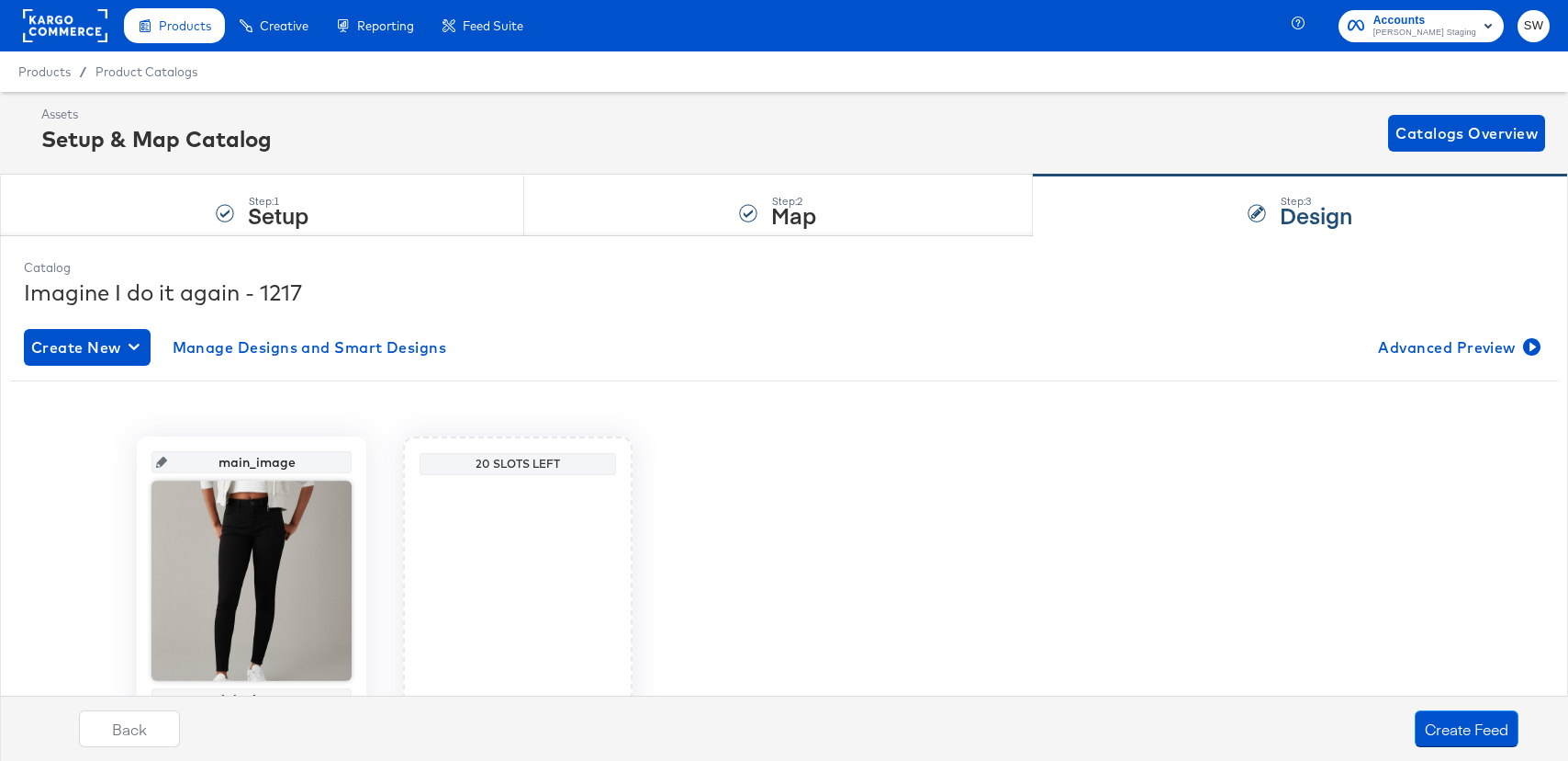
scroll to position [116, 0]
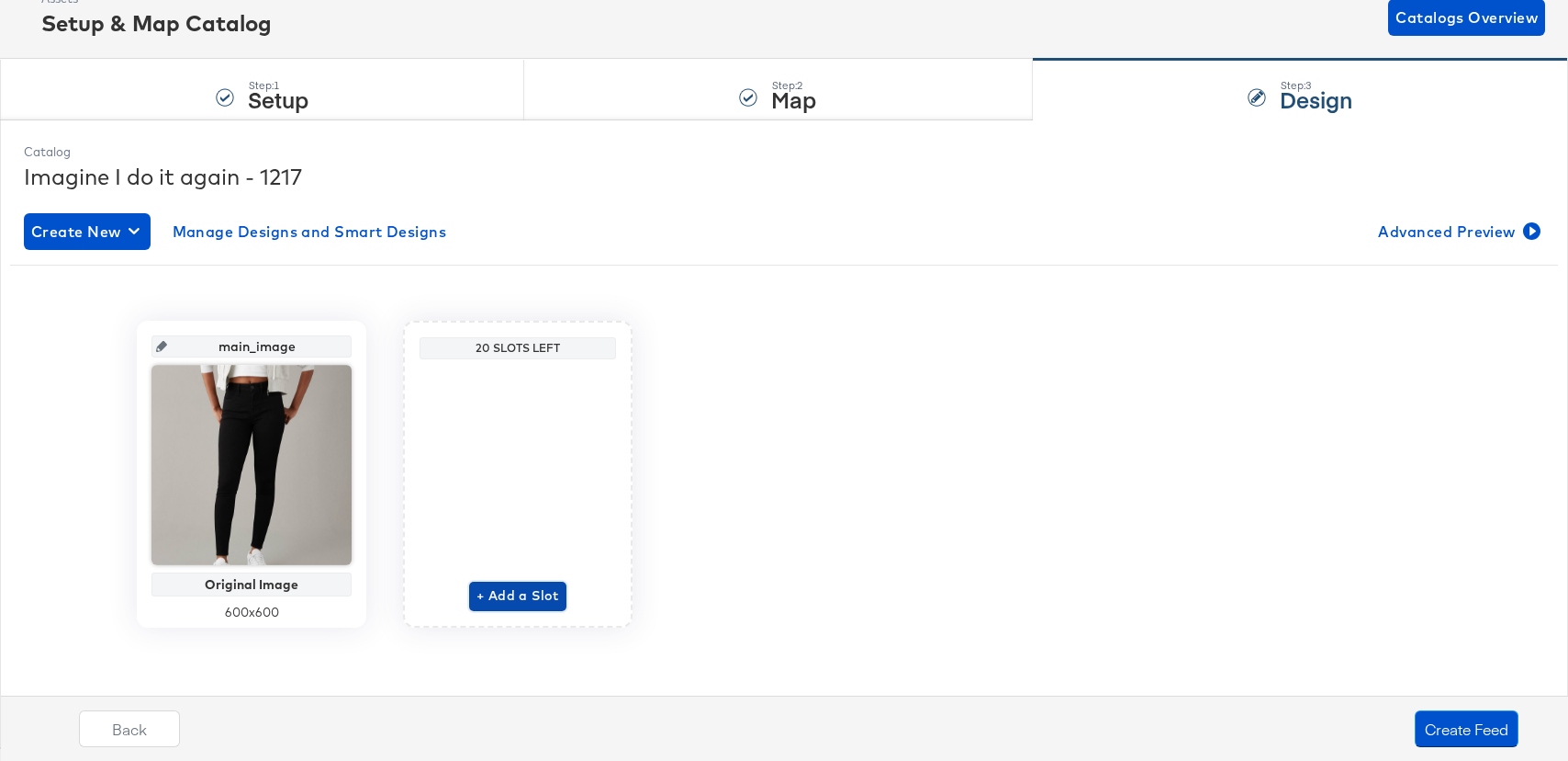
click at [482, 594] on span "+ Add a Slot" at bounding box center [517, 595] width 83 height 23
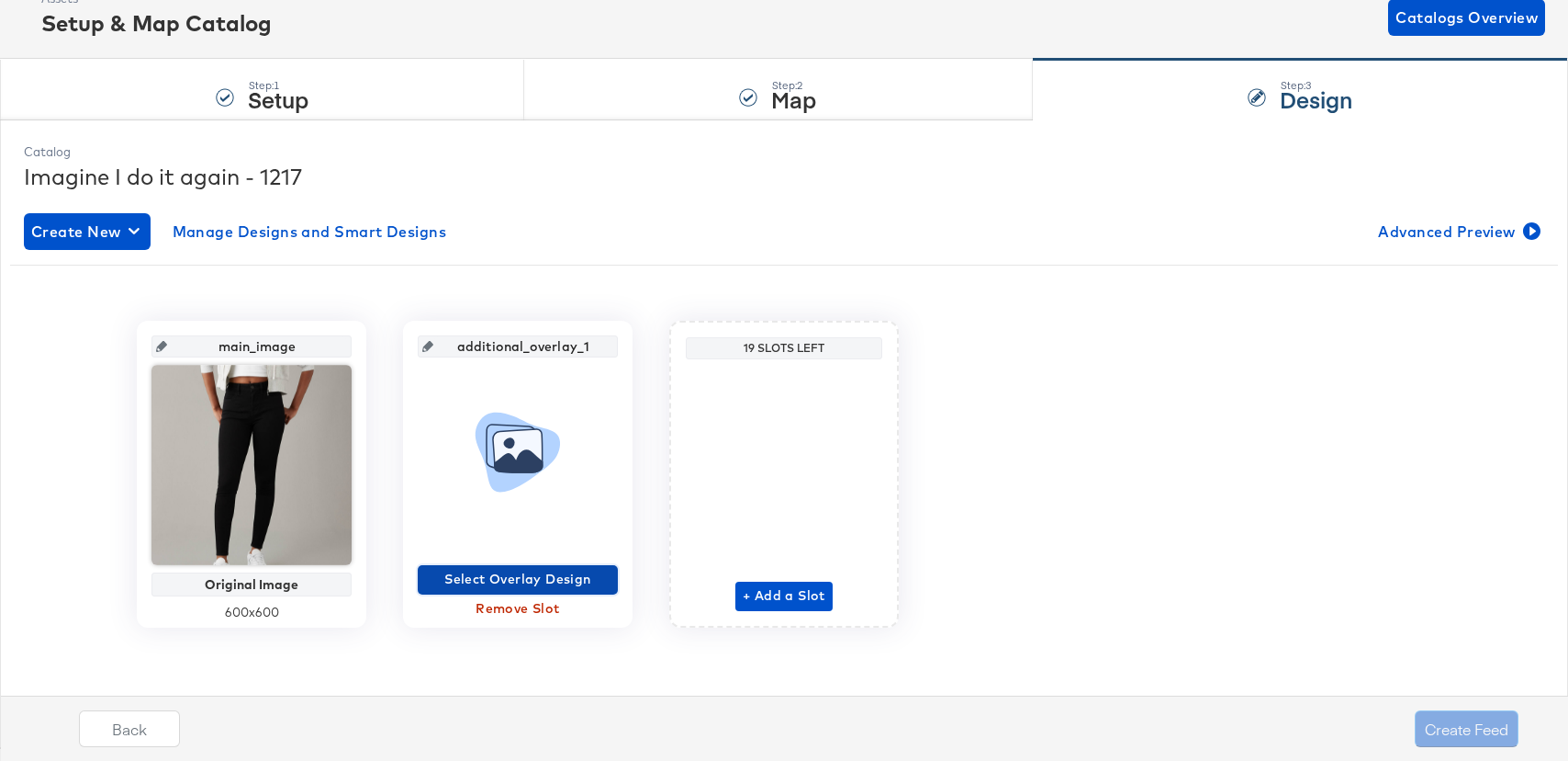
click at [529, 583] on span "Select Overlay Design" at bounding box center [517, 578] width 185 height 23
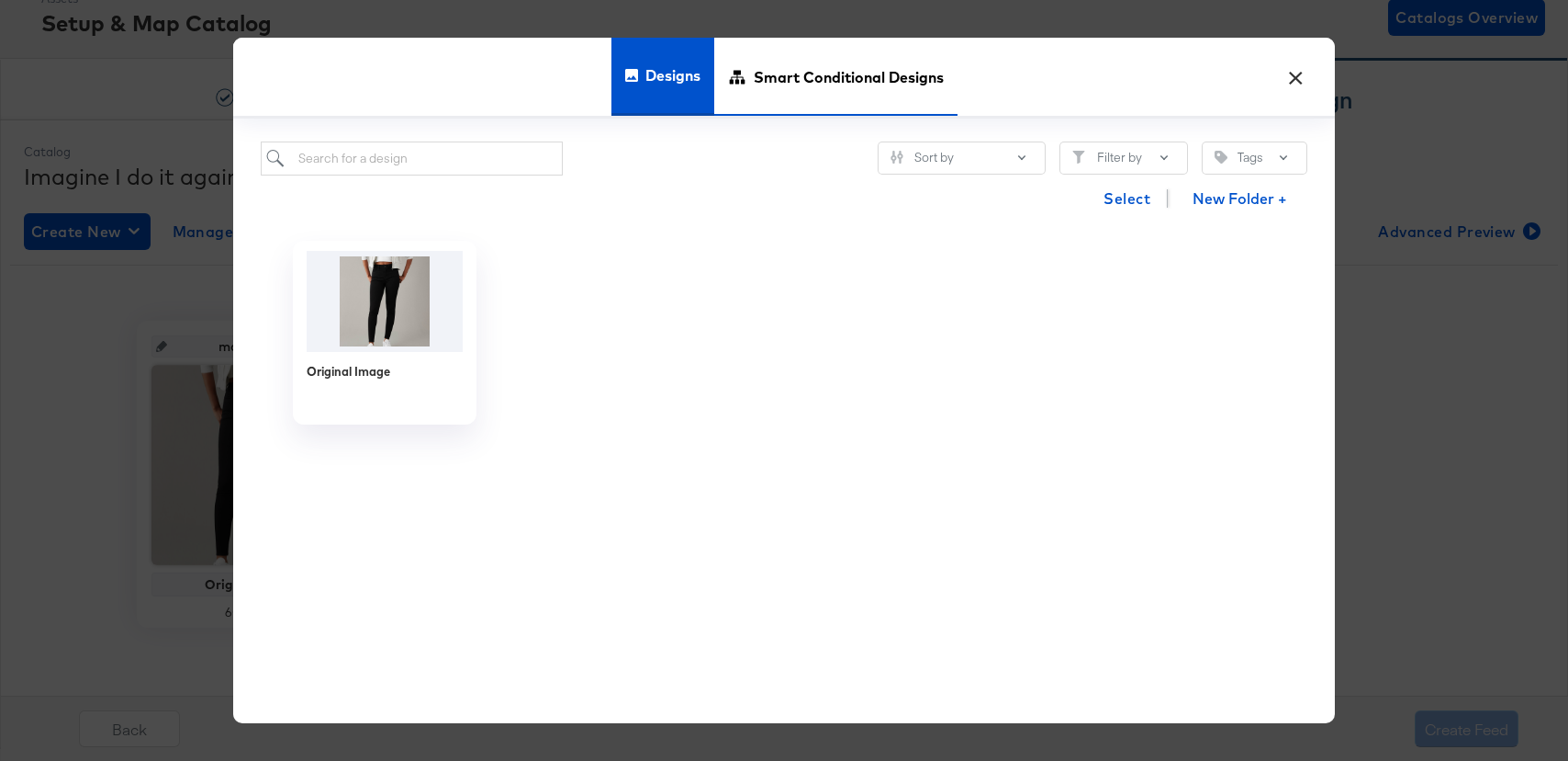
click at [860, 81] on span "Smart Conditional Designs" at bounding box center [848, 77] width 190 height 81
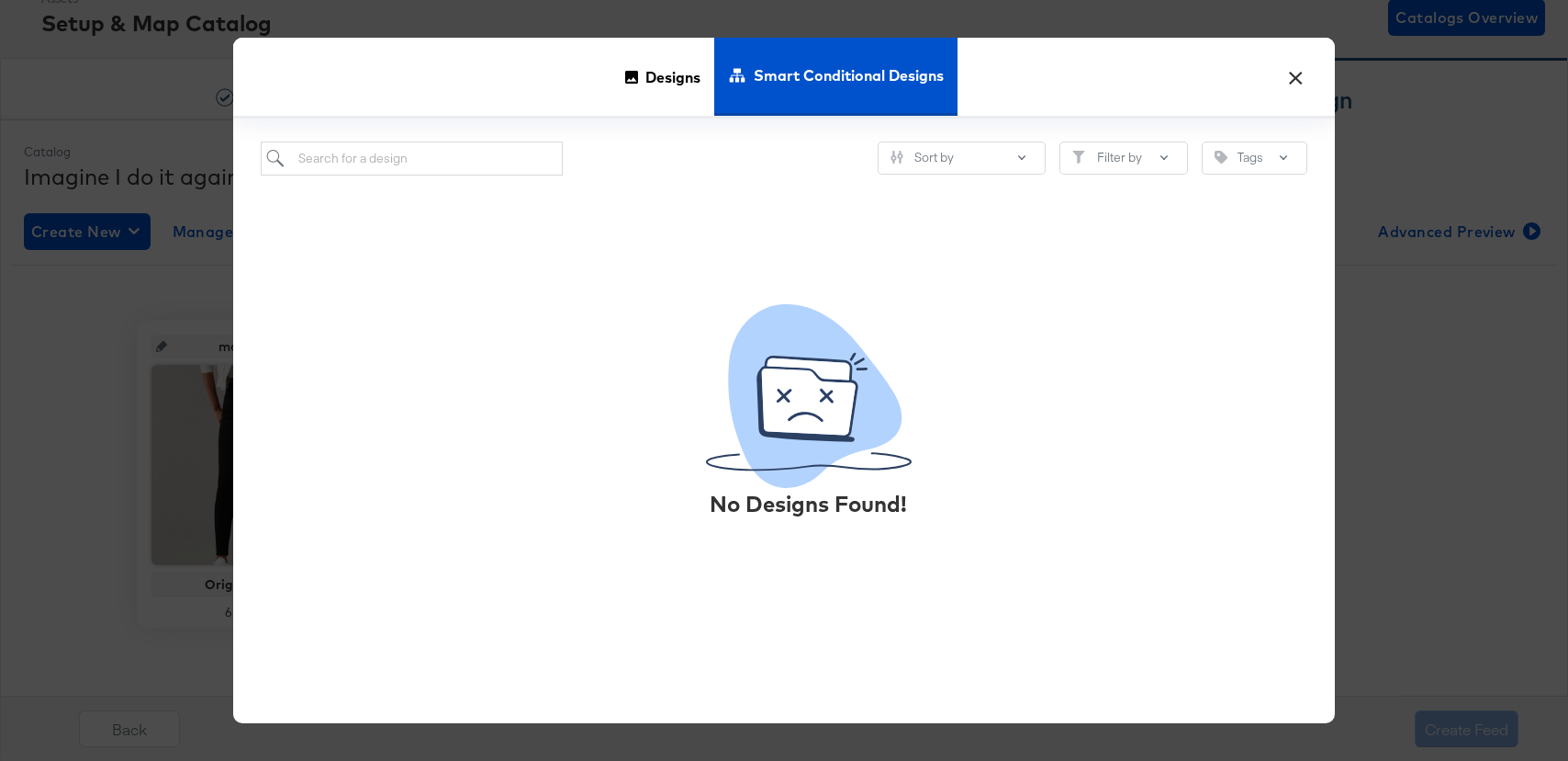
click at [1320, 87] on div "Designs Smart Conditional Designs" at bounding box center [784, 78] width 1101 height 81
click at [1309, 85] on button "×" at bounding box center [1295, 72] width 33 height 33
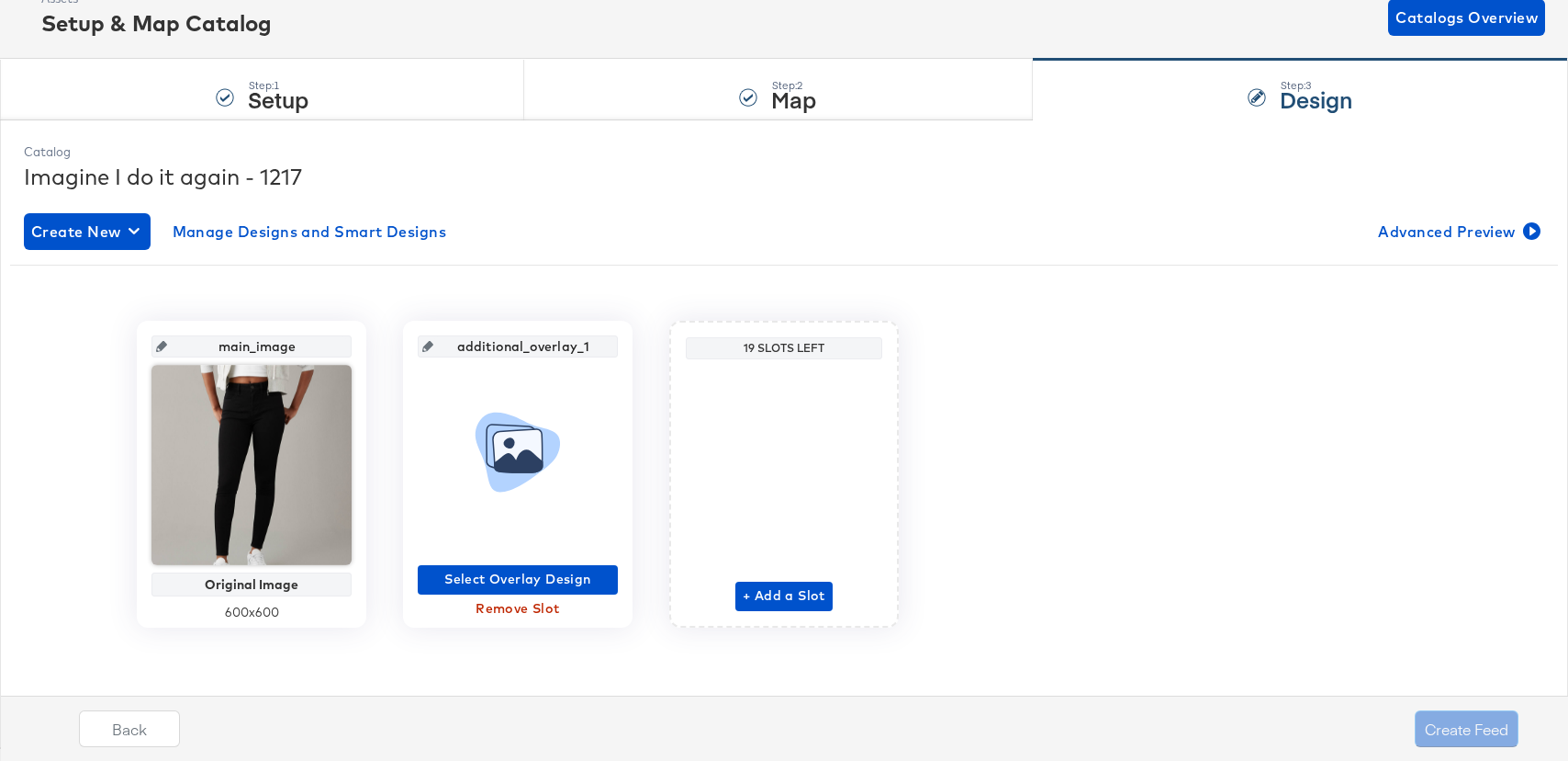
click at [487, 609] on span "Remove Slot" at bounding box center [517, 608] width 185 height 23
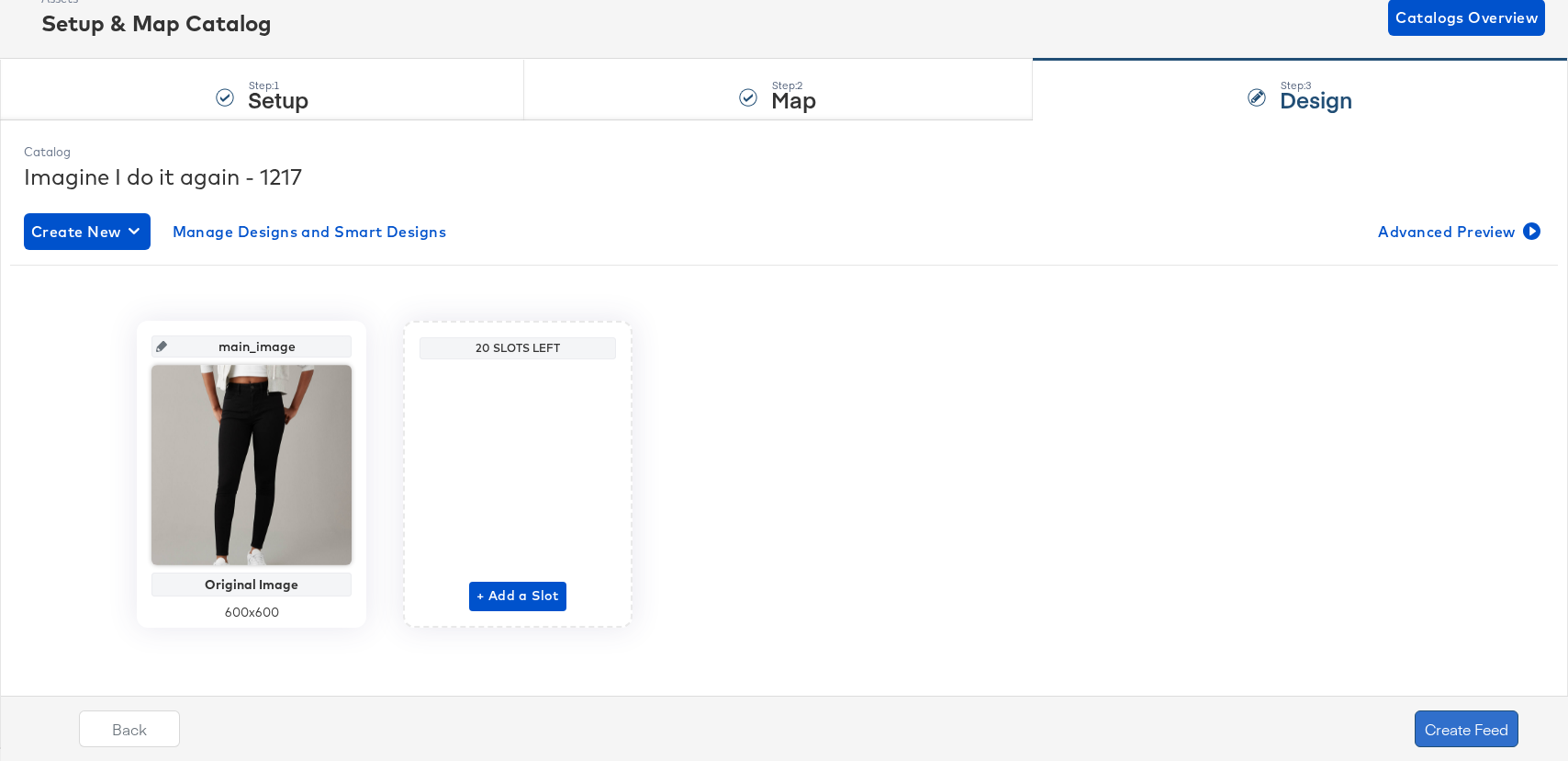
click at [1504, 729] on button "Create Feed" at bounding box center [1466, 728] width 104 height 37
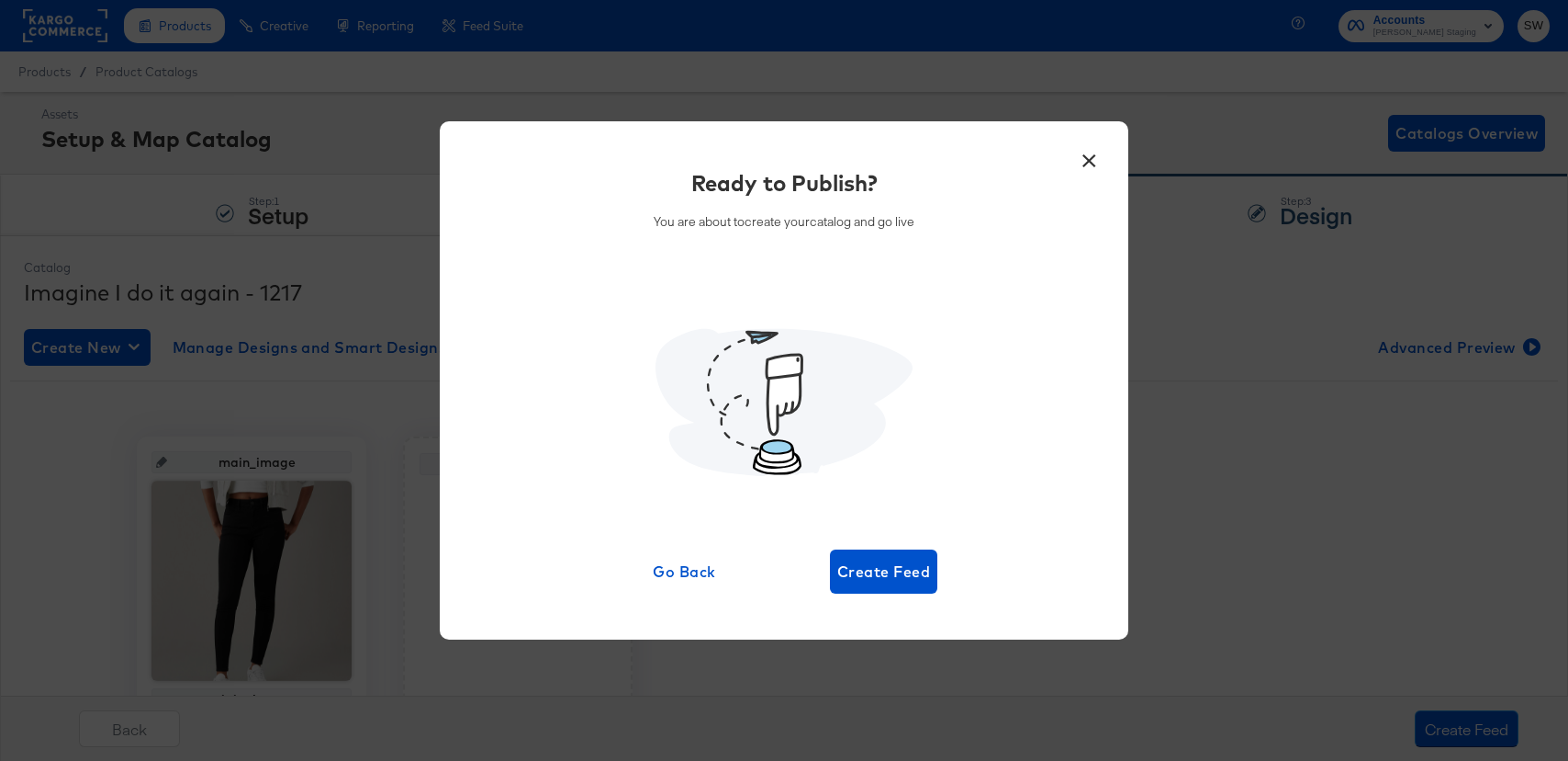
click at [876, 601] on div "× Ready to Publish? You are about to create your catalog and go live Go Back Cr…" at bounding box center [784, 381] width 689 height 519
click at [876, 594] on div "× Ready to Publish? You are about to create your catalog and go live Go Back Cr…" at bounding box center [784, 381] width 689 height 519
click at [876, 582] on span "Create Feed" at bounding box center [883, 571] width 93 height 26
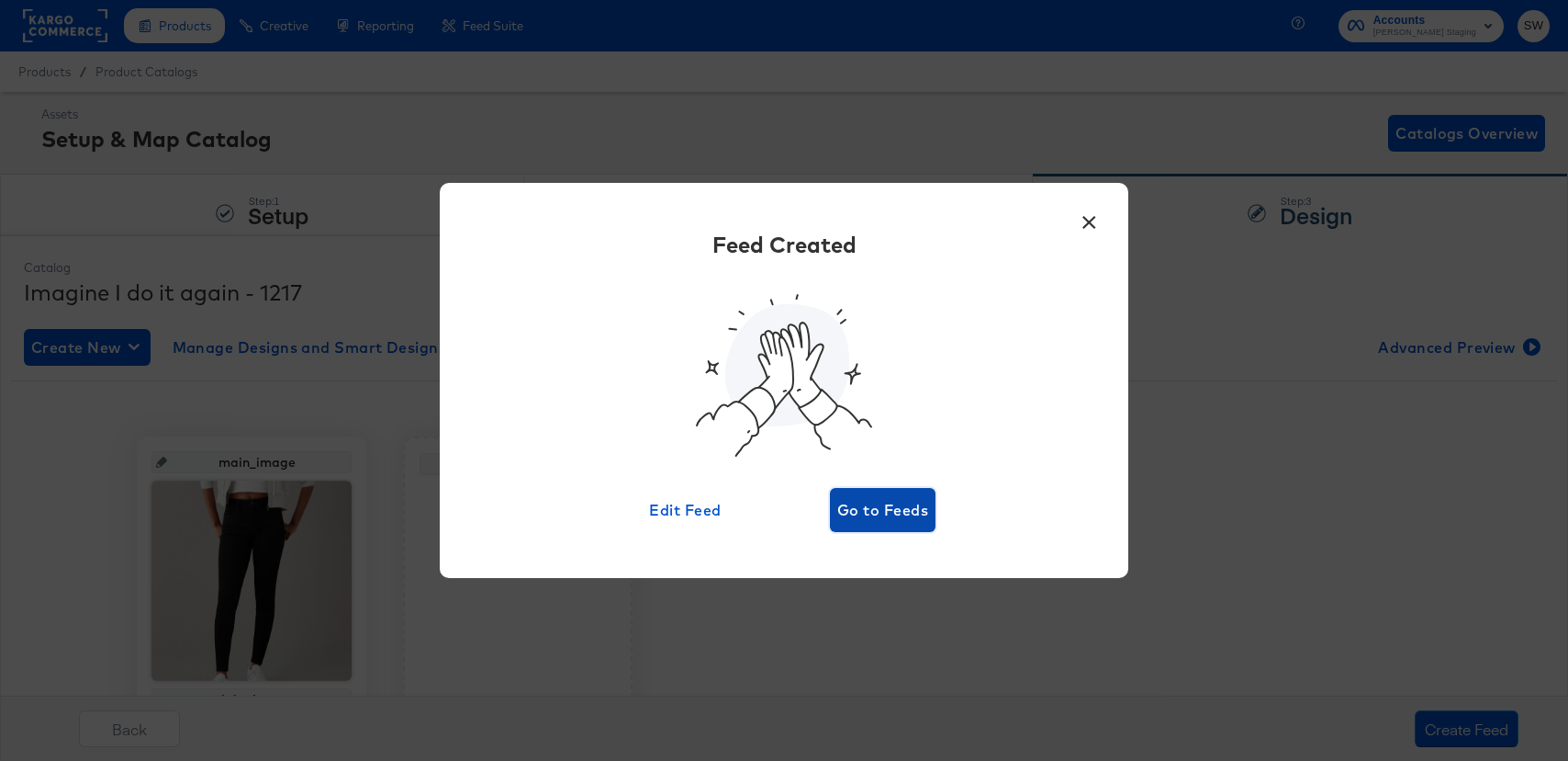
click at [872, 494] on button "Go to Feeds" at bounding box center [883, 510] width 106 height 44
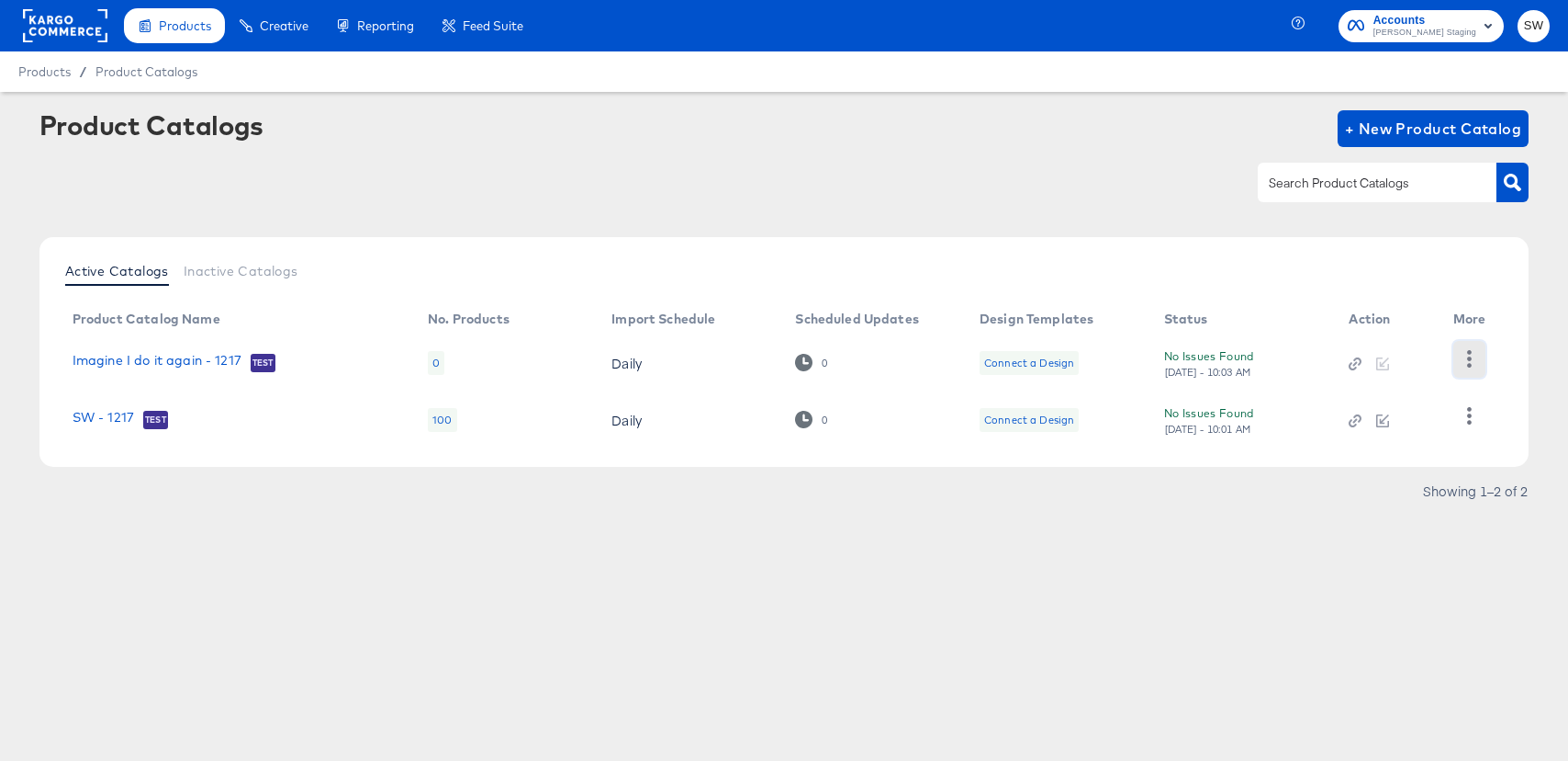
click at [1468, 365] on icon "button" at bounding box center [1469, 358] width 5 height 17
click at [1468, 365] on div "HUD Checks (Internal)" at bounding box center [1394, 357] width 183 height 29
click at [1512, 508] on div "Showing 1–2 of 2" at bounding box center [784, 499] width 1490 height 29
click at [1472, 419] on icon "button" at bounding box center [1468, 415] width 17 height 17
click at [1389, 360] on div "HUD Checks (Internal)" at bounding box center [1394, 357] width 183 height 29
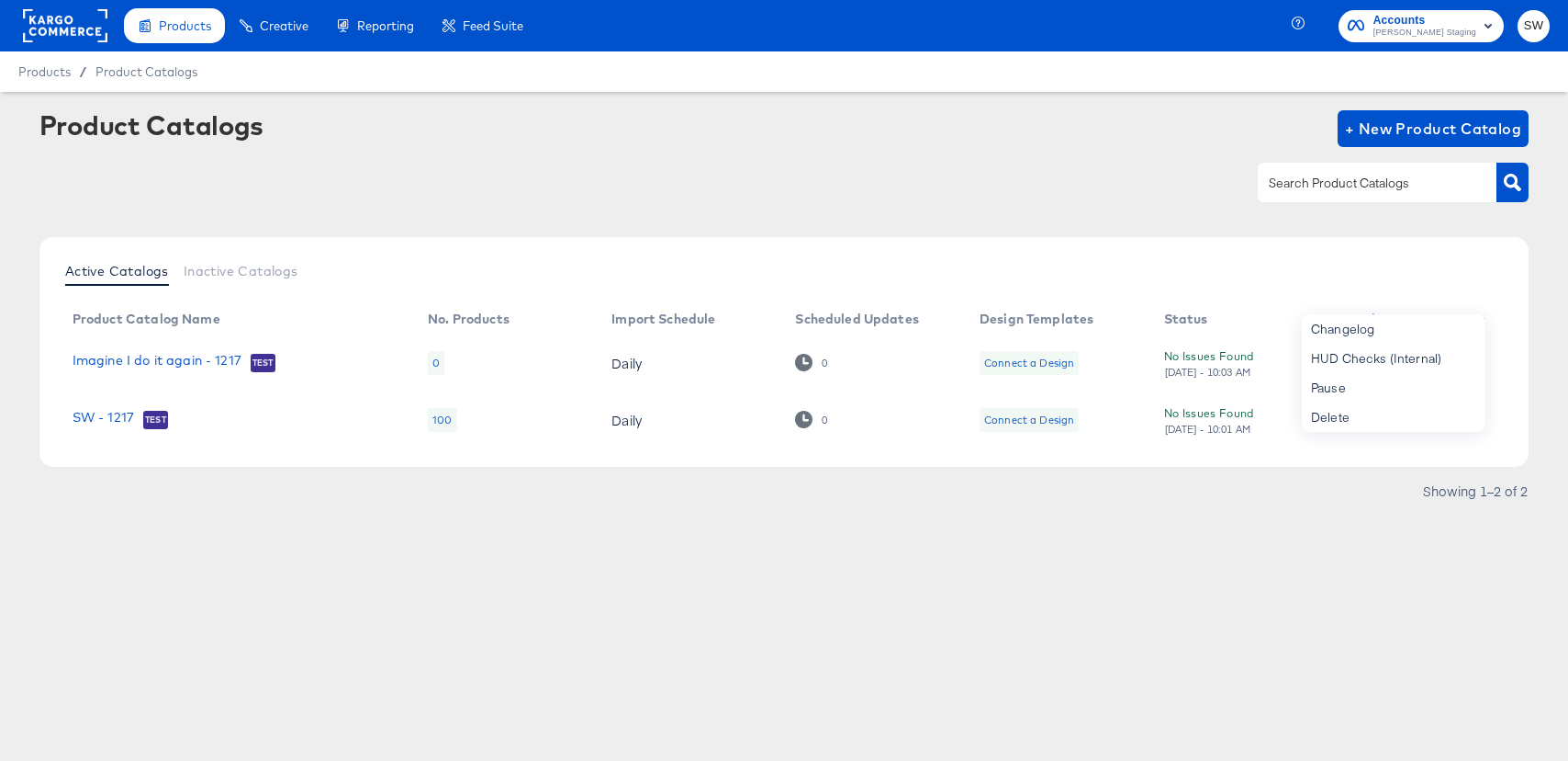
click at [1337, 548] on article "Product Catalogs + New Product Catalog Active Catalogs Inactive Catalogs Produc…" at bounding box center [784, 330] width 1568 height 478
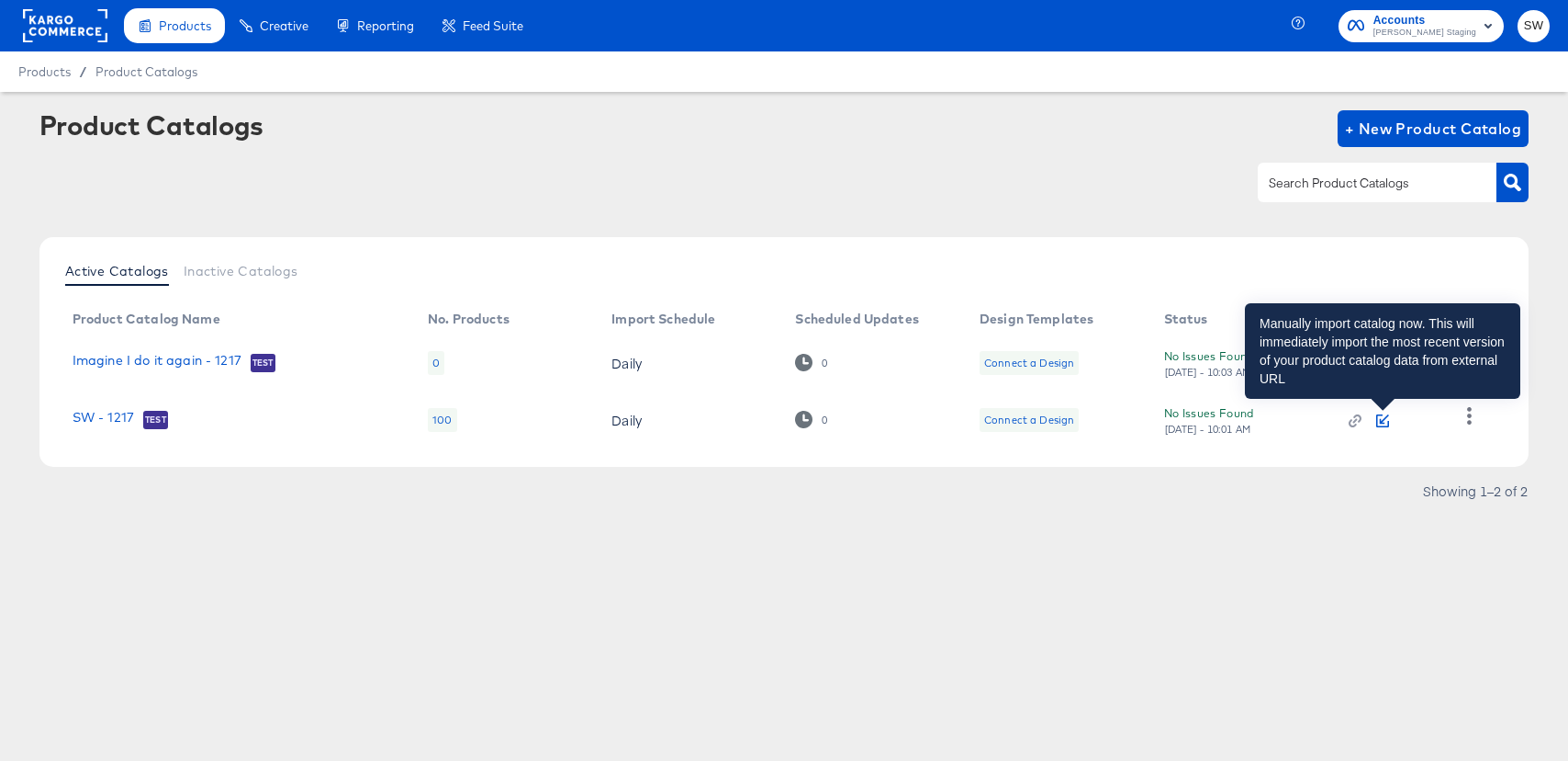
click at [1378, 417] on icon "button" at bounding box center [1383, 420] width 13 height 13
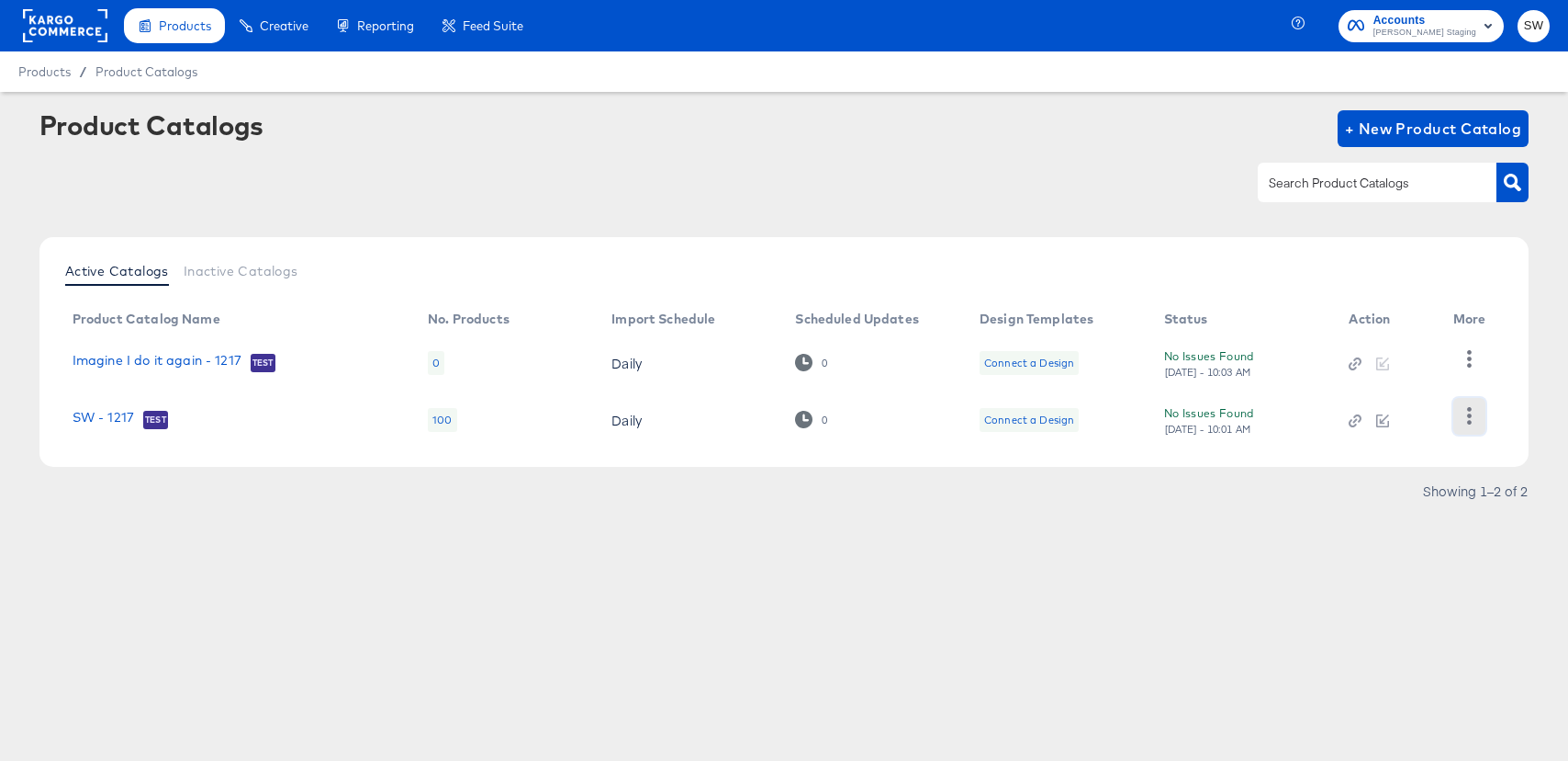
click at [1471, 410] on icon "button" at bounding box center [1468, 415] width 17 height 17
click at [1378, 360] on div "HUD Checks (Internal)" at bounding box center [1394, 357] width 183 height 29
click at [458, 631] on div "Products Products Product Catalogs Enhance Your Product Catalog, Map Them to Pu…" at bounding box center [784, 380] width 1568 height 761
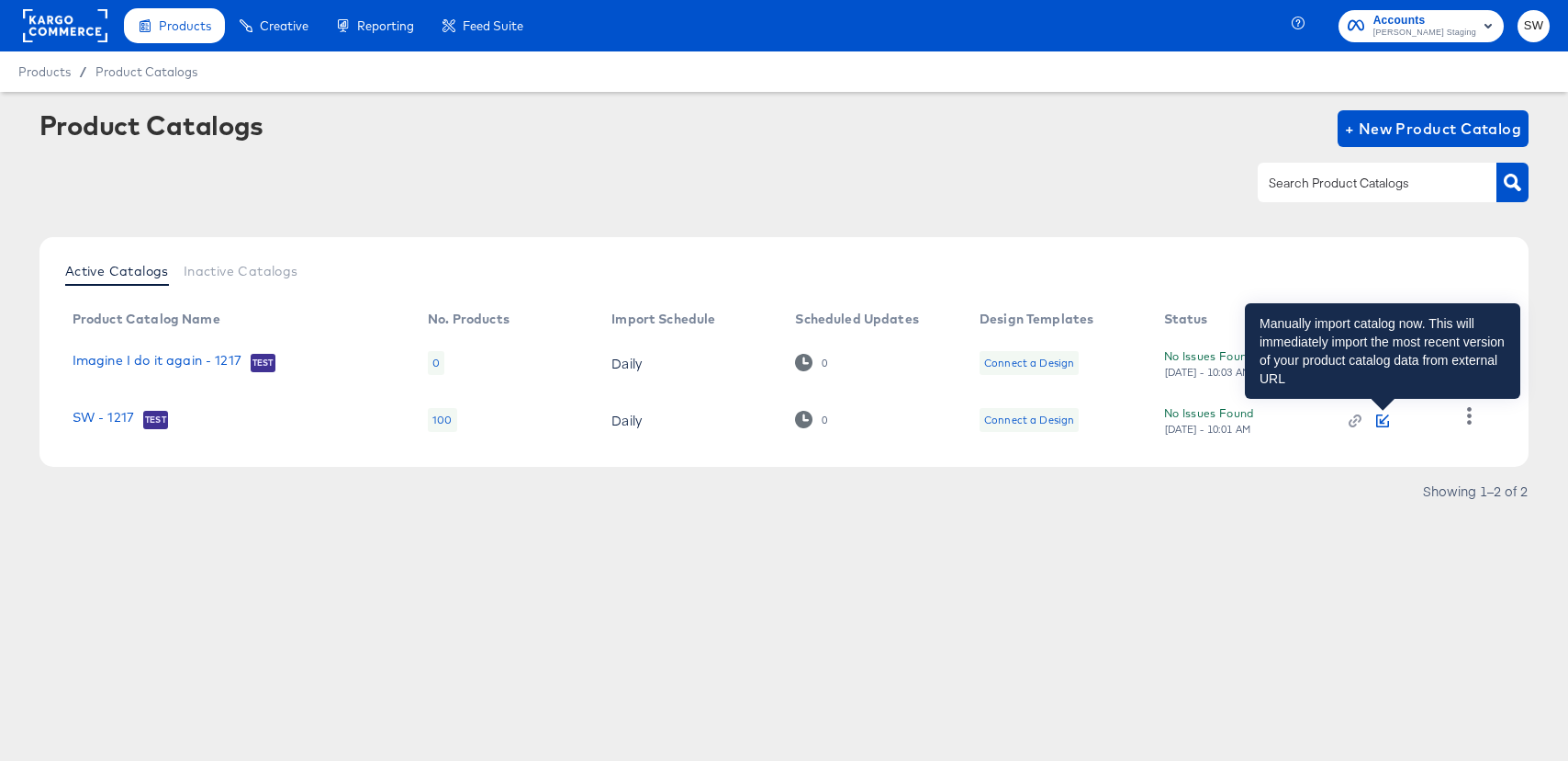
click at [1384, 424] on icon "button" at bounding box center [1384, 418] width 9 height 9
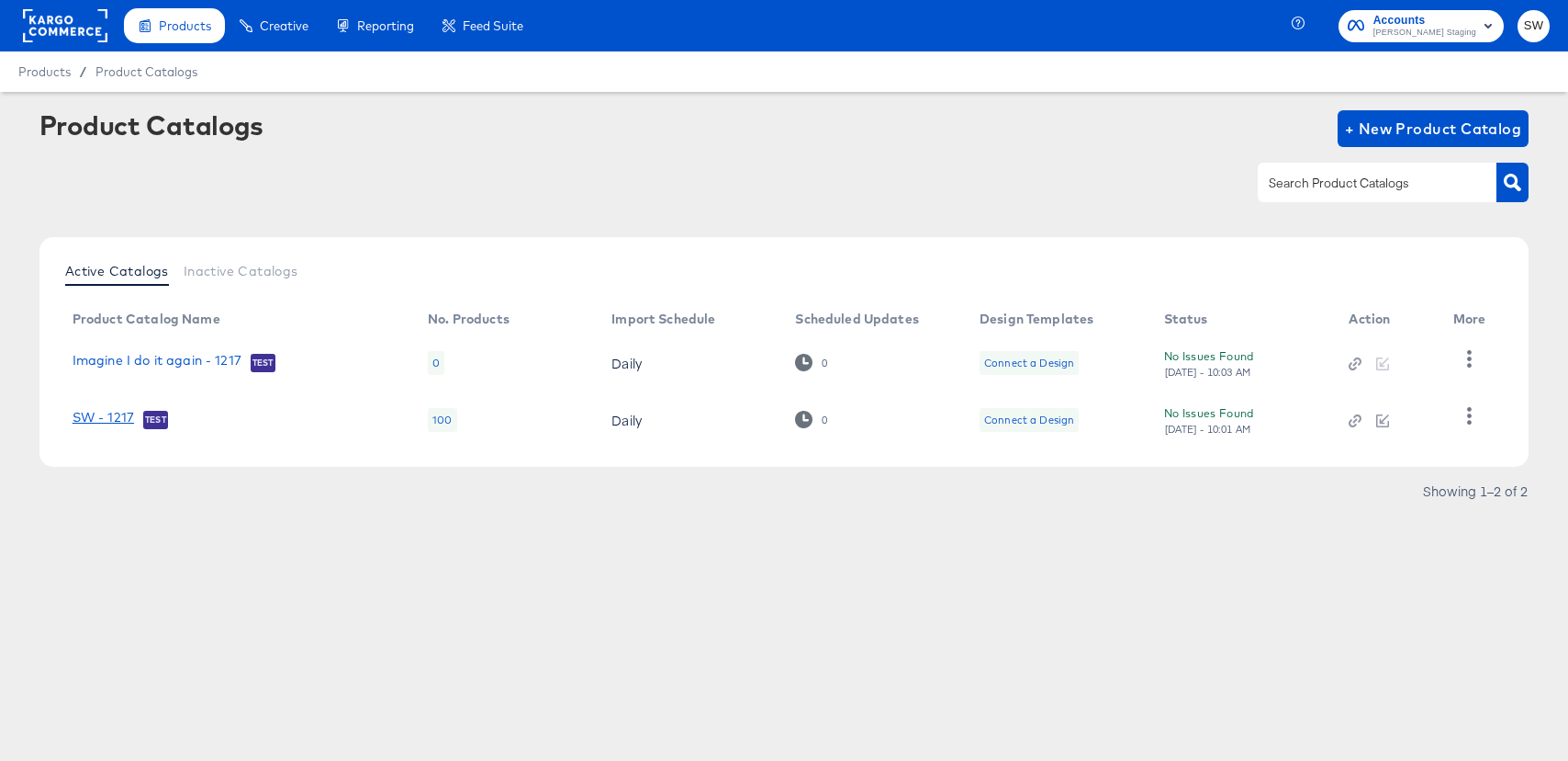
click at [114, 425] on link "SW - 1217" at bounding box center [104, 419] width 62 height 18
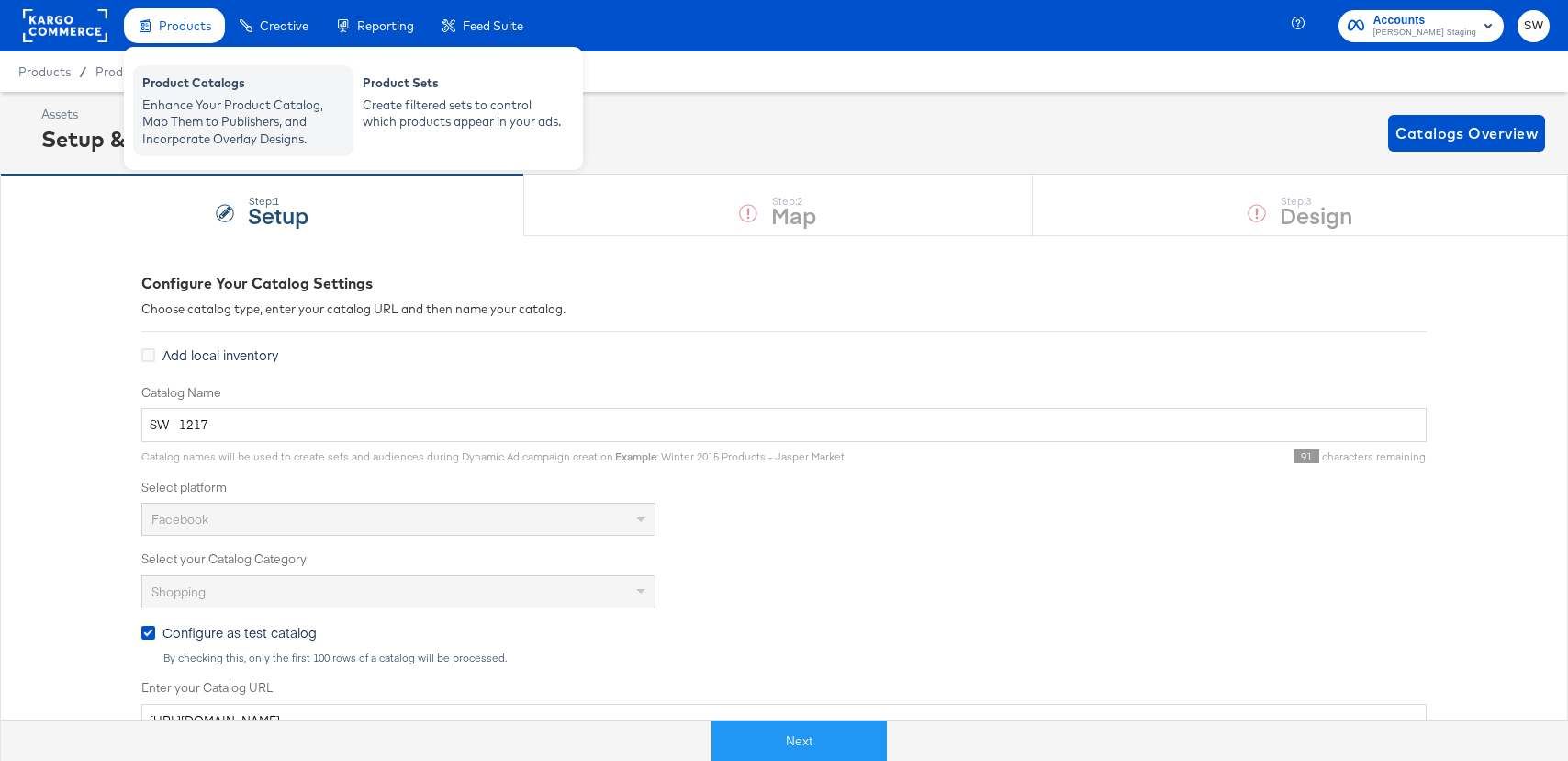
click at [206, 99] on div "Enhance Your Product Catalog, Map Them to Publishers, and Incorporate Overlay D…" at bounding box center [243, 123] width 202 height 52
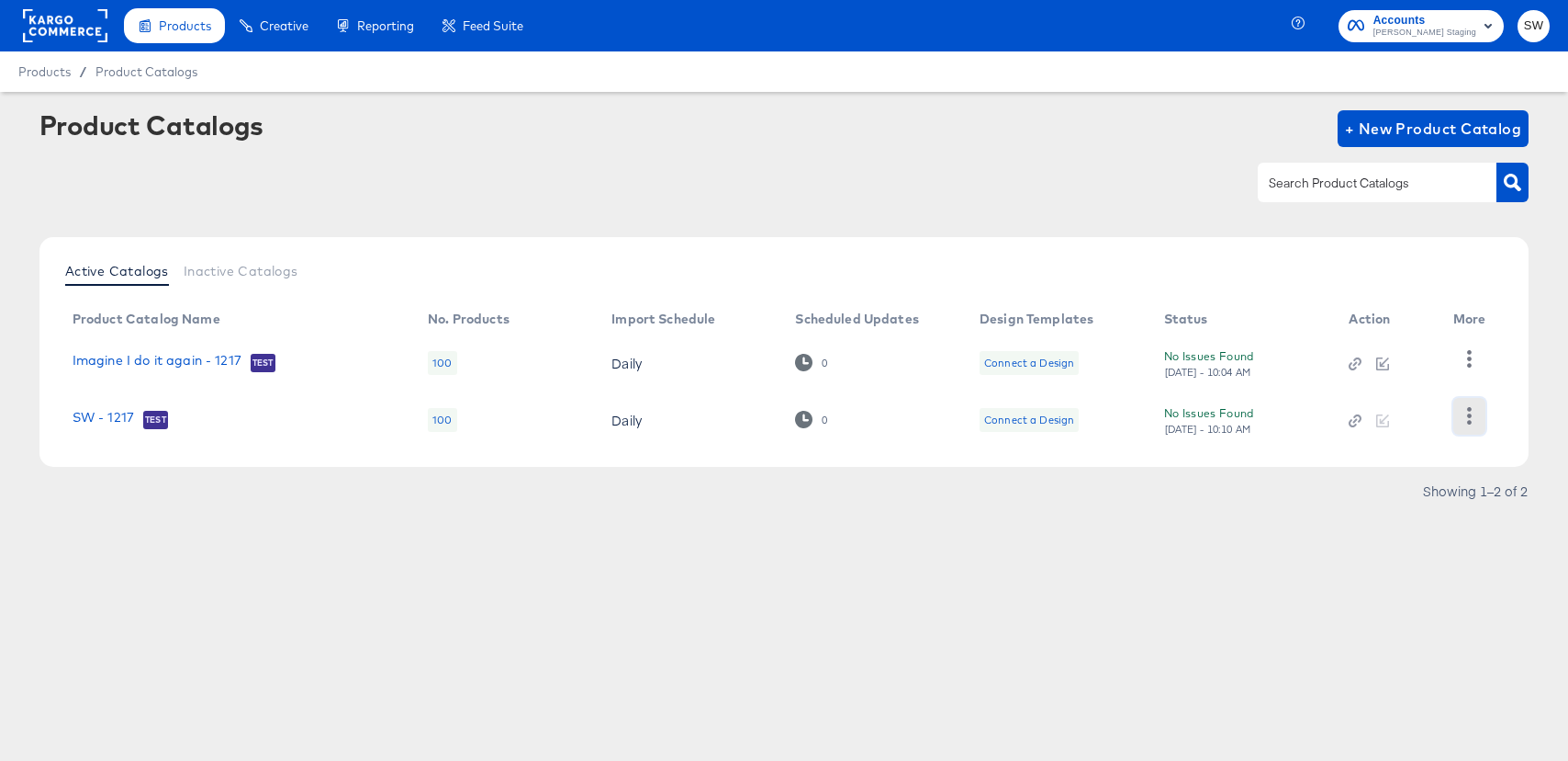
click at [1471, 420] on icon "button" at bounding box center [1468, 415] width 17 height 17
click at [1473, 497] on div "Showing 1–2 of 2" at bounding box center [1475, 490] width 107 height 13
